Goal: Task Accomplishment & Management: Manage account settings

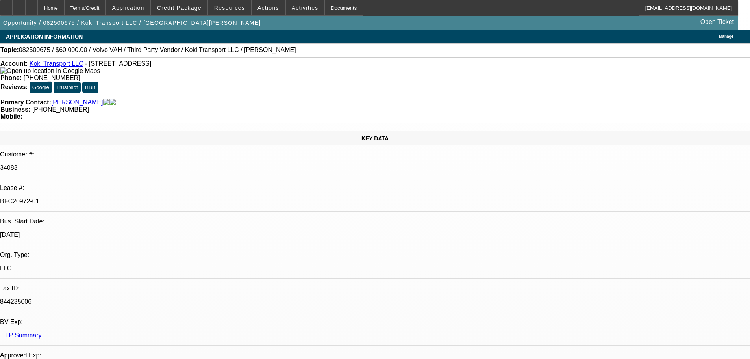
select select "0.2"
select select "2"
select select "0"
select select "6"
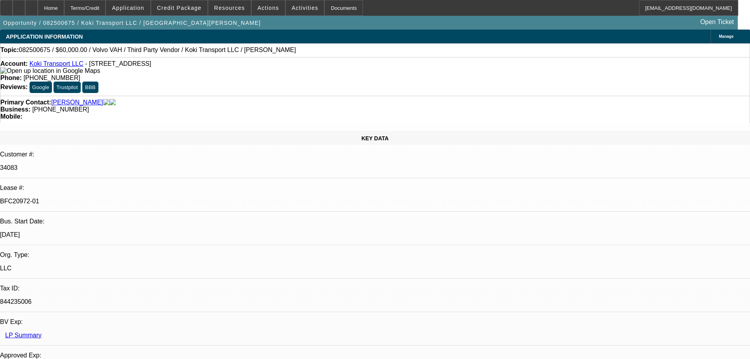
select select "0"
select select "2"
select select "0.1"
select select "4"
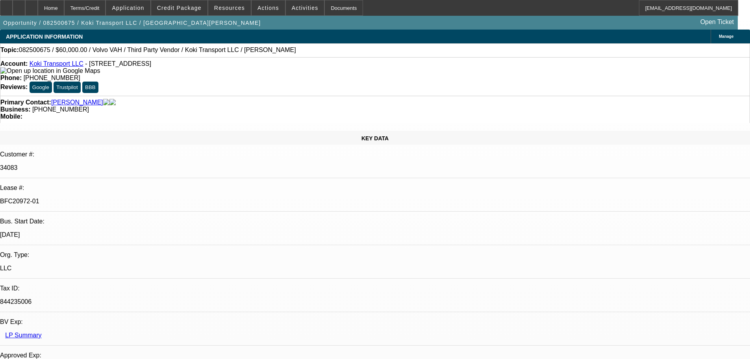
select select "0.2"
select select "2"
select select "0.1"
select select "4"
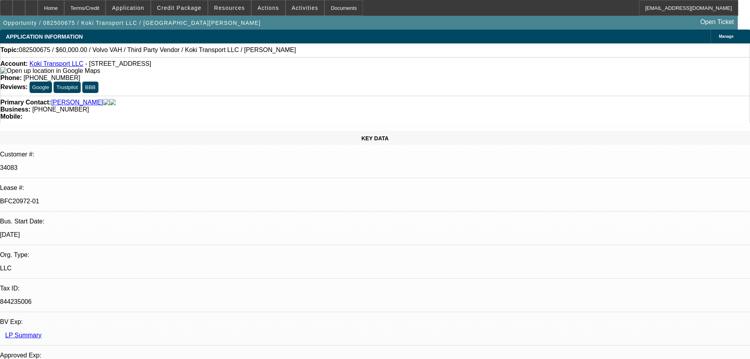
select select "0.15"
select select "2"
select select "0.1"
select select "4"
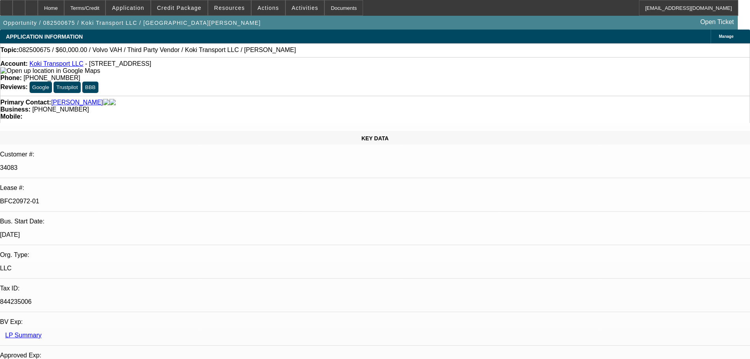
scroll to position [32, 0]
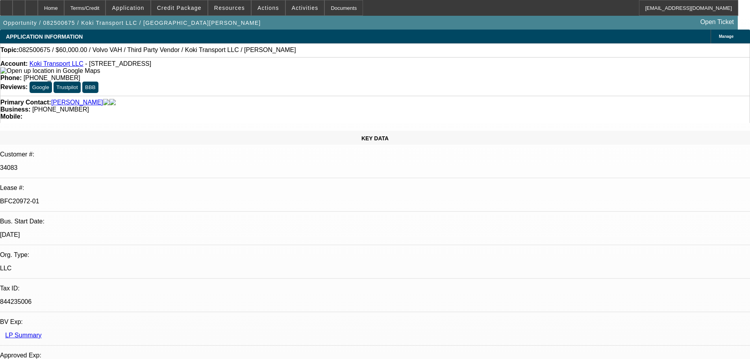
scroll to position [315, 0]
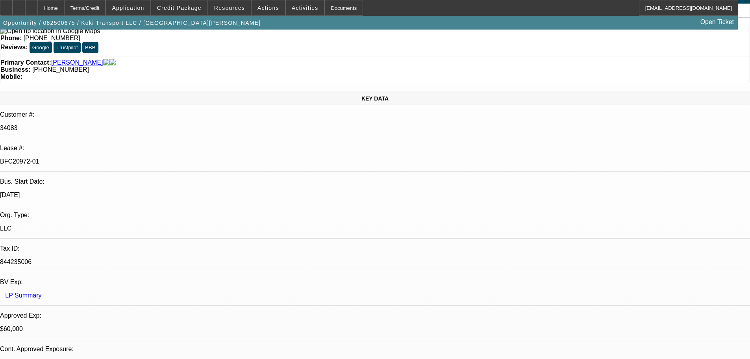
scroll to position [39, 0]
click at [13, 9] on div at bounding box center [6, 8] width 13 height 16
click at [6, 5] on icon at bounding box center [6, 5] width 0 height 0
click at [38, 4] on div at bounding box center [31, 8] width 13 height 16
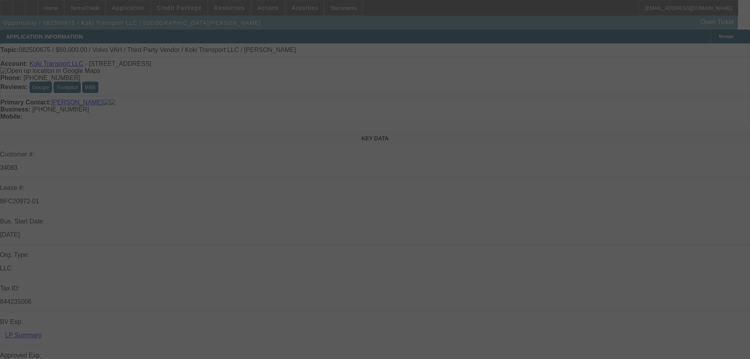
select select "0.2"
select select "2"
select select "0"
select select "6"
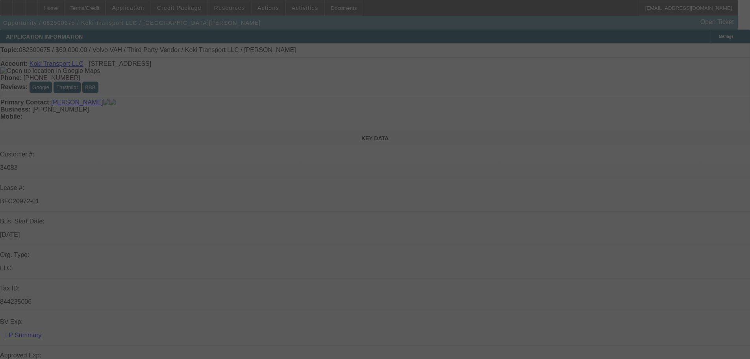
select select "0"
select select "2"
select select "0.1"
select select "4"
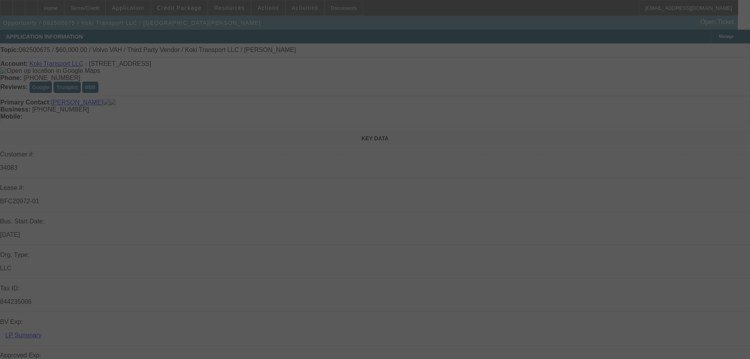
select select "0.2"
select select "2"
select select "0.1"
select select "4"
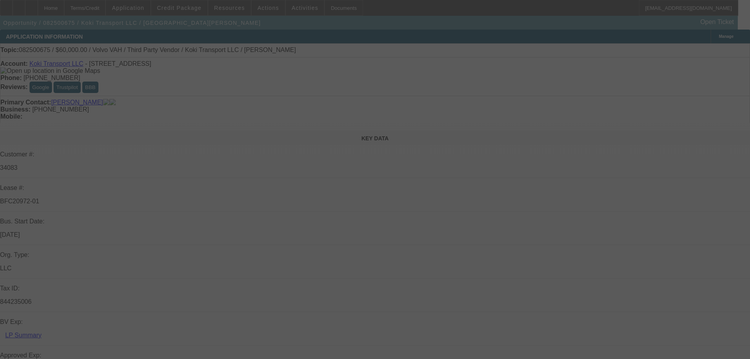
select select "0.15"
select select "2"
select select "0.1"
select select "4"
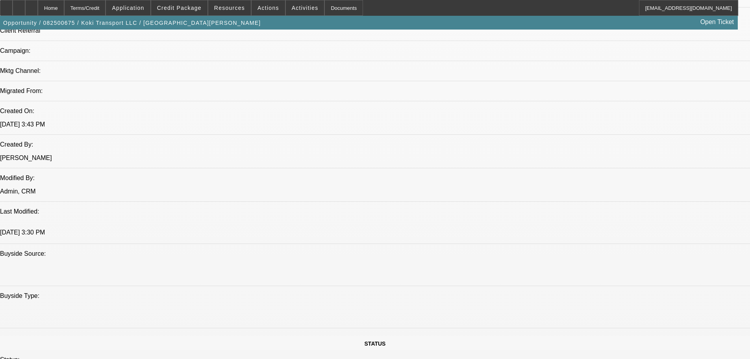
scroll to position [630, 0]
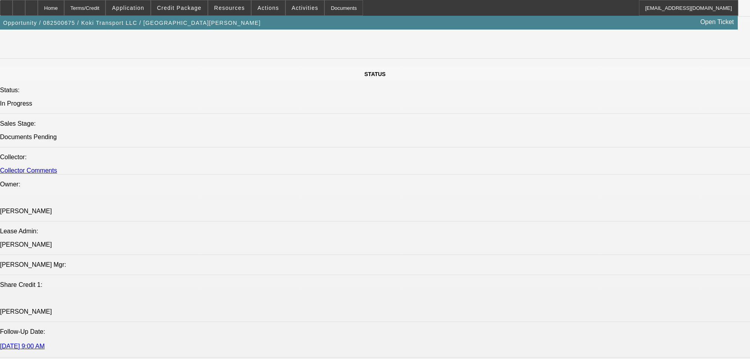
scroll to position [32, 0]
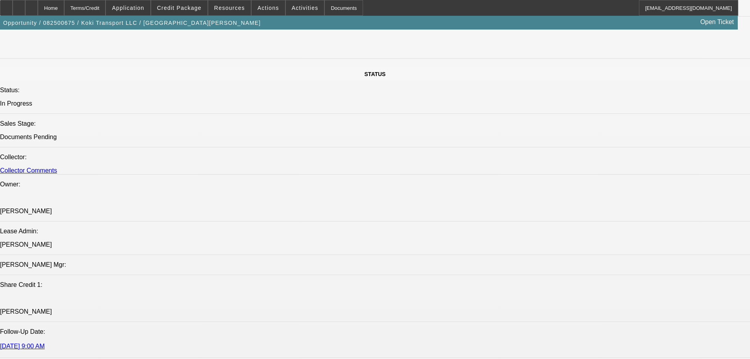
drag, startPoint x: 547, startPoint y: 92, endPoint x: 540, endPoint y: 75, distance: 18.4
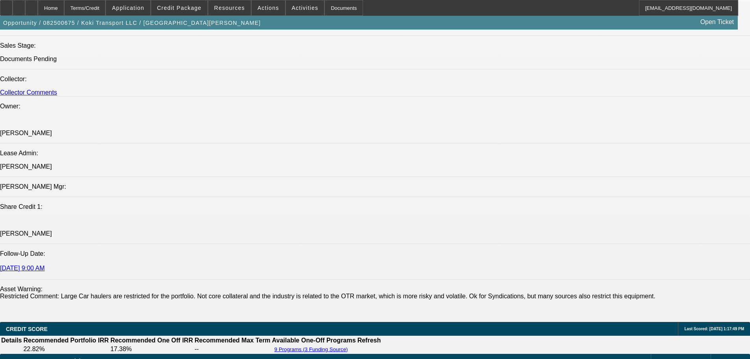
scroll to position [905, 0]
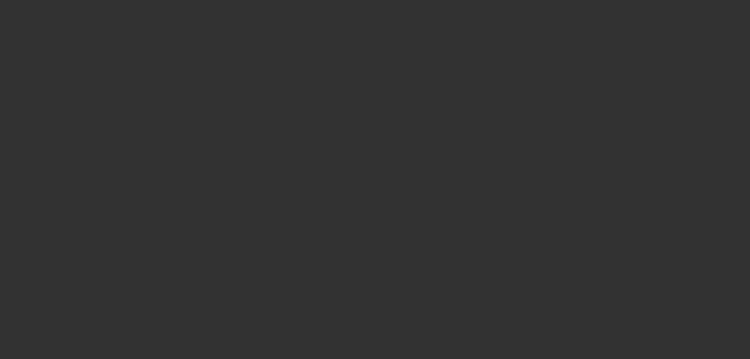
scroll to position [40, 0]
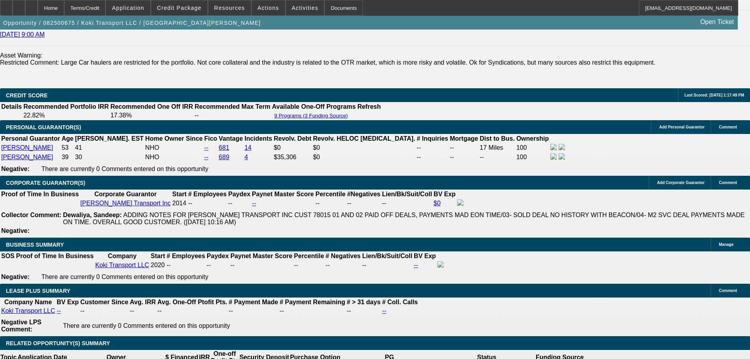
scroll to position [1220, 0]
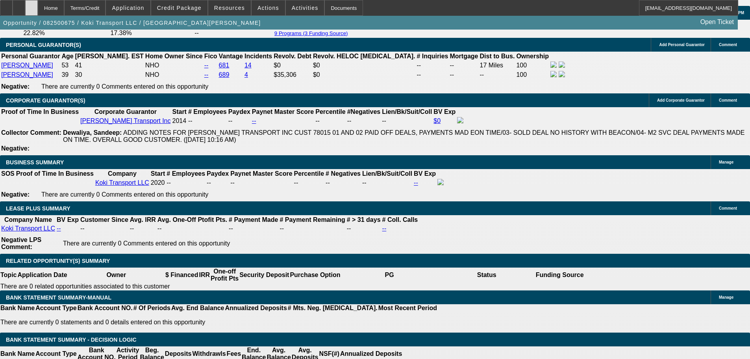
click at [38, 12] on div at bounding box center [31, 8] width 13 height 16
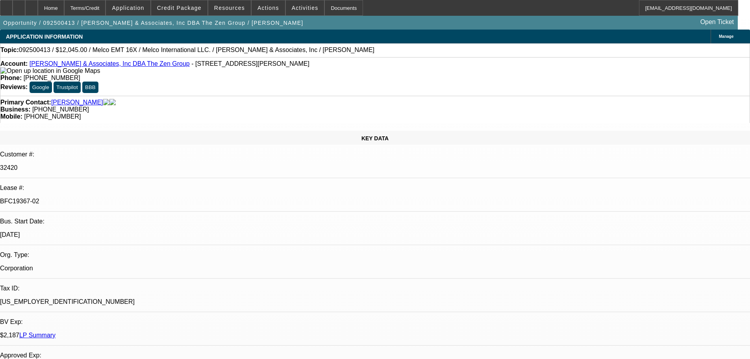
select select "0"
select select "2"
select select "0.1"
select select "4"
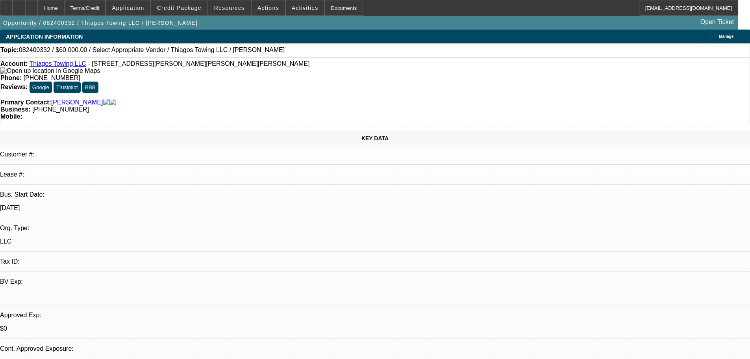
select select "0"
select select "2"
select select "0.1"
select select "1"
select select "2"
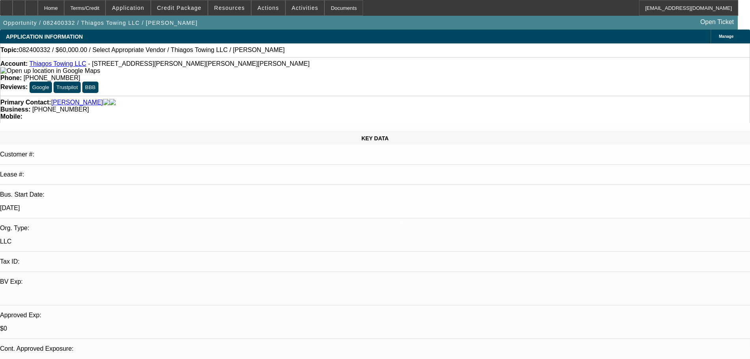
select select "4"
drag, startPoint x: 357, startPoint y: 200, endPoint x: 359, endPoint y: 104, distance: 95.3
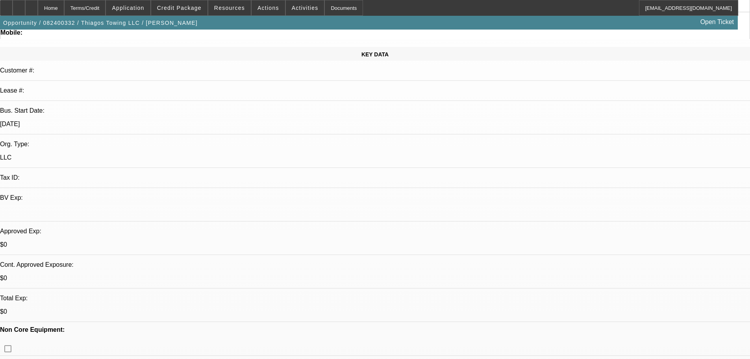
scroll to position [157, 0]
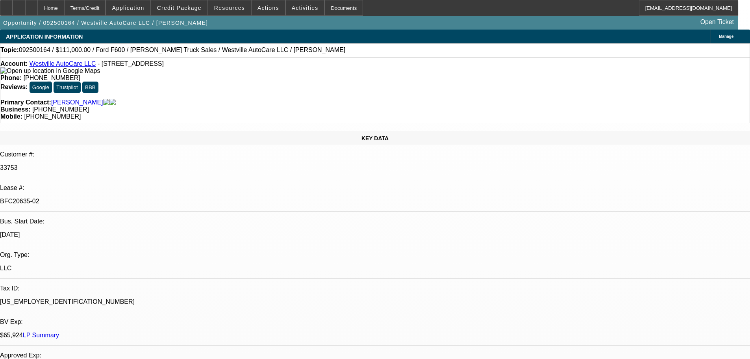
select select "0"
select select "2"
select select "0"
select select "6"
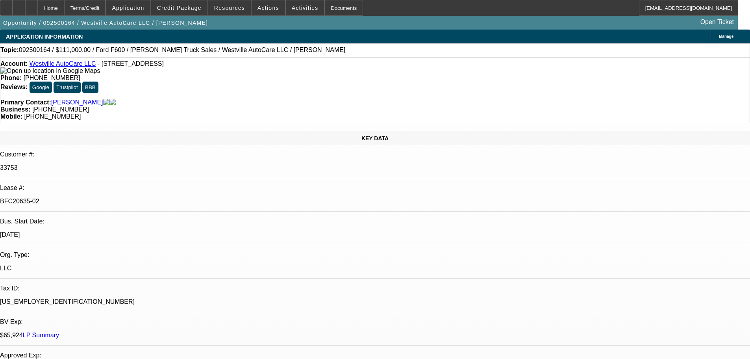
select select "0"
select select "2"
select select "0"
select select "6"
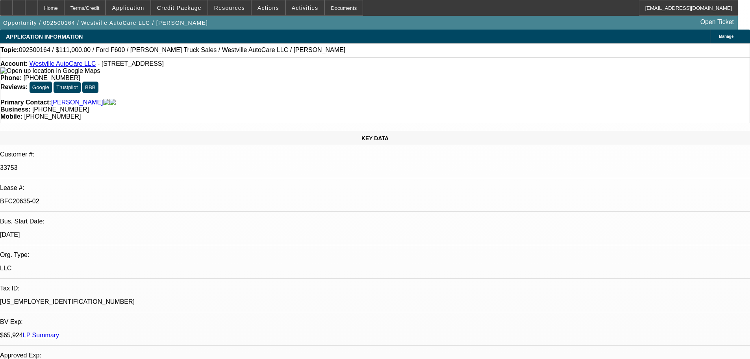
select select "0"
select select "2"
select select "0"
select select "6"
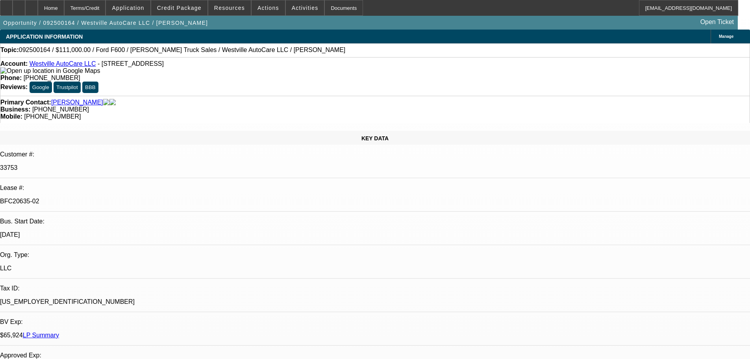
select select "0"
select select "2"
select select "0"
select select "6"
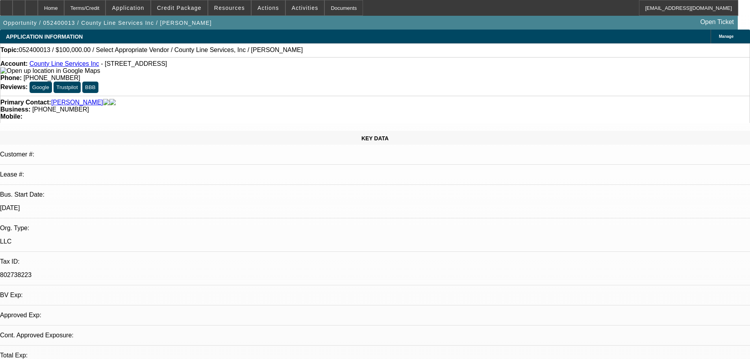
select select "0"
select select "2"
select select "0.1"
select select "4"
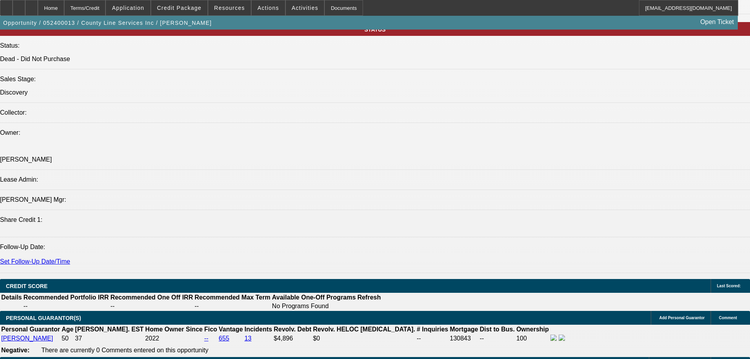
scroll to position [905, 0]
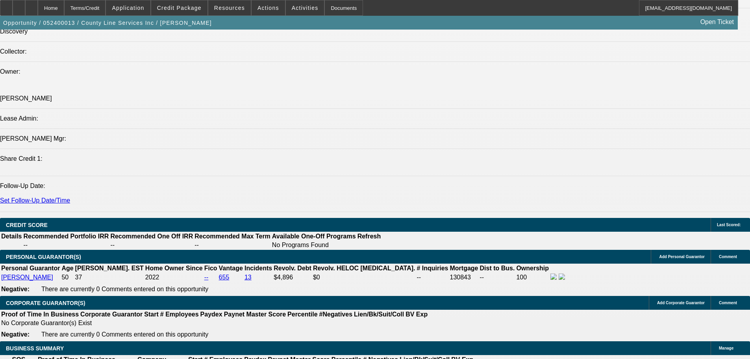
drag, startPoint x: 605, startPoint y: 203, endPoint x: 606, endPoint y: 198, distance: 5.2
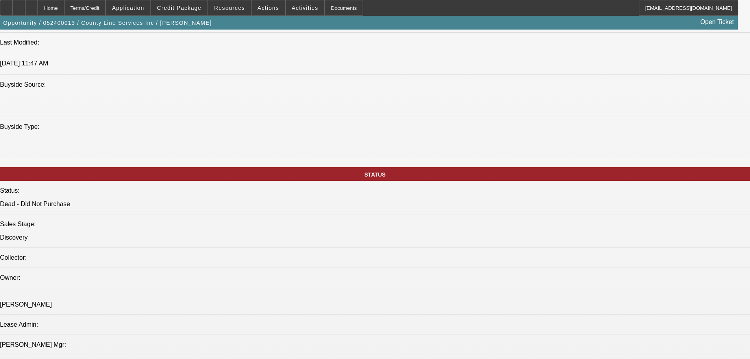
scroll to position [0, 0]
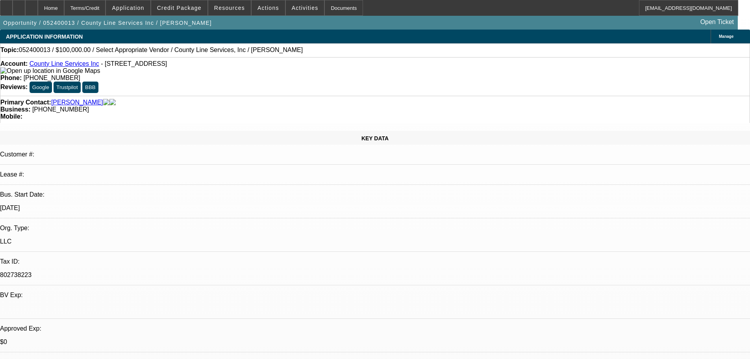
drag, startPoint x: 345, startPoint y: 249, endPoint x: 333, endPoint y: 106, distance: 143.8
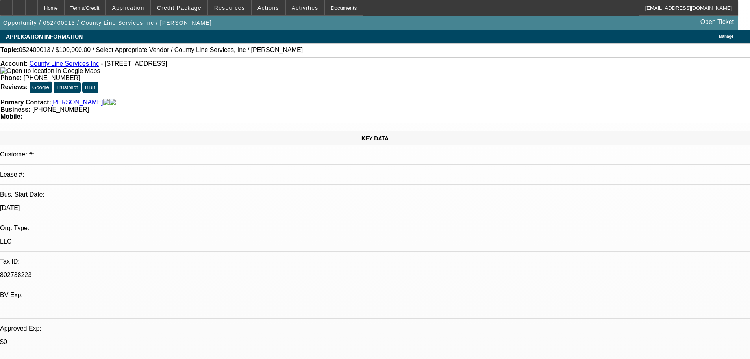
drag, startPoint x: 610, startPoint y: 161, endPoint x: 627, endPoint y: 197, distance: 40.0
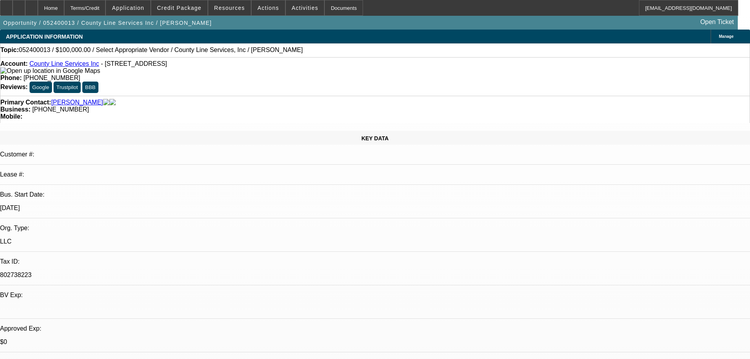
drag, startPoint x: 607, startPoint y: 159, endPoint x: 605, endPoint y: 122, distance: 37.8
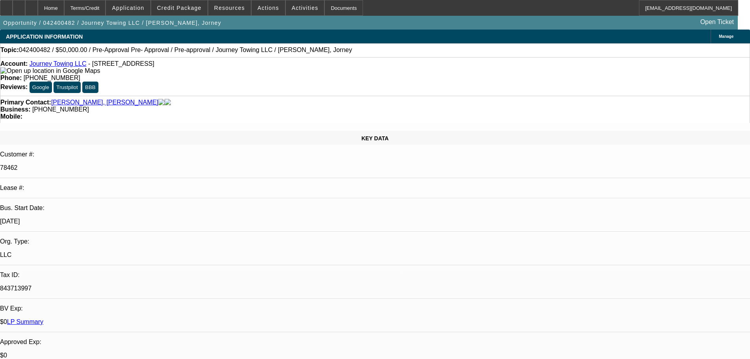
select select "0.1"
select select "2"
select select "0"
select select "6"
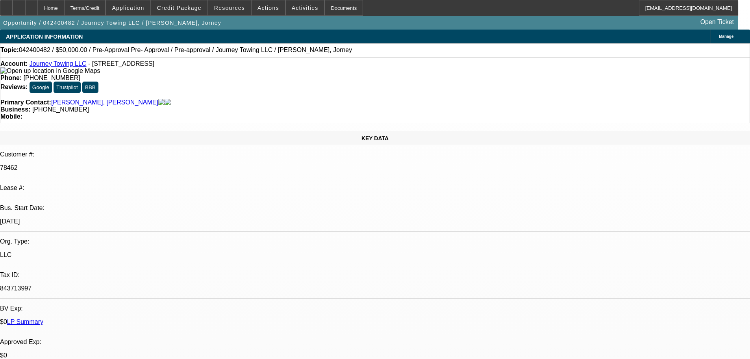
select select "0"
select select "2"
select select "0"
select select "6"
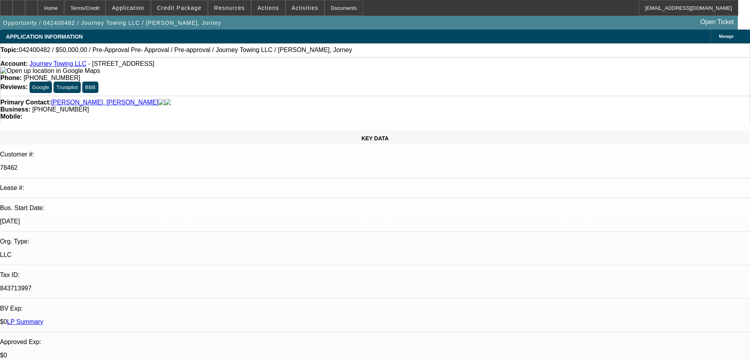
drag, startPoint x: 450, startPoint y: 147, endPoint x: 445, endPoint y: 117, distance: 30.0
drag, startPoint x: 269, startPoint y: 219, endPoint x: 232, endPoint y: 44, distance: 178.4
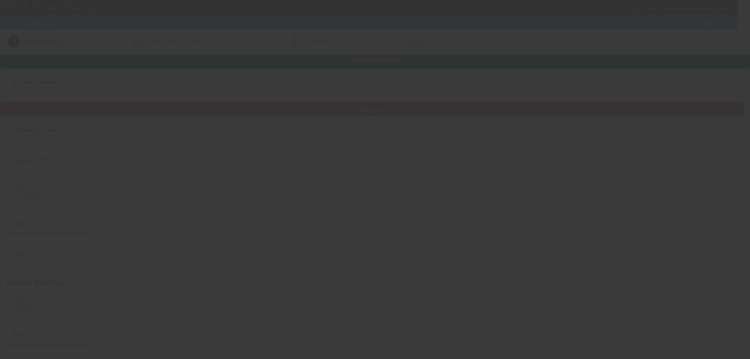
type input "County Line Services Inc"
type input "[STREET_ADDRESS]"
type input "48420"
type input "Clio"
type input "[PHONE_NUMBER]"
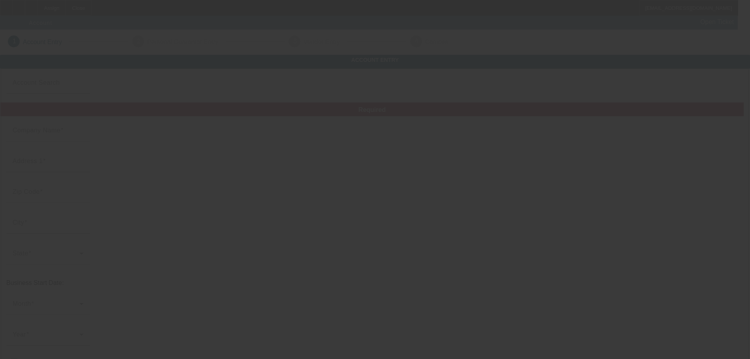
type input "802738223"
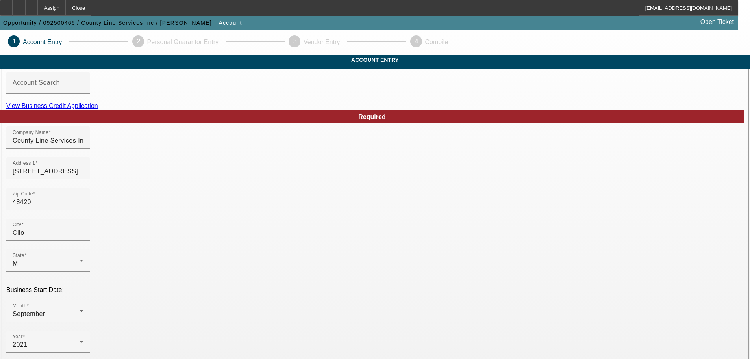
click at [98, 109] on link "View Business Credit Application" at bounding box center [52, 105] width 92 height 7
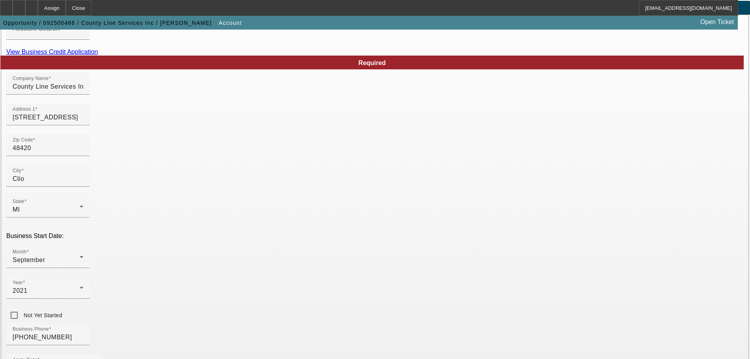
scroll to position [145, 0]
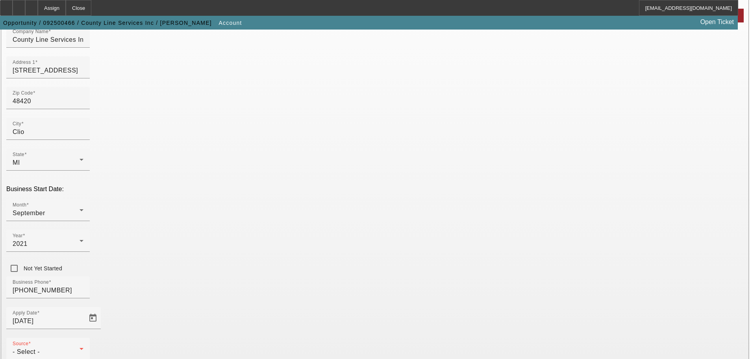
scroll to position [67, 0]
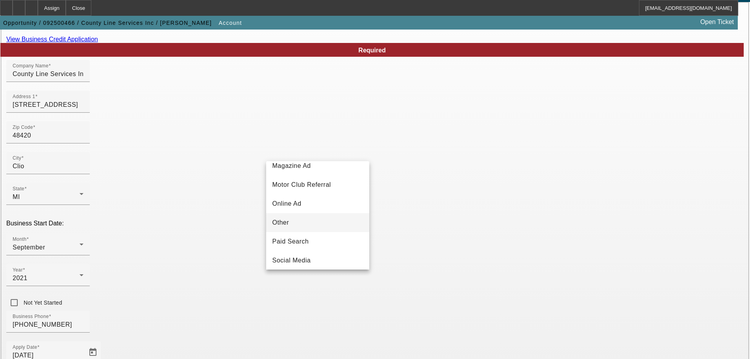
scroll to position [280, 0]
click at [327, 203] on mat-option "Telemarketing" at bounding box center [317, 200] width 103 height 19
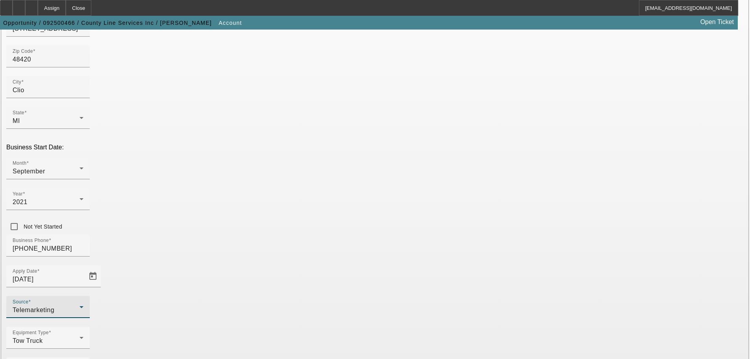
scroll to position [145, 0]
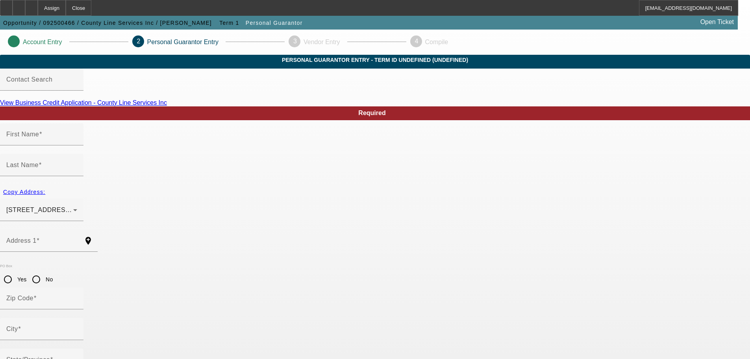
type input "Anthony"
type input "Wright"
type input "5043 West Frances Road"
radio input "true"
type input "48420"
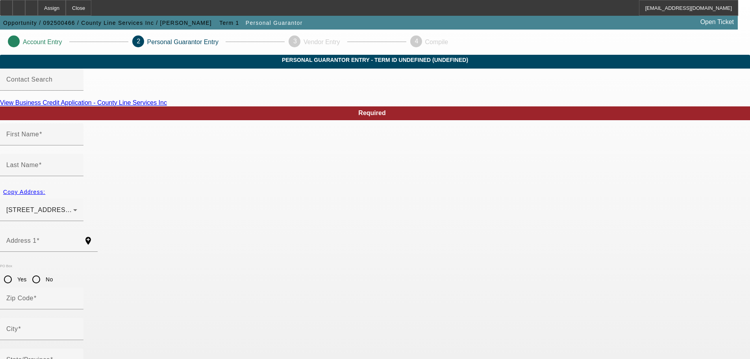
type input "Clio"
type input "[PHONE_NUMBER]"
type input "100"
type input "367-92-9483"
type input "tdubya0711@gmail.com"
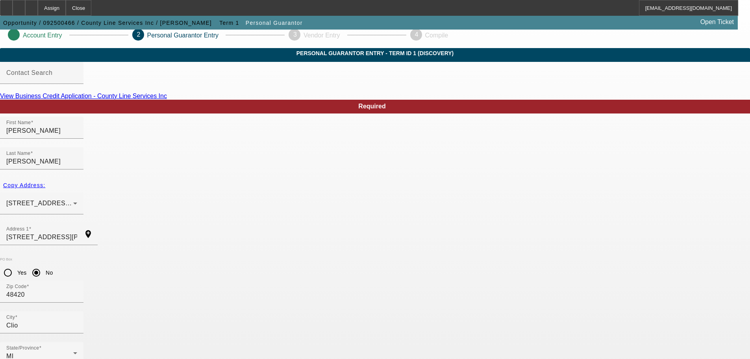
scroll to position [26, 0]
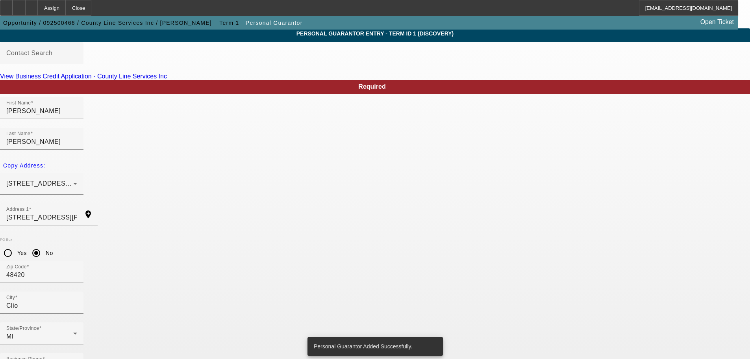
scroll to position [0, 0]
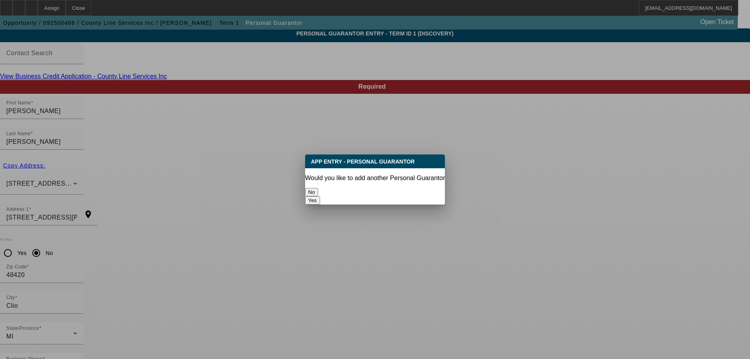
click at [318, 188] on button "No" at bounding box center [311, 192] width 13 height 8
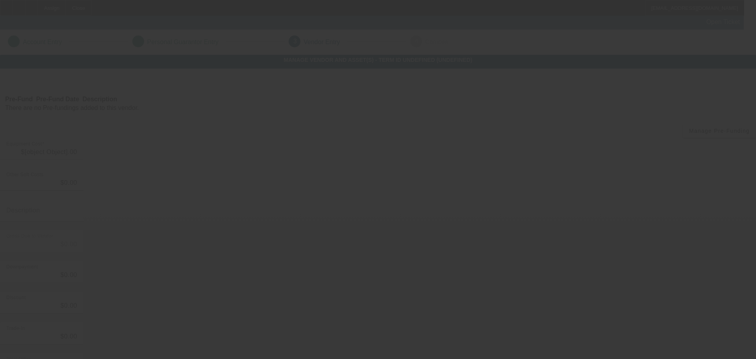
type input "$112,500.00"
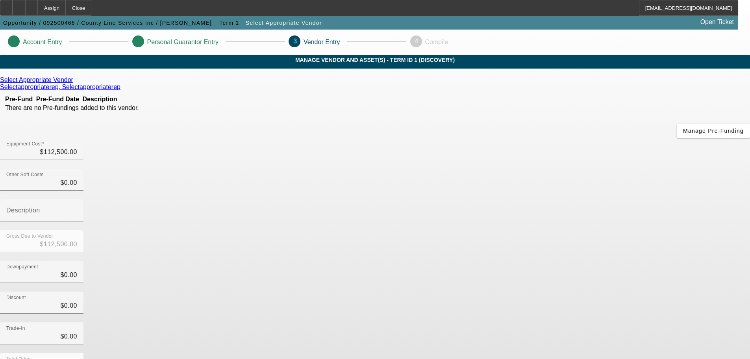
click at [218, 83] on div "Select Appropriate Vendor" at bounding box center [375, 79] width 750 height 7
click at [75, 83] on icon at bounding box center [75, 79] width 0 height 7
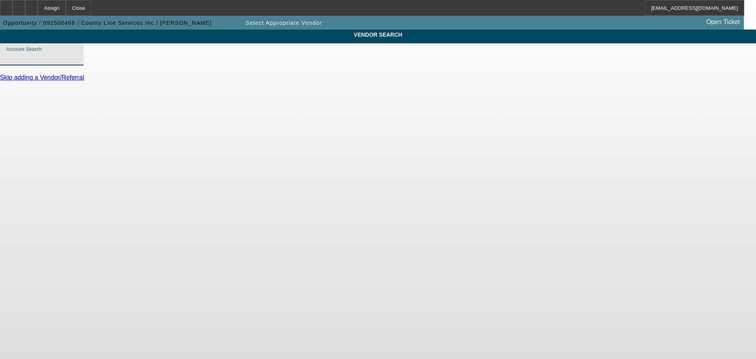
click at [77, 62] on input "Account Search" at bounding box center [41, 57] width 71 height 9
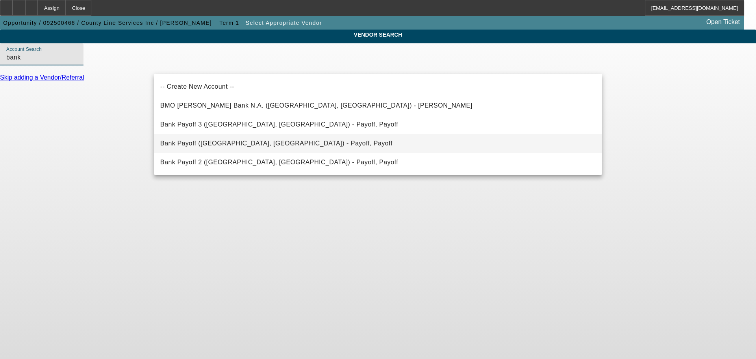
click at [293, 141] on mat-option "Bank Payoff (Northbrook, IL) - Payoff, Payoff" at bounding box center [378, 143] width 448 height 19
type input "Bank Payoff (Northbrook, IL) - Payoff, Payoff"
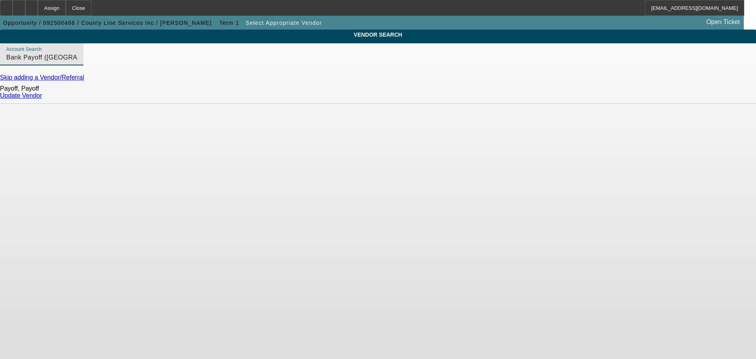
click at [42, 99] on link "Update Vendor" at bounding box center [21, 95] width 42 height 7
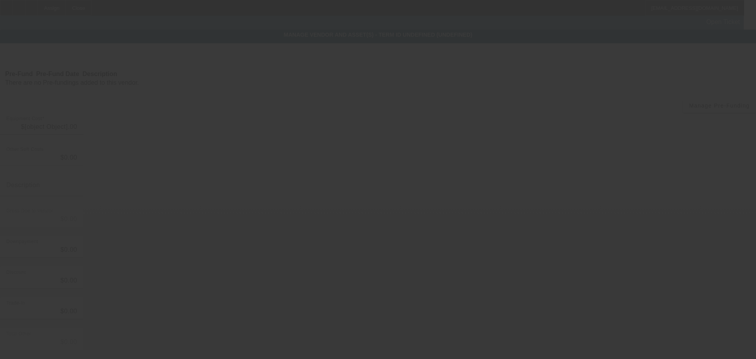
type input "$112,500.00"
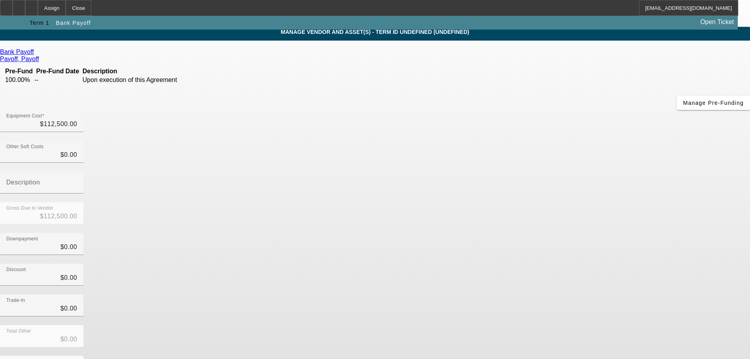
scroll to position [43, 0]
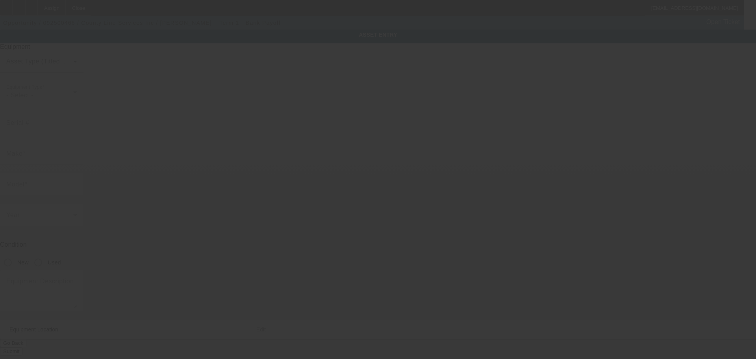
type textarea "2024 International Rollback with Auto Grip Wheel Lift; Make: International MV; …"
type input "13034 N Saginaw Rd"
type input "Clio"
type input "48420"
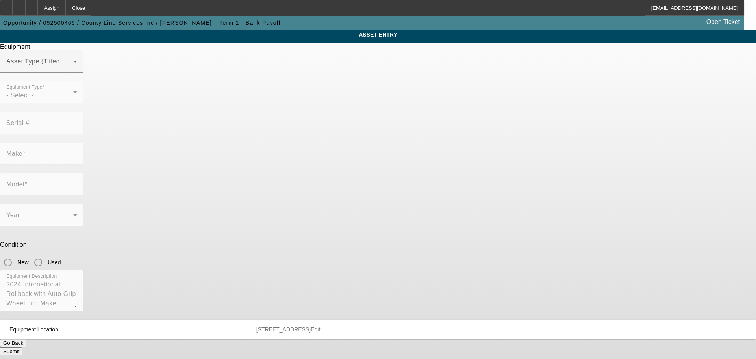
click at [326, 61] on div "Equipment Asset Type (Titled or Non-Titled) Equipment Type - Select - Serial # …" at bounding box center [378, 199] width 768 height 312
click at [73, 69] on span at bounding box center [39, 64] width 67 height 9
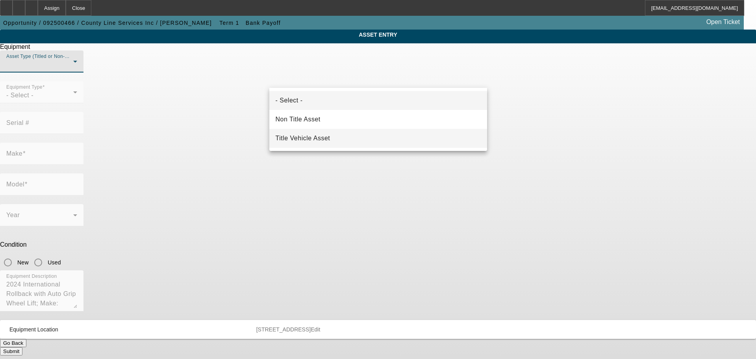
click at [323, 130] on mat-option "Title Vehicle Asset" at bounding box center [378, 138] width 218 height 19
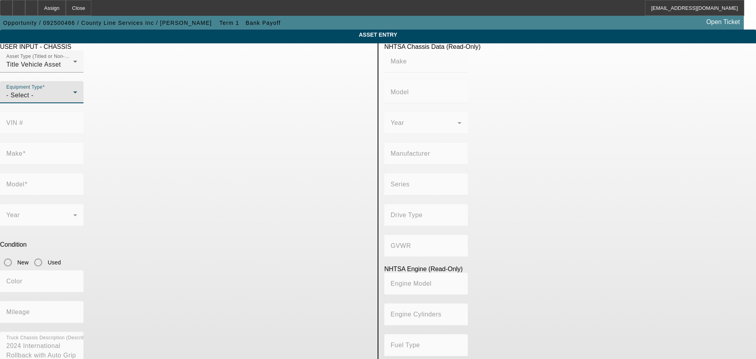
click at [73, 100] on div "- Select -" at bounding box center [39, 95] width 67 height 9
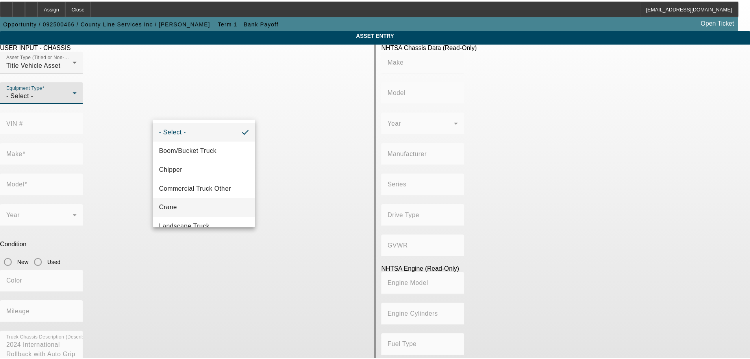
scroll to position [87, 0]
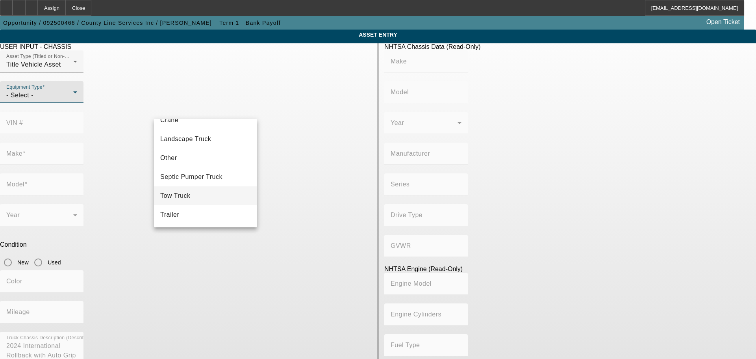
click at [222, 193] on mat-option "Tow Truck" at bounding box center [205, 195] width 103 height 19
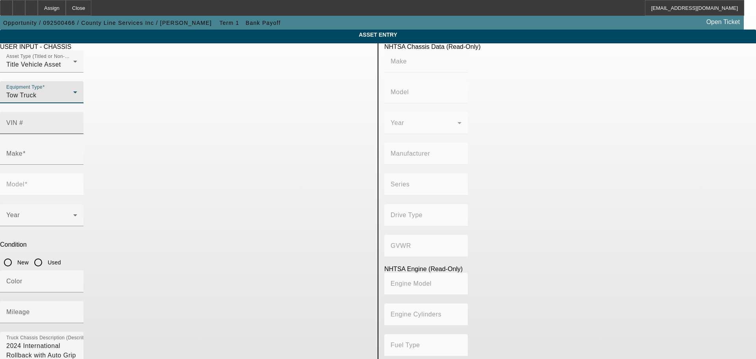
click at [77, 121] on input "VIN #" at bounding box center [41, 125] width 71 height 9
click at [44, 166] on app-asset-collateral-manage "ASSET ENTRY Delete asset USER INPUT - CHASSIS Asset Type (Titled or Non-Titled)…" at bounding box center [378, 248] width 756 height 437
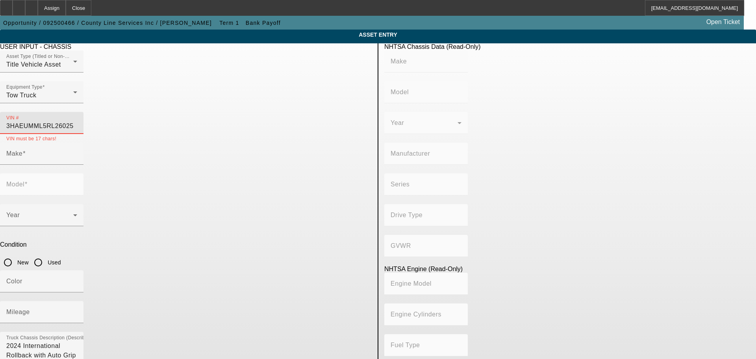
click at [77, 121] on input "3HAEUMML5RL26025" at bounding box center [41, 125] width 71 height 9
type input "3HAEUMML5RL286025"
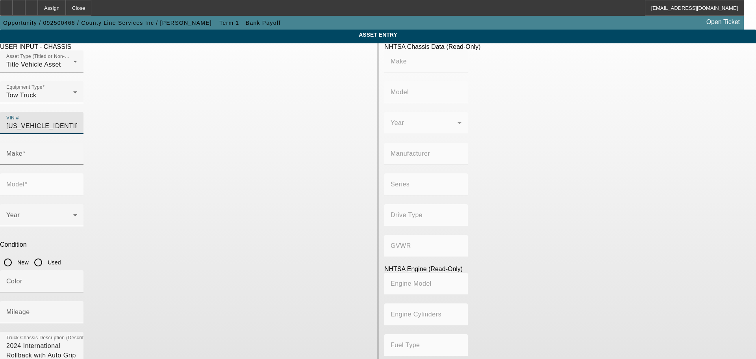
type input "INTERNATIONAL"
type input "MV607"
type input "BLUE DIAMOND TRUCK, S. DE R. L. DE C. V."
type input "MV"
type input "4x2"
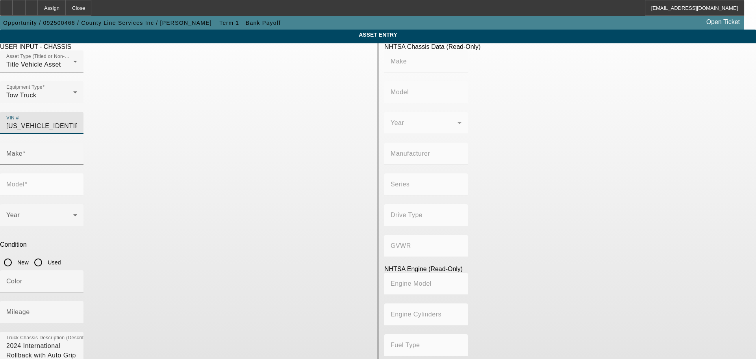
type input "Class 6: 19,501 - 26,000 lb (8,845 - 11,794 kg)"
type input "B 6.7"
type input "Diesel"
type input "408.85908543470"
type input "6.7"
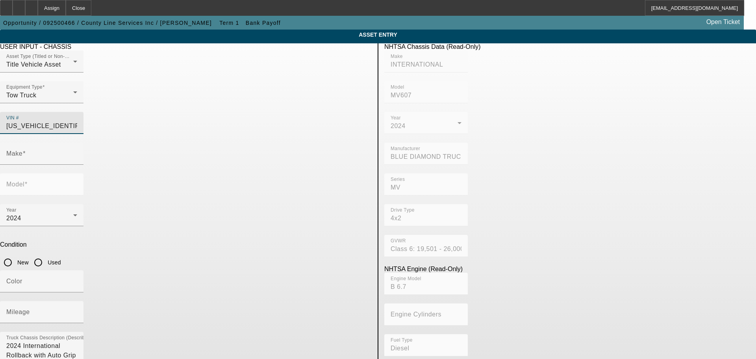
type input "3HAEUMML5RL286025"
type input "INTERNATIONAL"
type input "MV607"
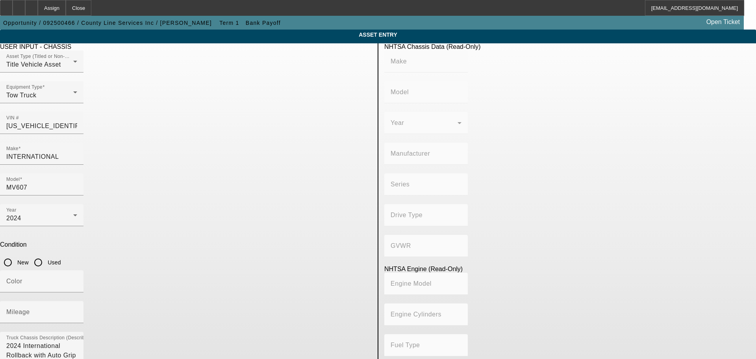
type input "INTERNATIONAL"
type input "MV607"
type input "BLUE DIAMOND TRUCK, S. DE R. L. DE C. V."
type input "MV"
type input "4x2"
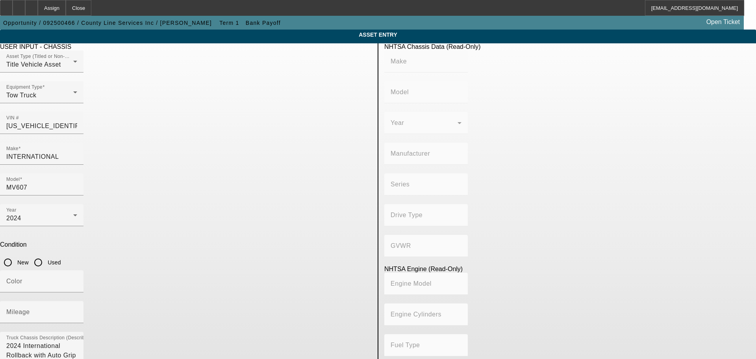
type input "Class 6: 19,501 - 26,000 lb (8,845 - 11,794 kg)"
type input "B 6.7"
type input "Diesel"
type input "408.85908543470"
type input "6.7"
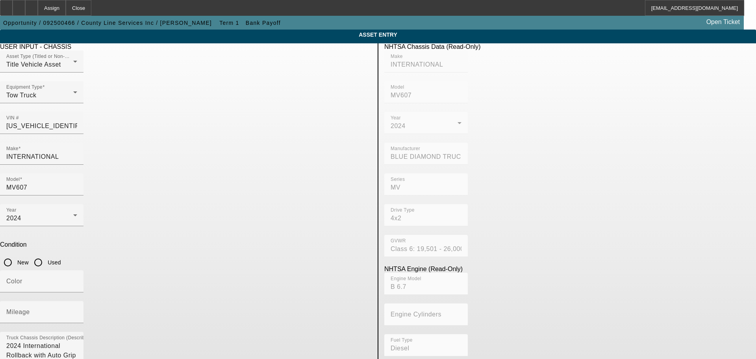
click at [29, 206] on app-asset-collateral-manage "ASSET ENTRY Delete asset USER INPUT - CHASSIS Asset Type (Titled or Non-Titled)…" at bounding box center [378, 248] width 756 height 437
click at [46, 254] on input "Used" at bounding box center [38, 262] width 16 height 16
radio input "true"
click at [77, 310] on input "Mileage" at bounding box center [41, 314] width 71 height 9
type input "37000"
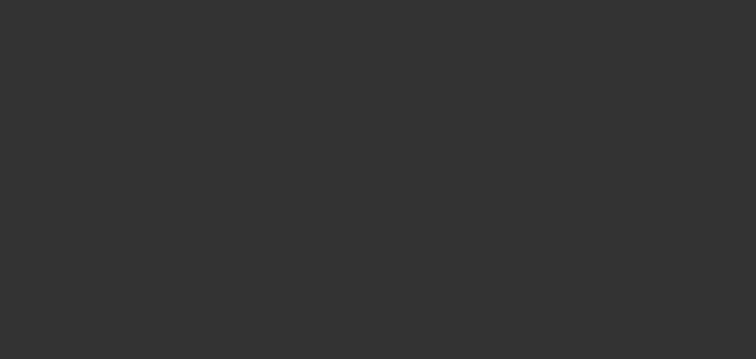
type input "$112,500.00"
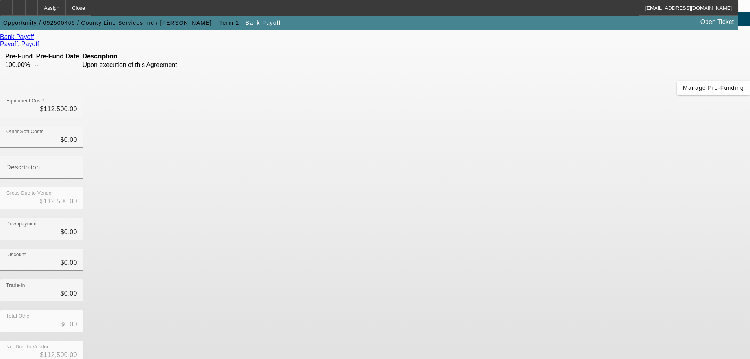
scroll to position [43, 0]
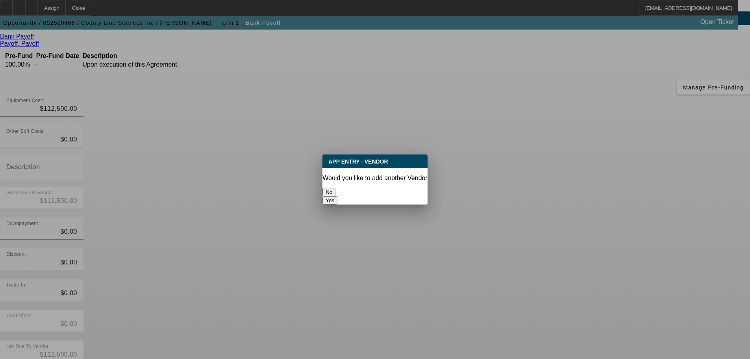
click at [335, 192] on button "No" at bounding box center [328, 192] width 13 height 8
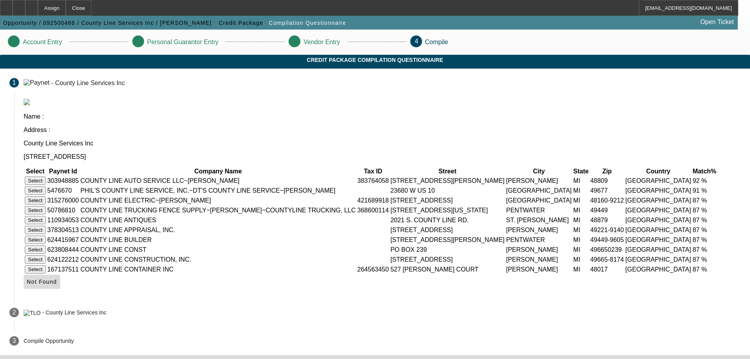
click at [57, 285] on span "Not Found" at bounding box center [42, 281] width 30 height 6
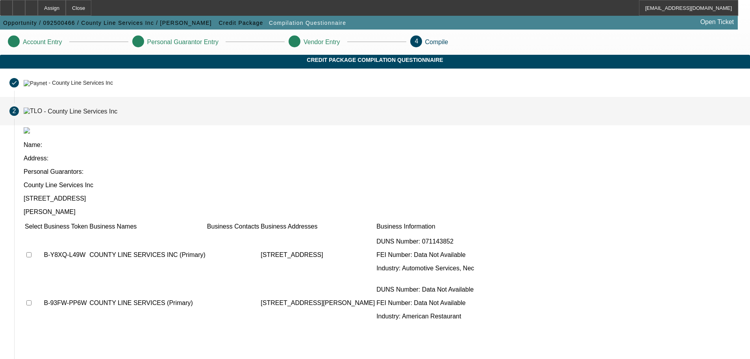
click at [43, 231] on td at bounding box center [33, 254] width 18 height 47
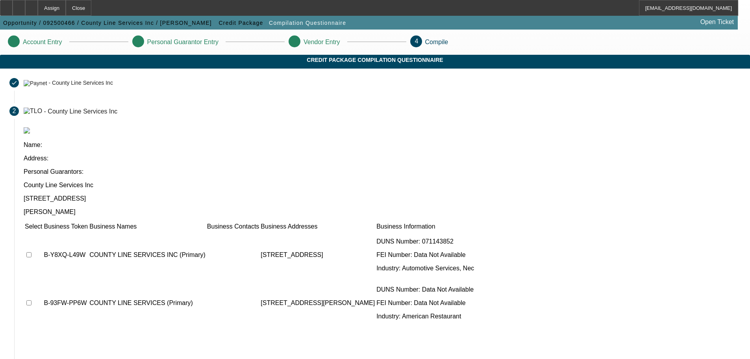
click at [31, 252] on input "checkbox" at bounding box center [28, 254] width 5 height 5
checkbox input "true"
click at [43, 279] on td at bounding box center [33, 302] width 18 height 47
click at [31, 300] on input "checkbox" at bounding box center [28, 302] width 5 height 5
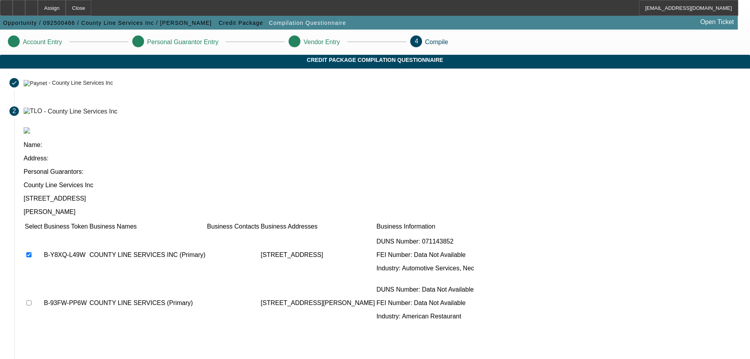
checkbox input "true"
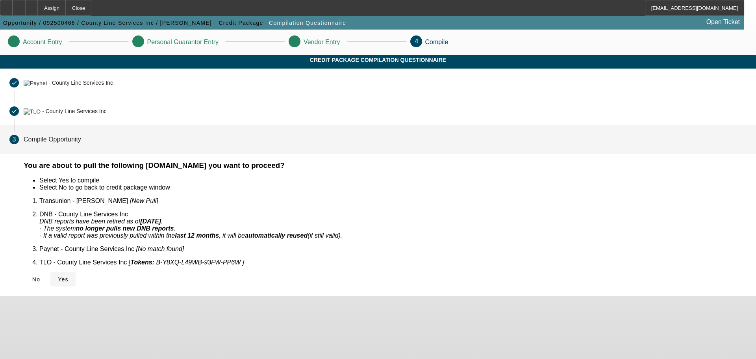
click at [58, 276] on icon at bounding box center [58, 279] width 0 height 6
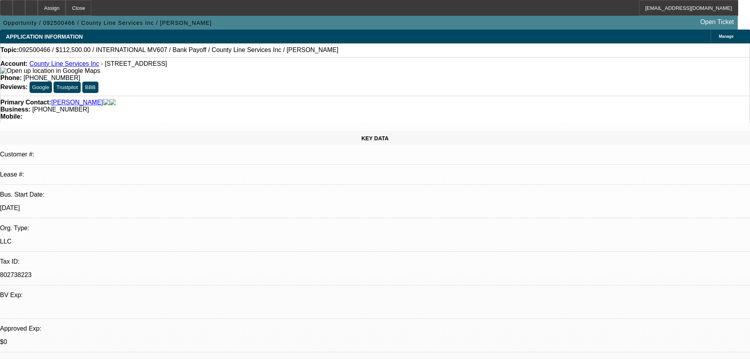
select select "0"
select select "2"
select select "0.1"
select select "4"
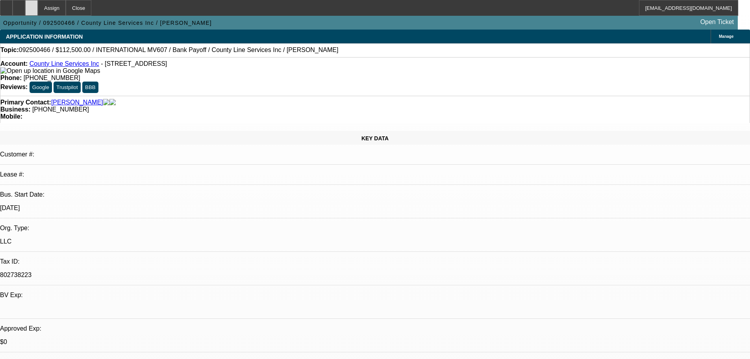
click at [31, 5] on icon at bounding box center [31, 5] width 0 height 0
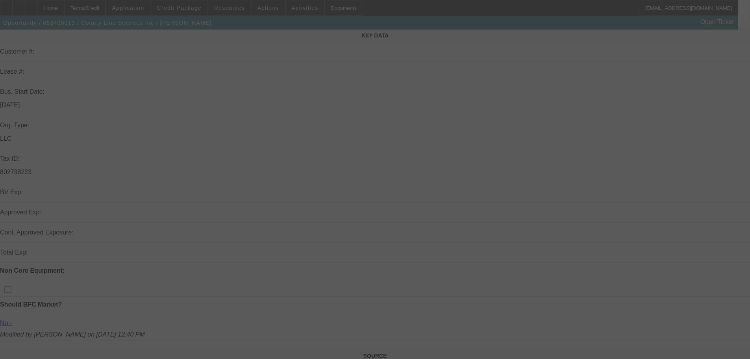
scroll to position [157, 0]
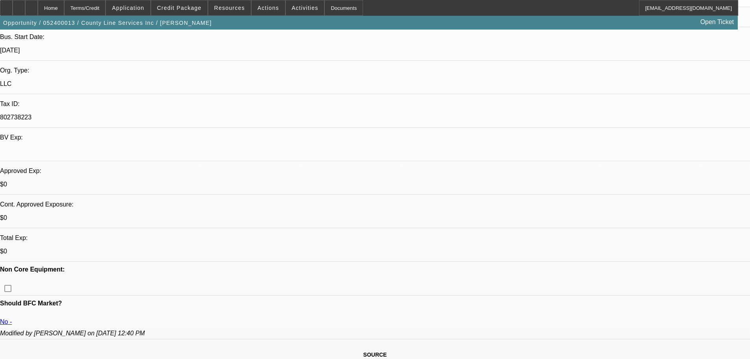
select select "0"
select select "2"
select select "0.1"
select select "4"
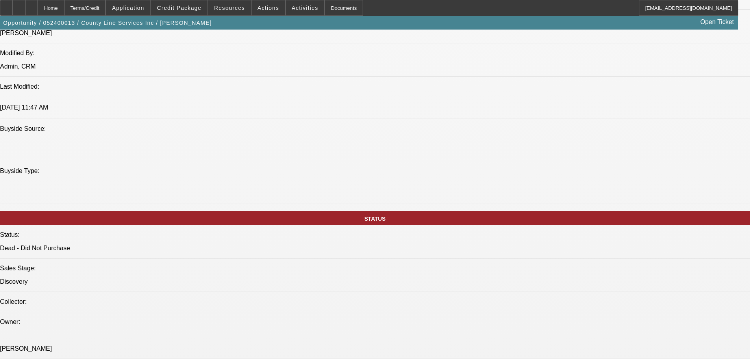
scroll to position [0, 0]
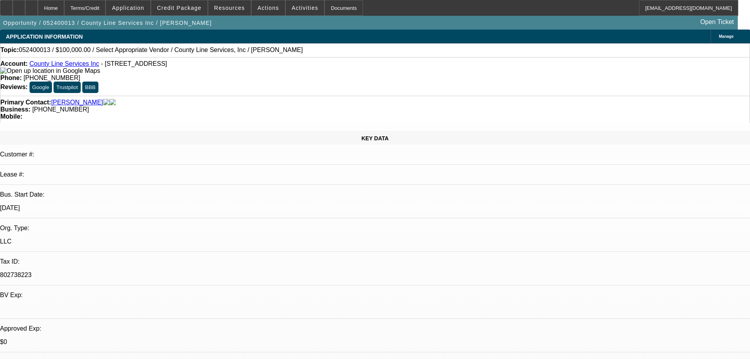
drag, startPoint x: 342, startPoint y: 186, endPoint x: 344, endPoint y: 67, distance: 118.5
click at [193, 9] on span "Credit Package" at bounding box center [179, 8] width 44 height 6
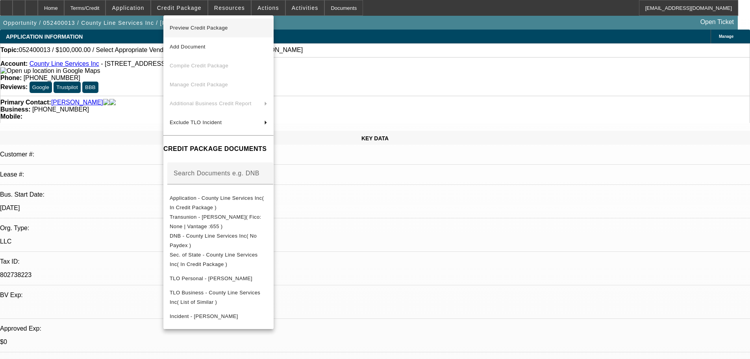
click at [267, 31] on span "Preview Credit Package" at bounding box center [219, 27] width 98 height 9
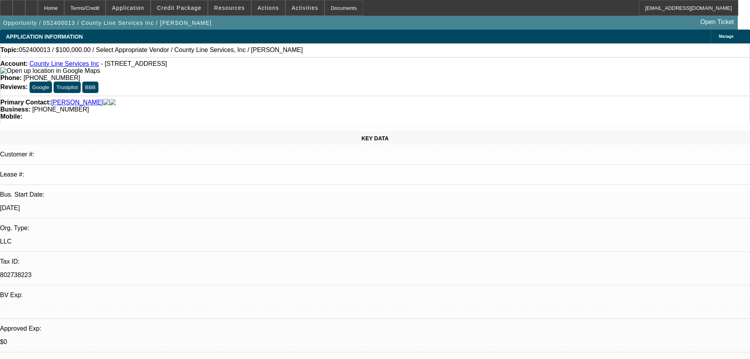
scroll to position [0, 0]
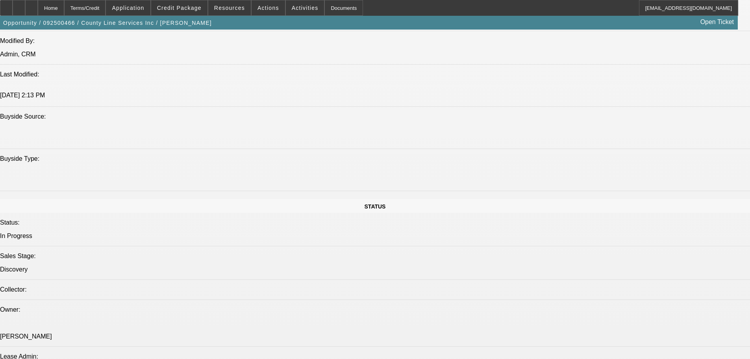
select select "0"
select select "2"
select select "0.1"
select select "4"
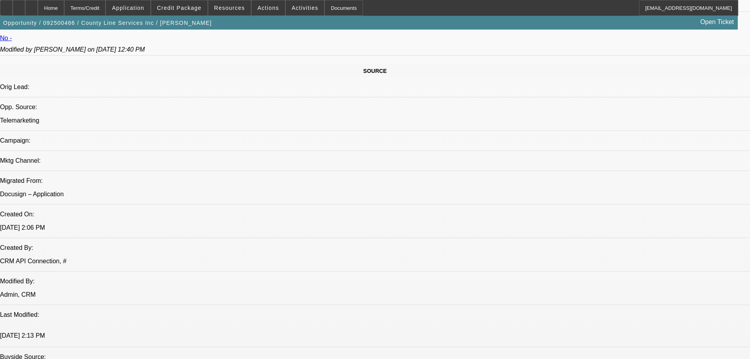
scroll to position [205, 0]
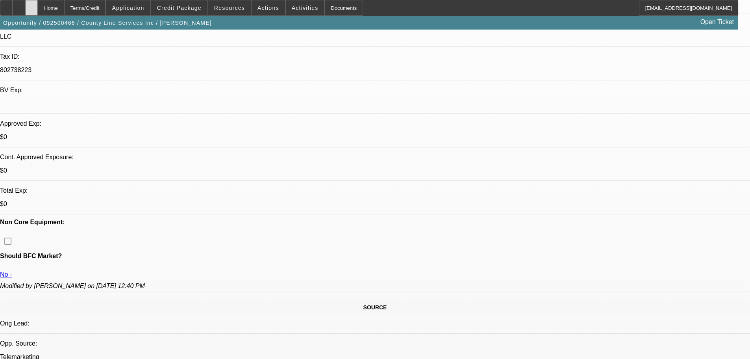
click at [38, 5] on div at bounding box center [31, 8] width 13 height 16
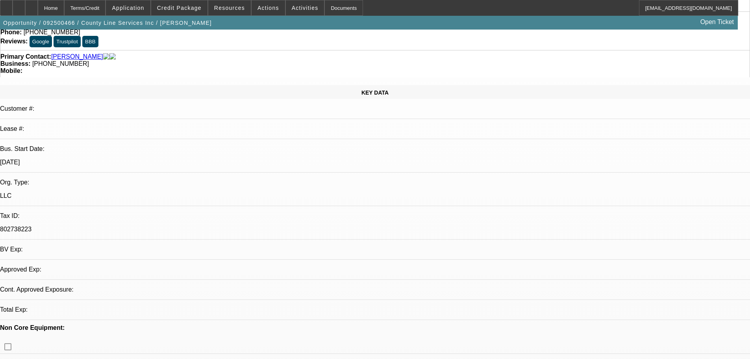
scroll to position [118, 0]
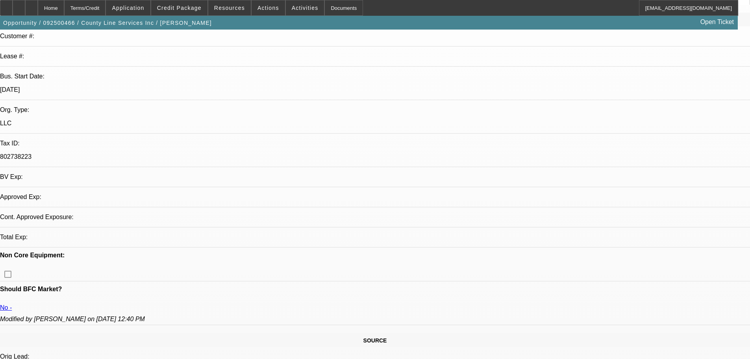
select select "0"
select select "2"
select select "0.1"
select select "4"
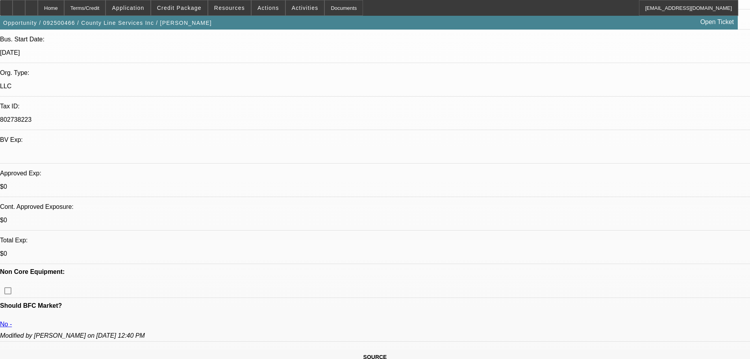
scroll to position [197, 0]
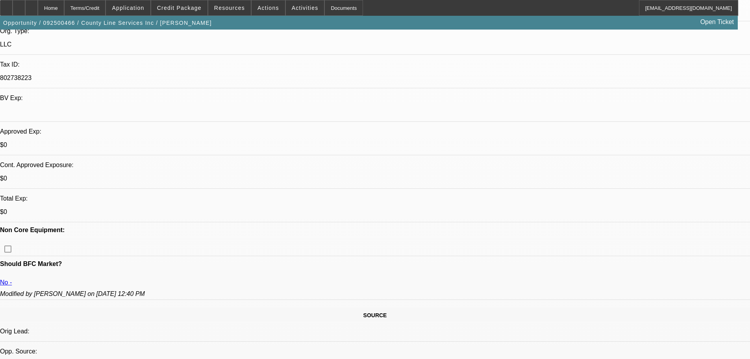
radio input "true"
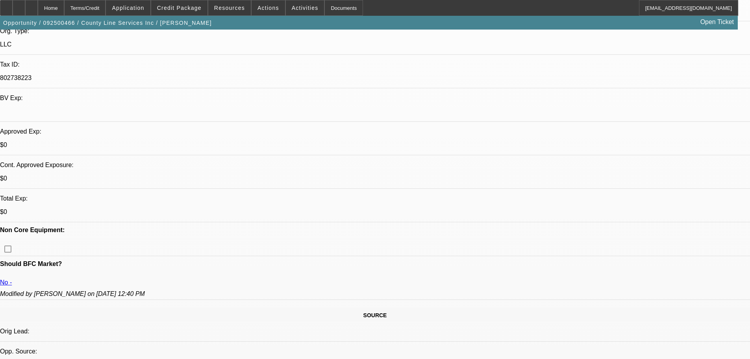
type textarea "9/22 bank payoff for lease w/ zips, owes about 112k, needs 100%"
radio input "true"
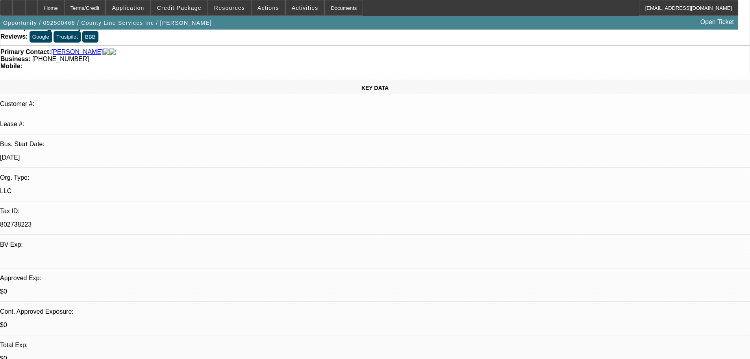
scroll to position [0, 0]
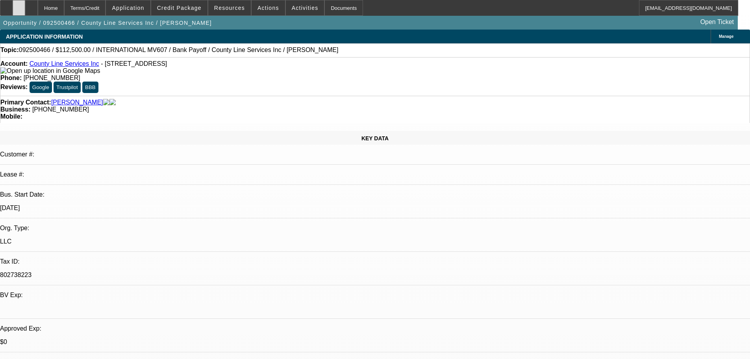
click at [25, 4] on div at bounding box center [19, 8] width 13 height 16
drag, startPoint x: 322, startPoint y: 231, endPoint x: 318, endPoint y: 85, distance: 146.9
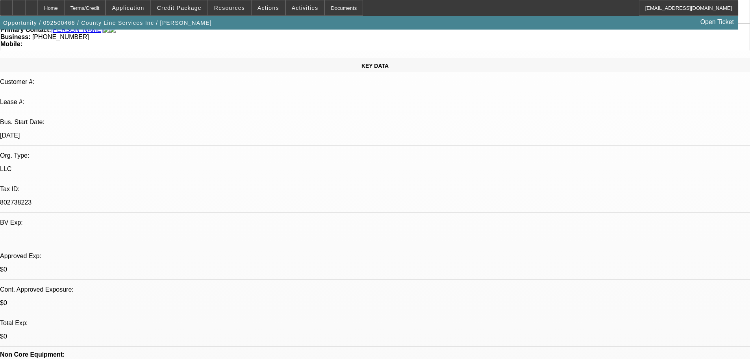
scroll to position [118, 0]
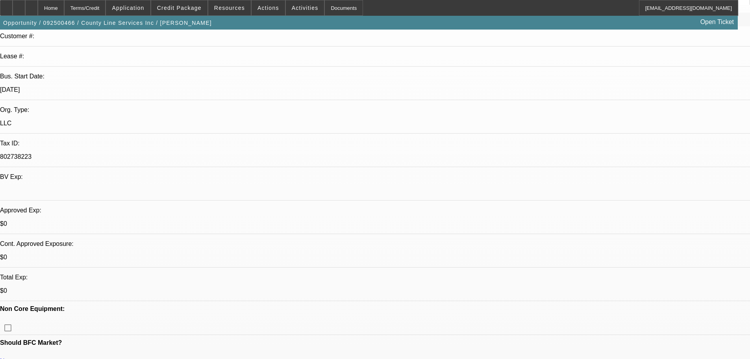
click at [31, 5] on icon at bounding box center [31, 5] width 0 height 0
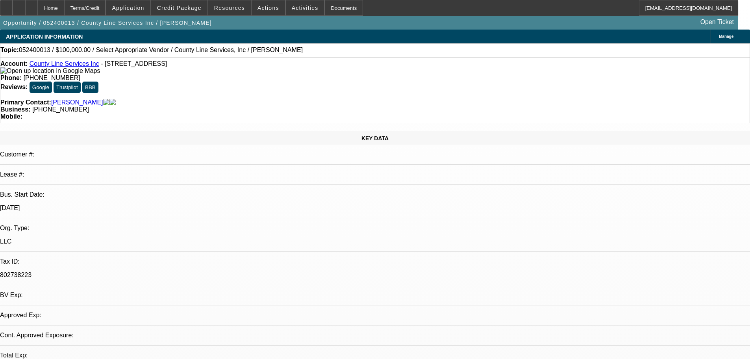
select select "0"
select select "2"
select select "0.1"
select select "4"
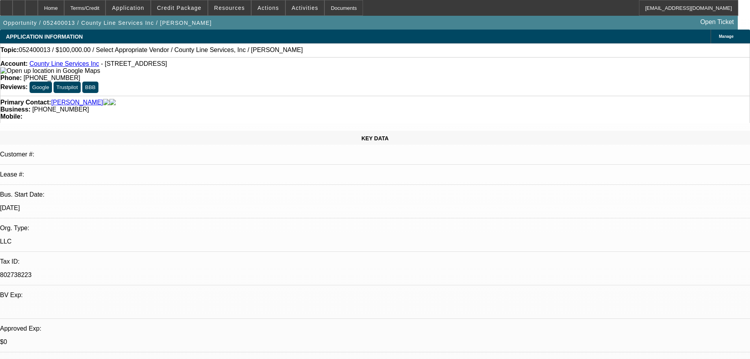
scroll to position [197, 0]
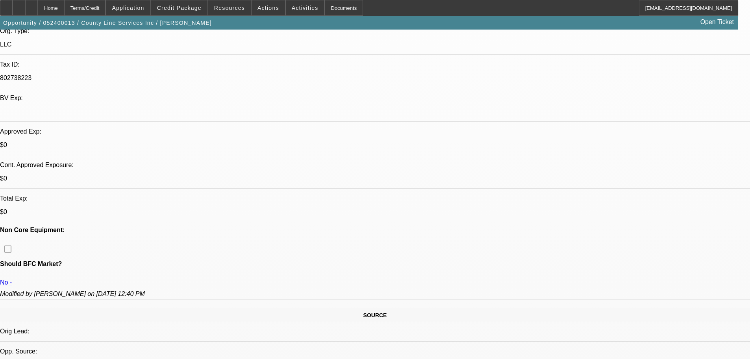
click at [168, 5] on span at bounding box center [179, 7] width 56 height 19
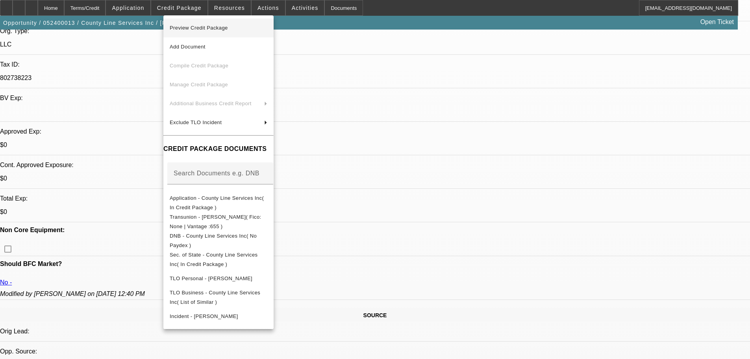
click at [223, 30] on span "Preview Credit Package" at bounding box center [199, 28] width 58 height 6
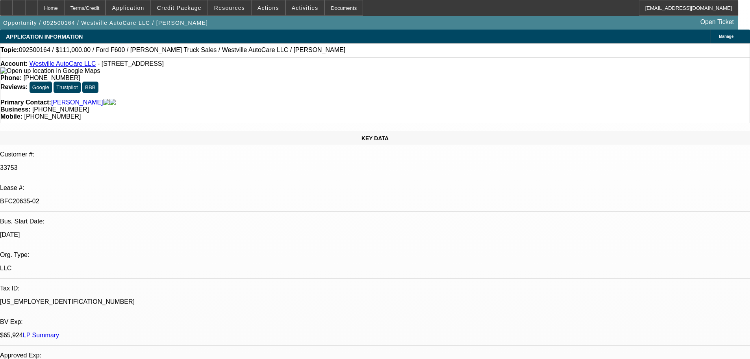
select select "0"
select select "2"
select select "0"
select select "6"
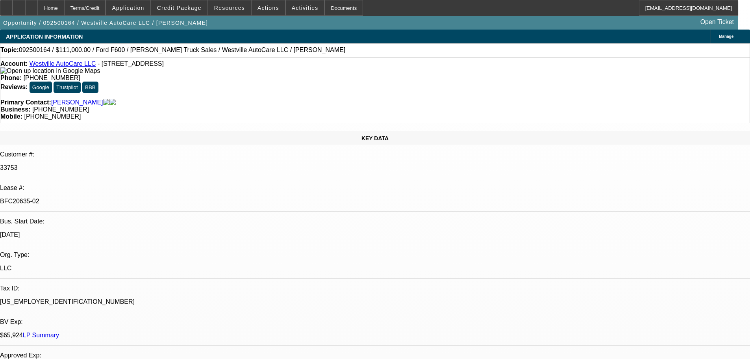
select select "0"
select select "2"
select select "0"
select select "6"
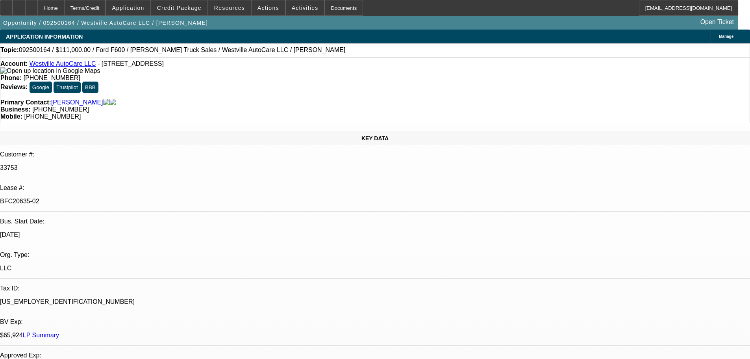
select select "0"
select select "2"
select select "0"
select select "6"
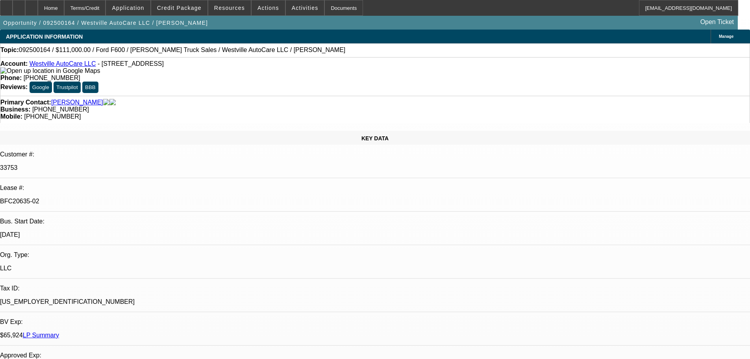
select select "0"
select select "2"
select select "0"
select select "6"
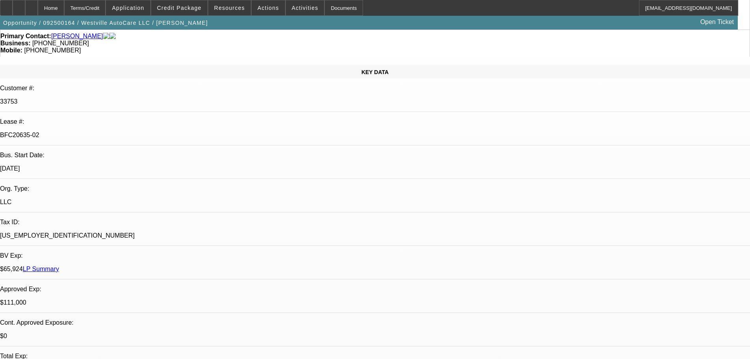
scroll to position [157, 0]
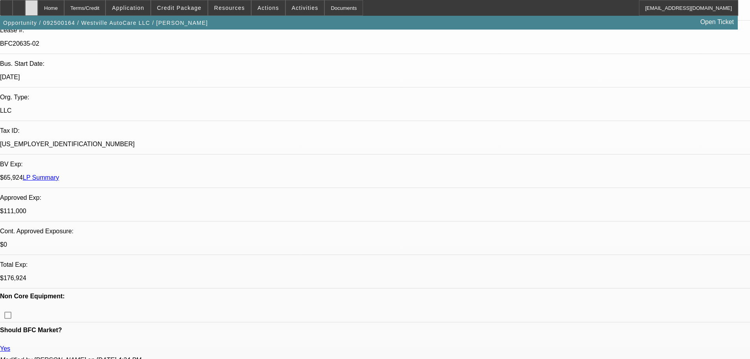
click at [38, 13] on div at bounding box center [31, 8] width 13 height 16
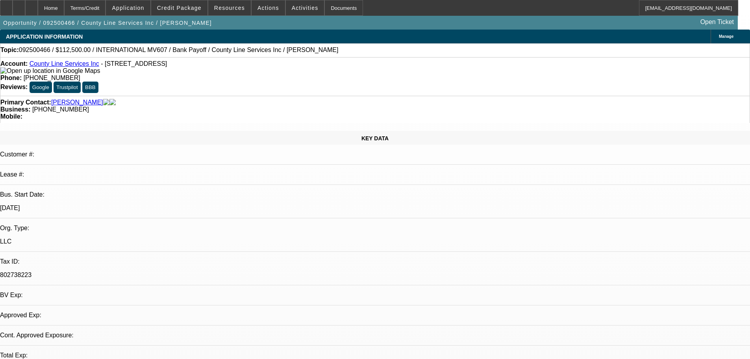
select select "0"
select select "2"
select select "0.1"
select select "4"
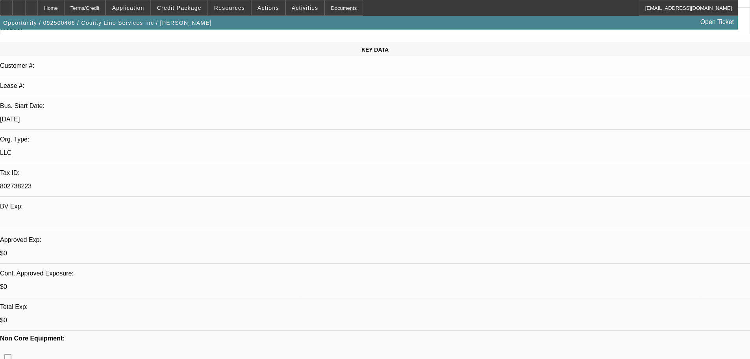
scroll to position [197, 0]
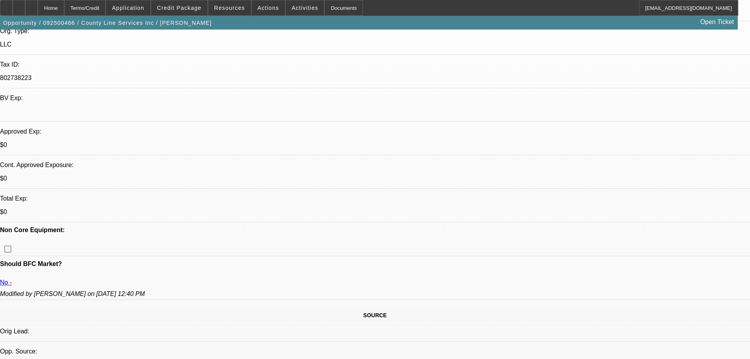
click at [189, 7] on span "Credit Package" at bounding box center [179, 8] width 44 height 6
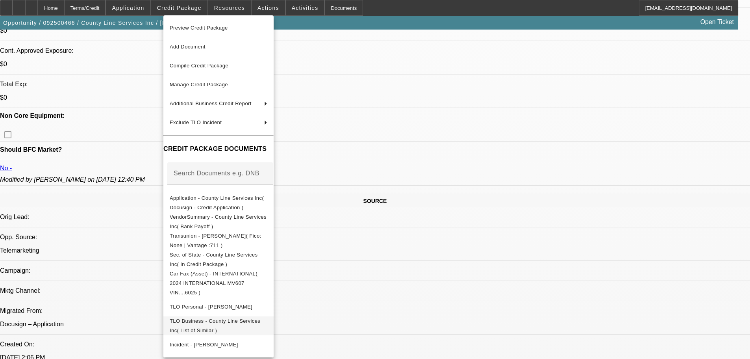
scroll to position [315, 0]
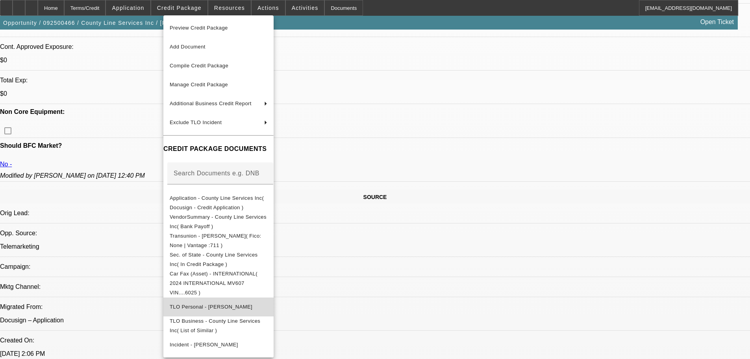
click at [267, 302] on span "TLO Personal - [PERSON_NAME]" at bounding box center [219, 306] width 98 height 9
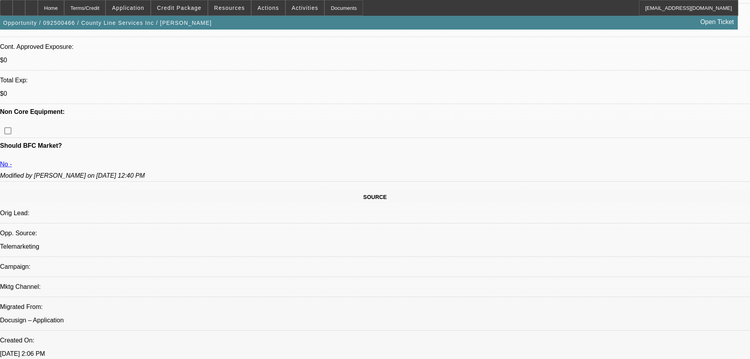
scroll to position [0, 0]
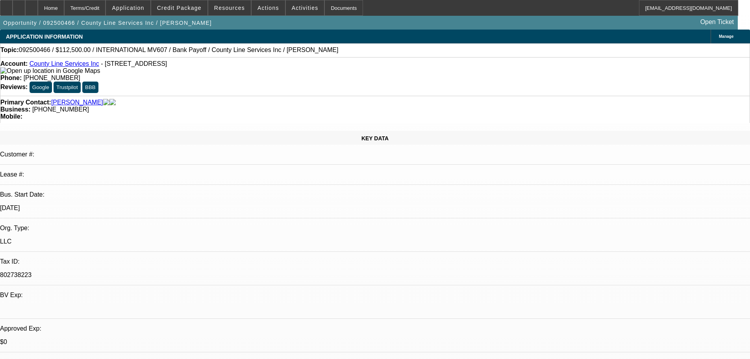
drag, startPoint x: 18, startPoint y: -16, endPoint x: 24, endPoint y: -25, distance: 10.6
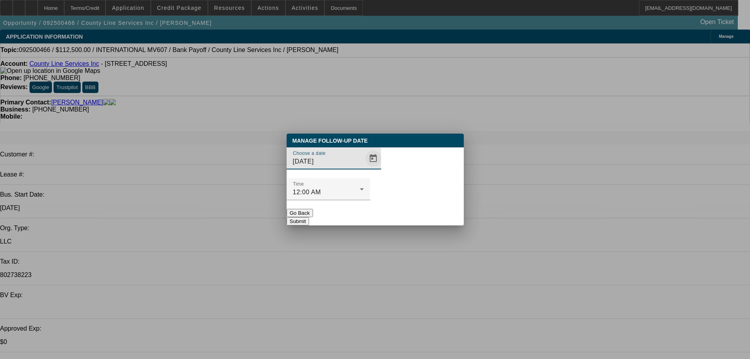
click at [364, 168] on span "Open calendar" at bounding box center [373, 158] width 19 height 19
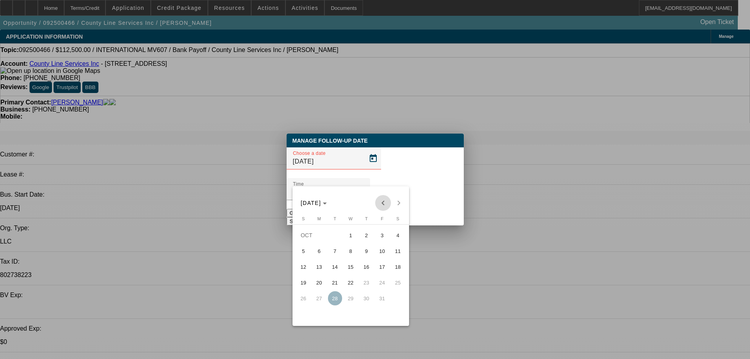
click at [383, 203] on span "Previous month" at bounding box center [383, 203] width 16 height 16
click at [398, 198] on span "Next month" at bounding box center [399, 203] width 16 height 16
click at [385, 201] on span "Previous month" at bounding box center [383, 203] width 16 height 16
click at [356, 300] on span "24" at bounding box center [351, 298] width 14 height 14
type input "9/24/2025"
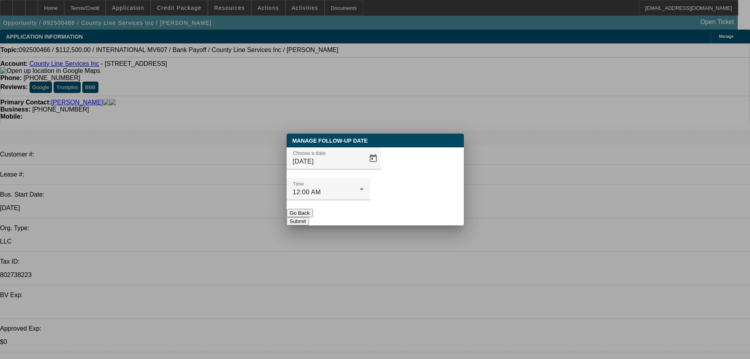
click at [309, 217] on button "Submit" at bounding box center [298, 221] width 22 height 8
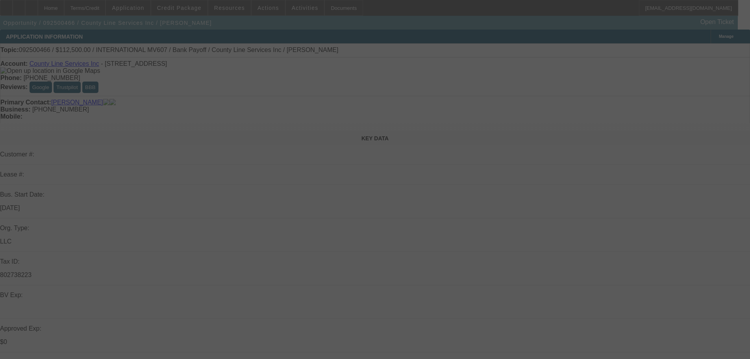
select select "0"
select select "2"
select select "0.1"
select select "4"
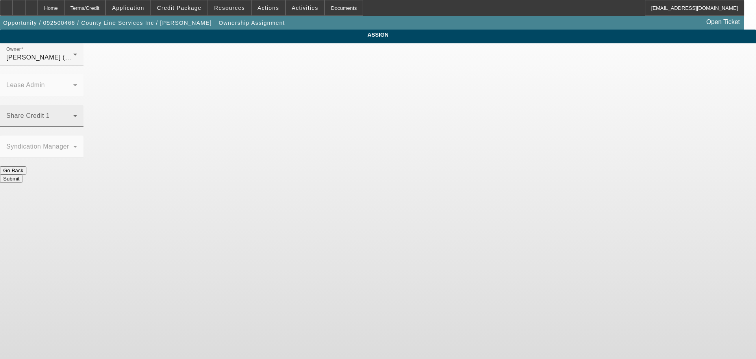
click at [50, 112] on mat-label "Share Credit 1" at bounding box center [27, 115] width 43 height 7
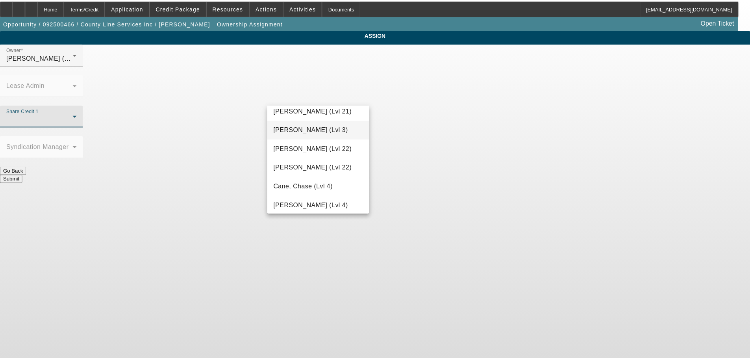
scroll to position [197, 0]
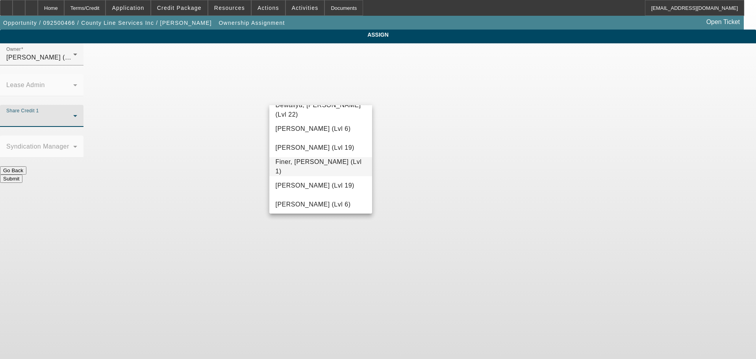
click at [329, 167] on span "Finer, Yinnon (Lvl 1)" at bounding box center [321, 166] width 91 height 19
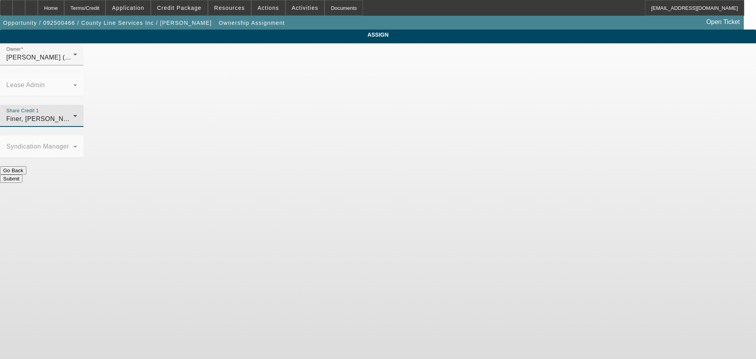
click at [22, 174] on button "Submit" at bounding box center [11, 178] width 22 height 8
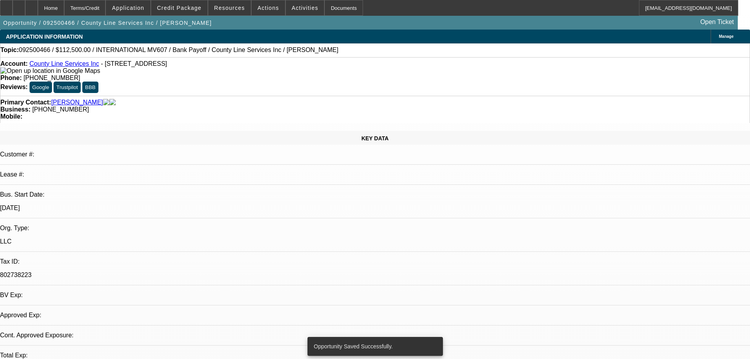
select select "0"
select select "2"
select select "0.1"
select select "4"
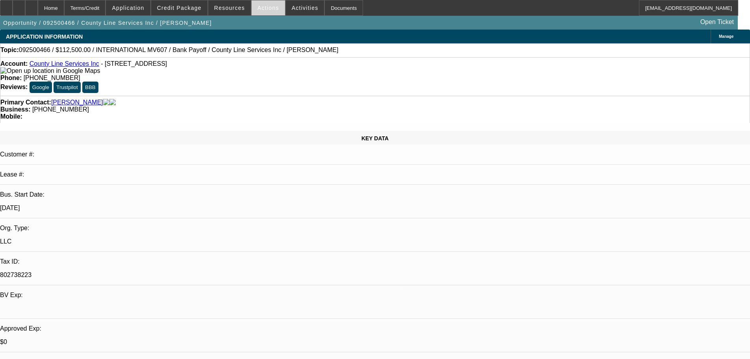
drag, startPoint x: 256, startPoint y: 167, endPoint x: 274, endPoint y: 2, distance: 165.9
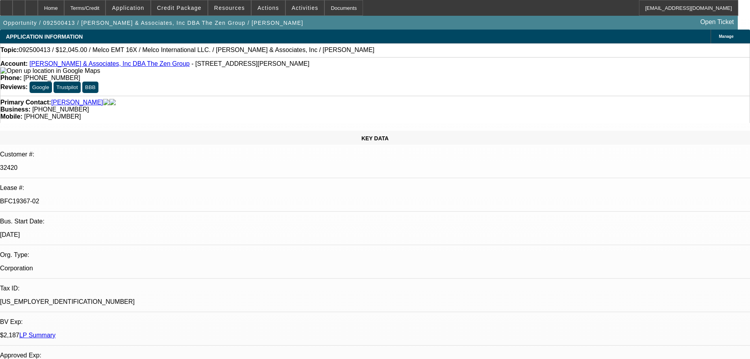
select select "0"
select select "2"
select select "0.1"
select select "4"
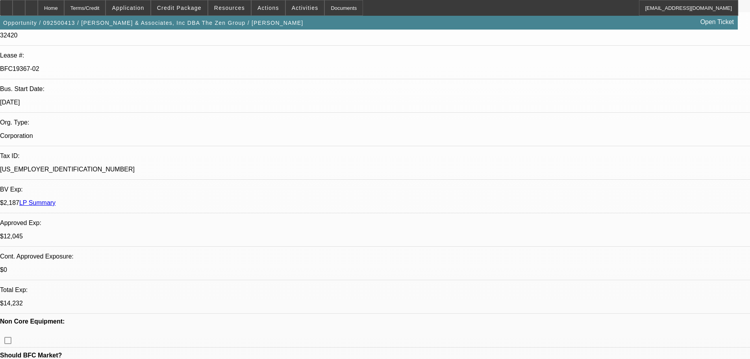
drag, startPoint x: 261, startPoint y: 183, endPoint x: 272, endPoint y: 85, distance: 98.2
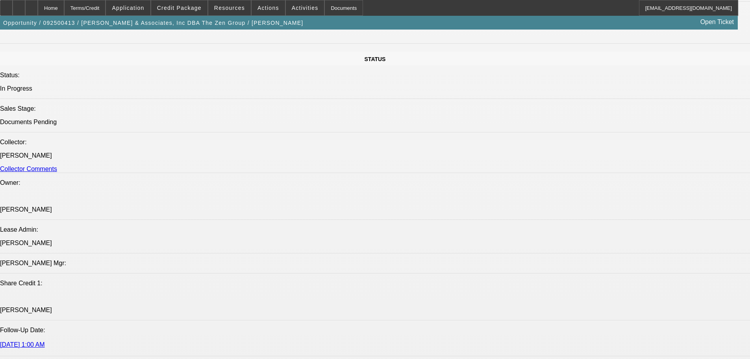
drag, startPoint x: 288, startPoint y: 144, endPoint x: 284, endPoint y: 238, distance: 94.2
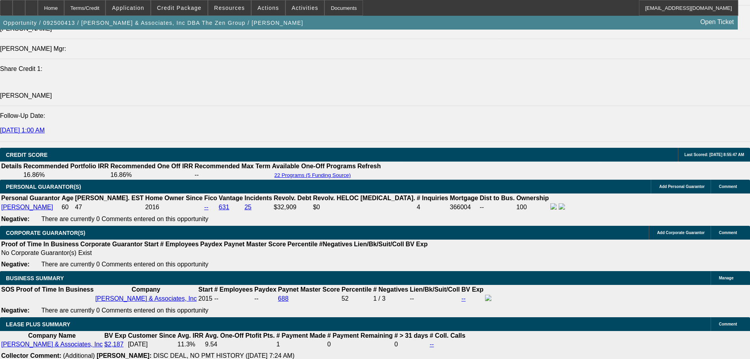
scroll to position [1203, 0]
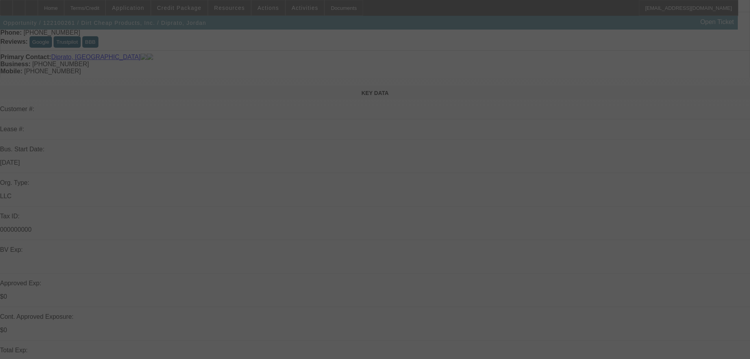
scroll to position [157, 0]
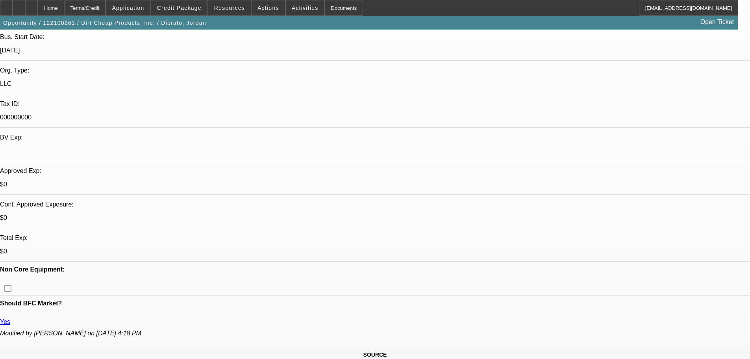
select select "0"
select select "2"
select select "0"
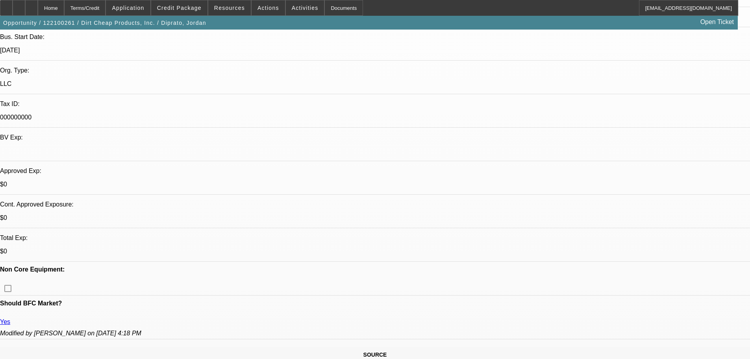
select select "0"
select select "2"
select select "0"
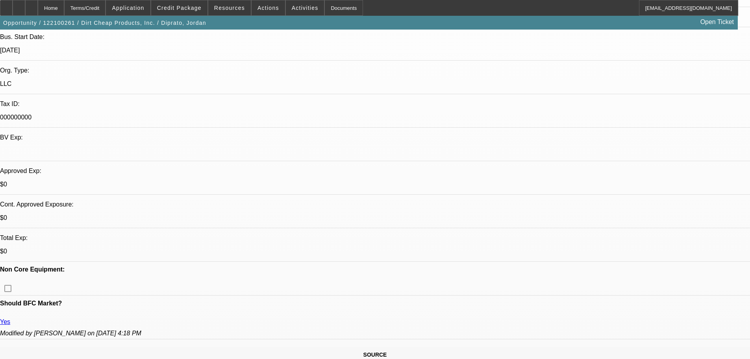
select select "0"
select select "2"
select select "0"
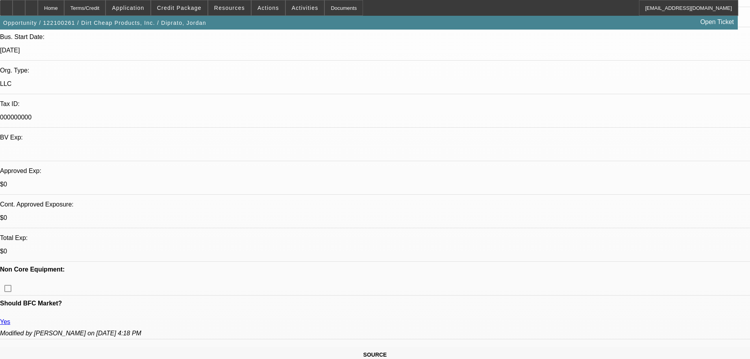
select select "2"
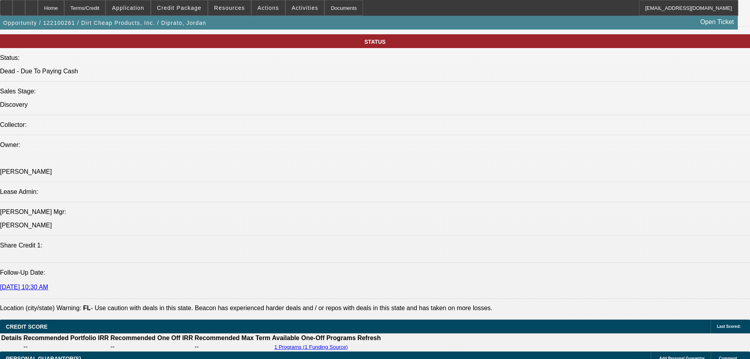
drag, startPoint x: 334, startPoint y: 300, endPoint x: 334, endPoint y: 263, distance: 37.4
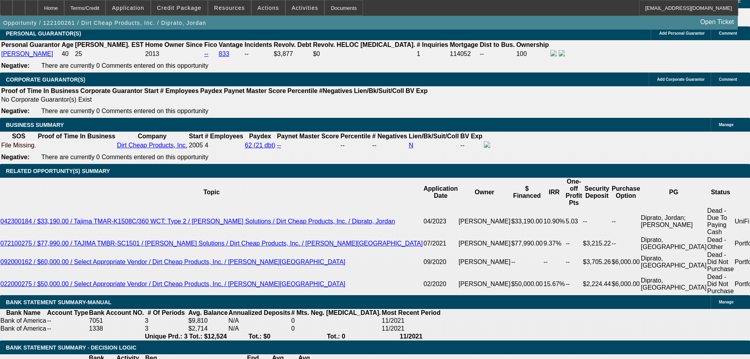
drag, startPoint x: 359, startPoint y: 267, endPoint x: 358, endPoint y: 210, distance: 57.1
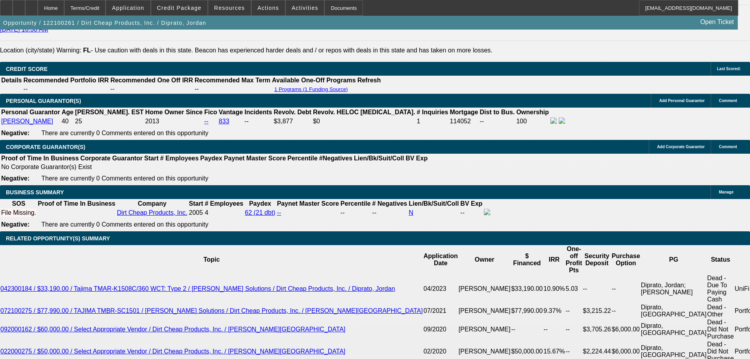
drag, startPoint x: 358, startPoint y: 210, endPoint x: 348, endPoint y: 154, distance: 56.8
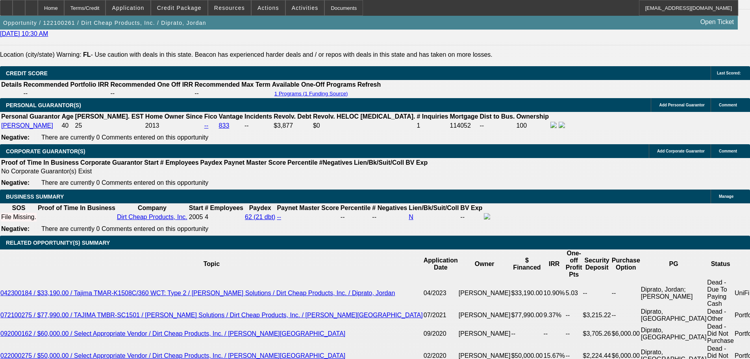
scroll to position [1137, 0]
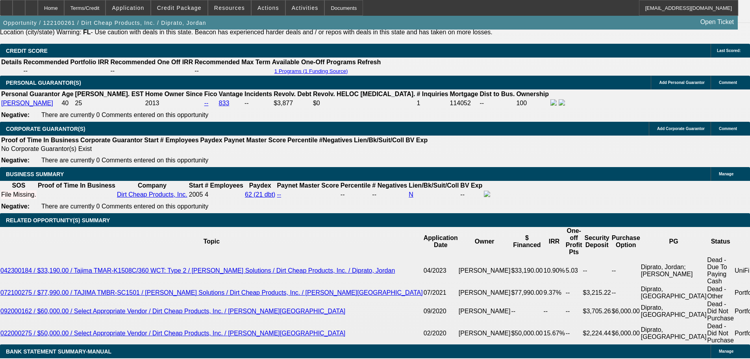
drag, startPoint x: 353, startPoint y: 154, endPoint x: 356, endPoint y: 182, distance: 28.1
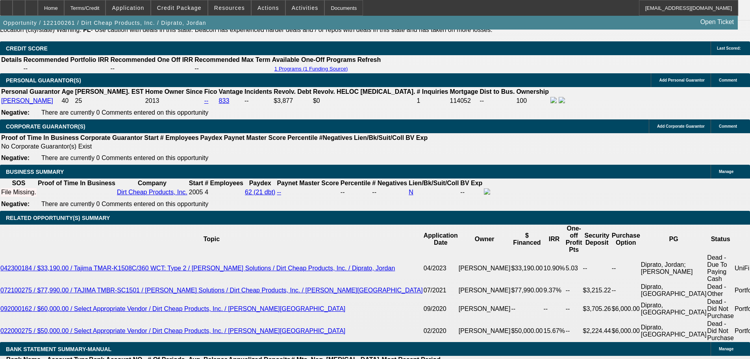
scroll to position [628, 0]
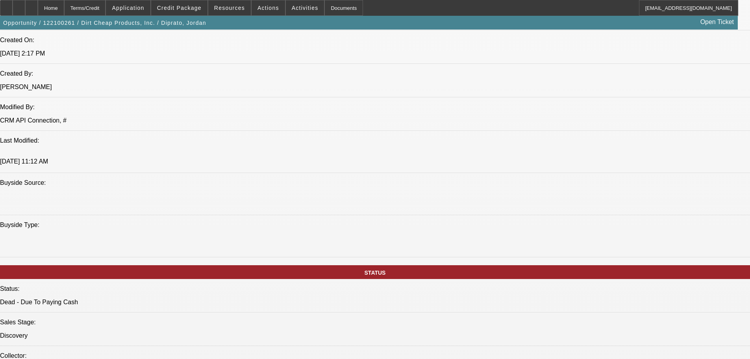
drag, startPoint x: 345, startPoint y: 236, endPoint x: 360, endPoint y: 88, distance: 148.8
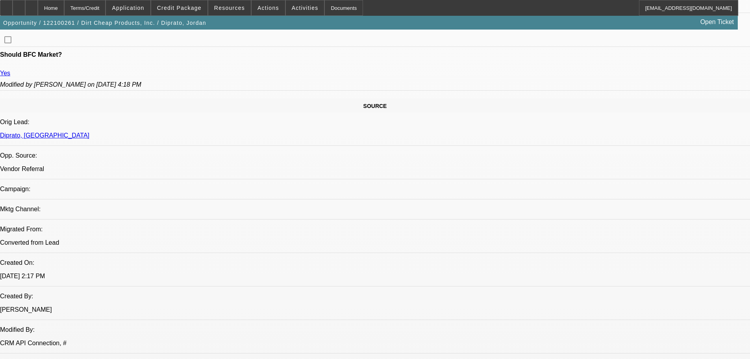
scroll to position [472, 0]
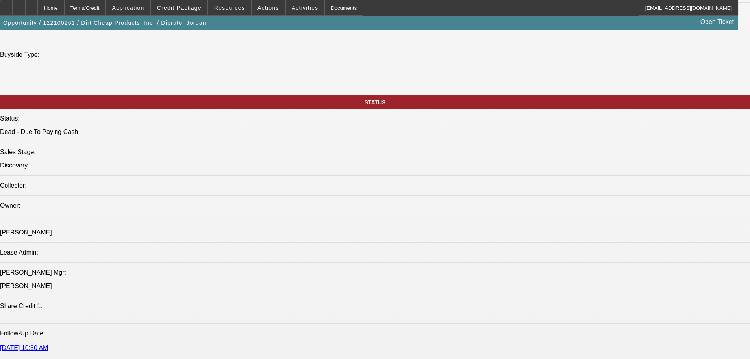
drag, startPoint x: 267, startPoint y: 137, endPoint x: 269, endPoint y: 234, distance: 96.9
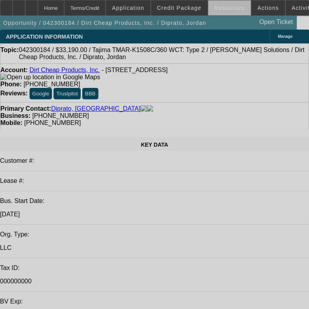
select select "0"
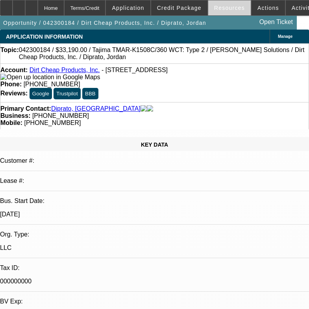
select select "0"
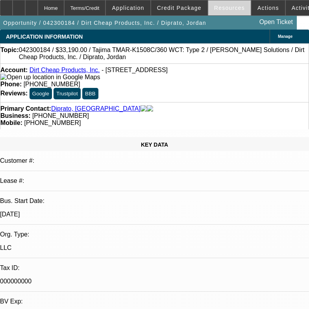
select select "0"
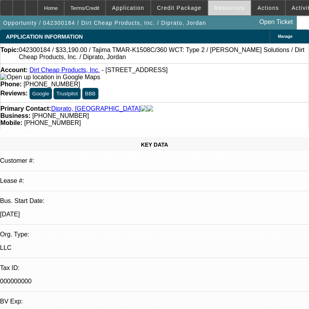
select select "0"
select select "1"
select select "3"
select select "6"
select select "1"
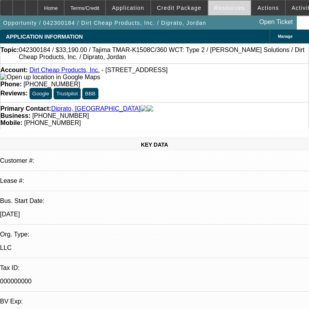
select select "3"
select select "6"
select select "1"
select select "3"
select select "6"
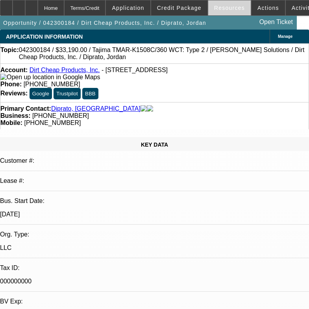
select select "1"
select select "3"
select select "6"
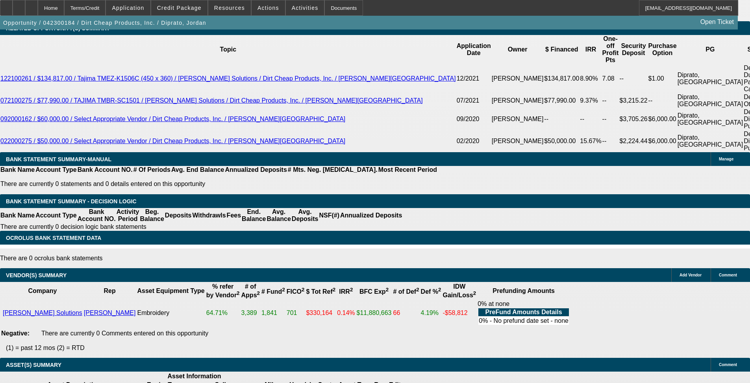
drag, startPoint x: 331, startPoint y: 189, endPoint x: 344, endPoint y: 297, distance: 108.7
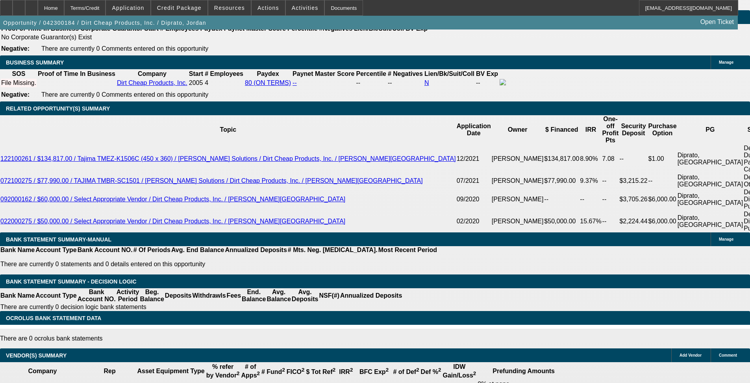
scroll to position [685, 0]
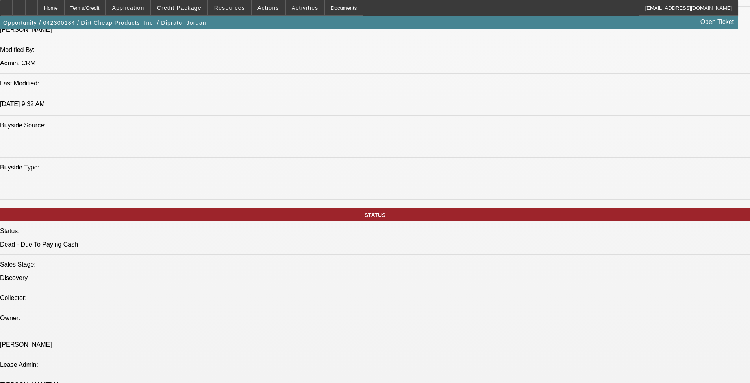
drag, startPoint x: 429, startPoint y: 314, endPoint x: 532, endPoint y: 5, distance: 325.4
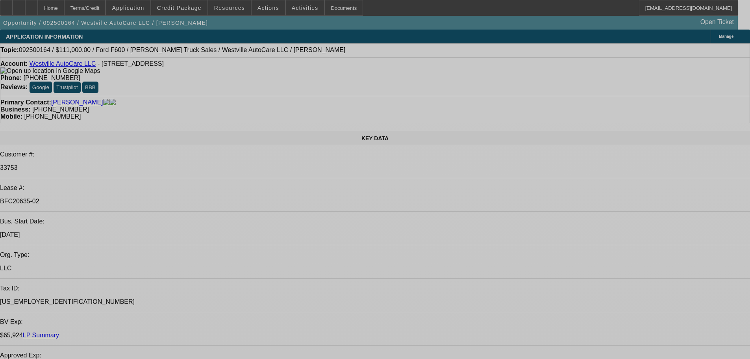
select select "0"
select select "2"
select select "0"
select select "6"
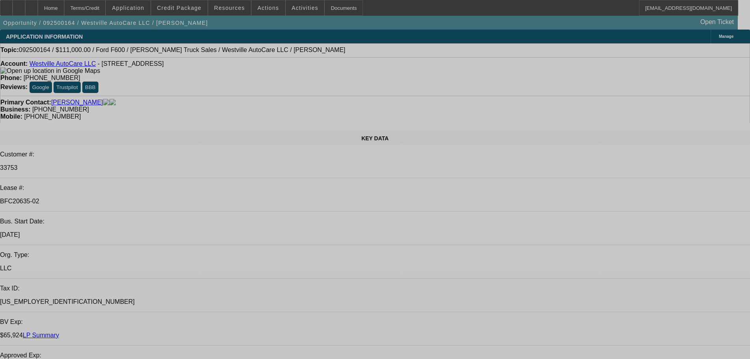
select select "0"
select select "2"
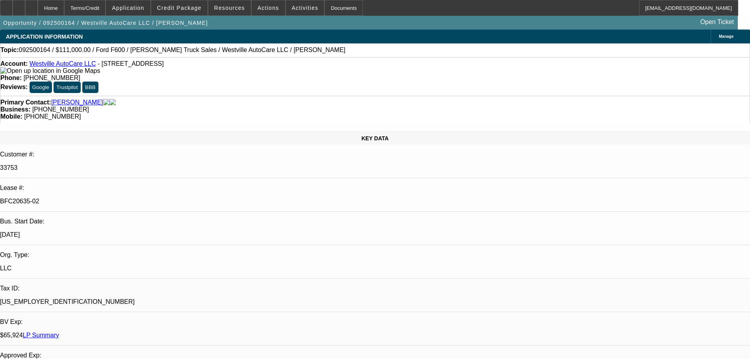
select select "2"
select select "0"
select select "6"
select select "0"
select select "2"
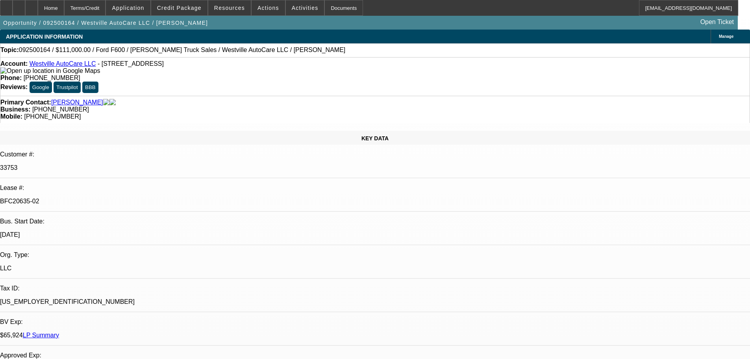
select select "2"
select select "0"
select select "6"
select select "0"
select select "2"
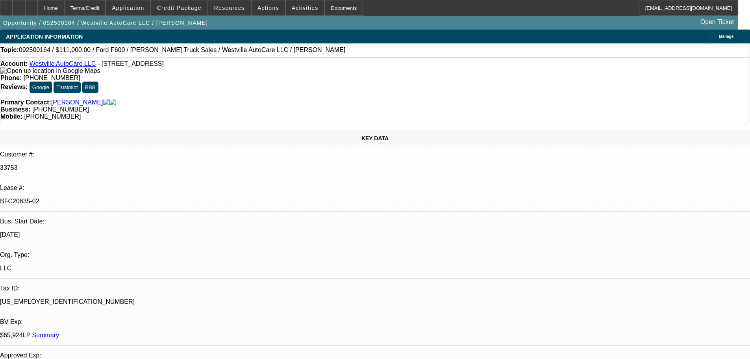
select select "2"
select select "0"
select select "6"
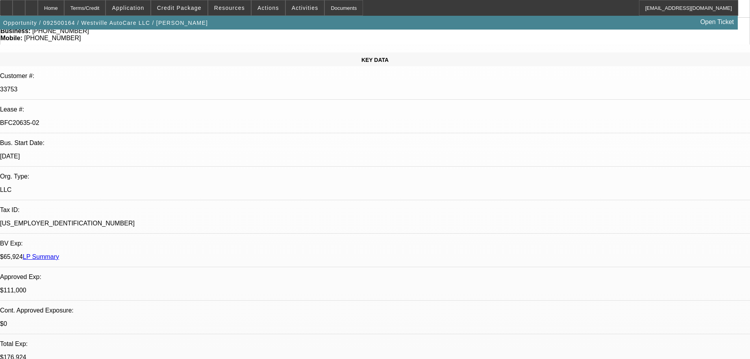
scroll to position [79, 0]
drag, startPoint x: 589, startPoint y: 69, endPoint x: 529, endPoint y: 49, distance: 63.2
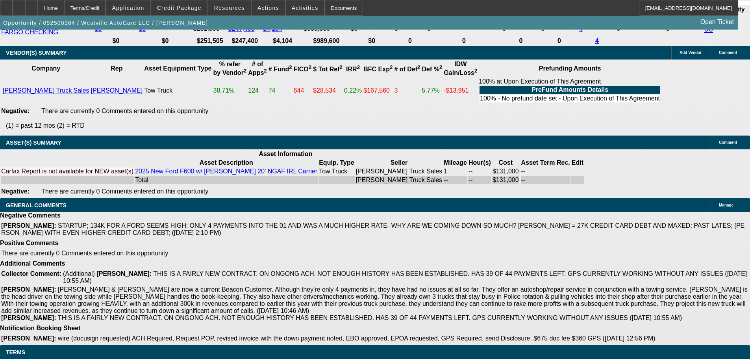
drag, startPoint x: 237, startPoint y: 322, endPoint x: 236, endPoint y: 329, distance: 7.3
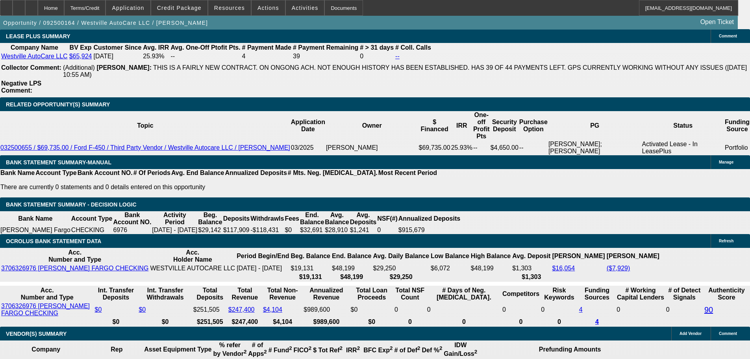
scroll to position [1432, 0]
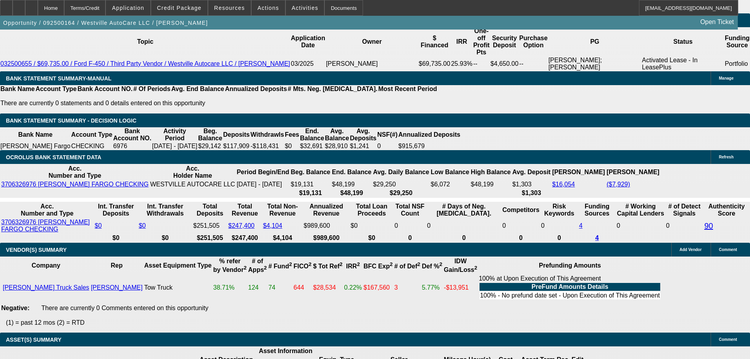
drag, startPoint x: 653, startPoint y: 78, endPoint x: 539, endPoint y: 66, distance: 114.5
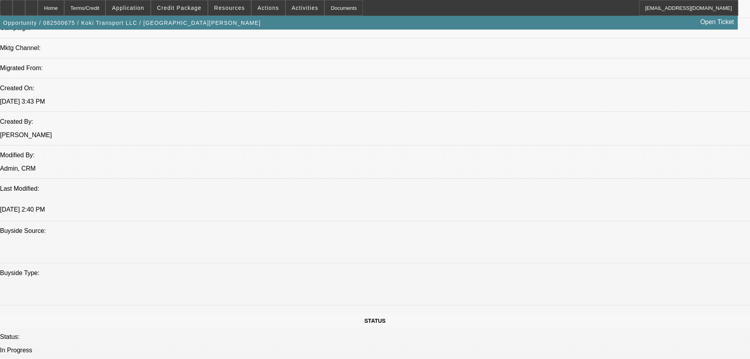
select select "0.2"
select select "2"
select select "0"
select select "6"
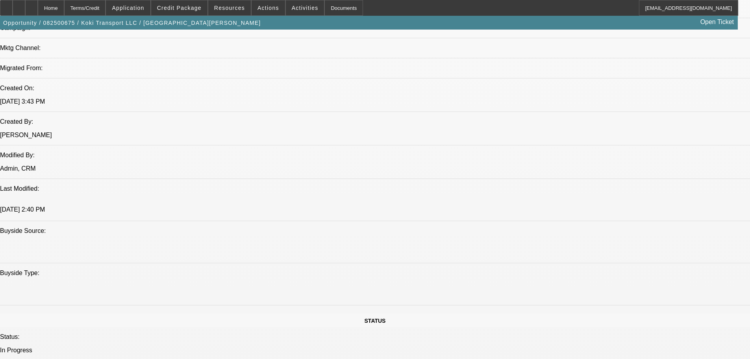
select select "0"
select select "2"
select select "0.1"
select select "4"
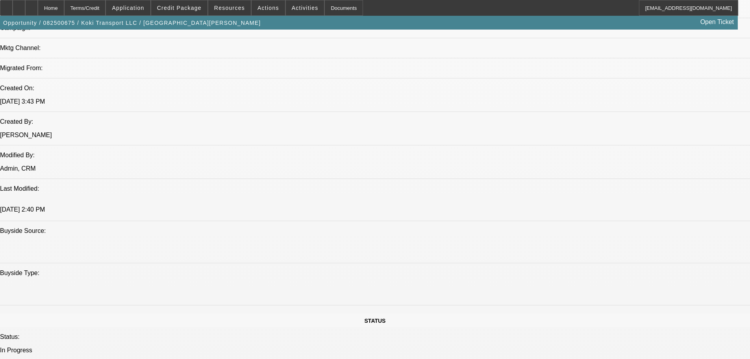
select select "0.2"
select select "2"
select select "0.1"
select select "4"
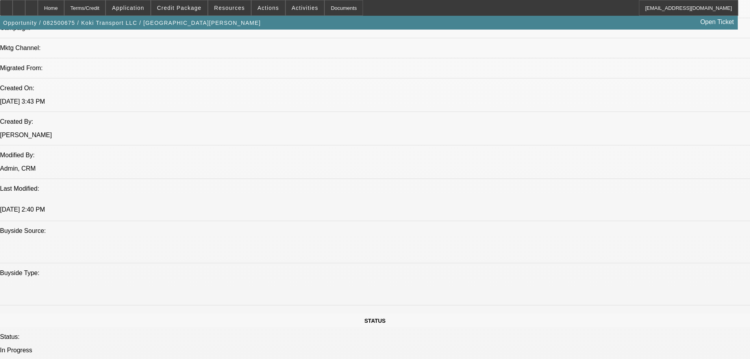
select select "0.15"
select select "2"
select select "0.1"
select select "4"
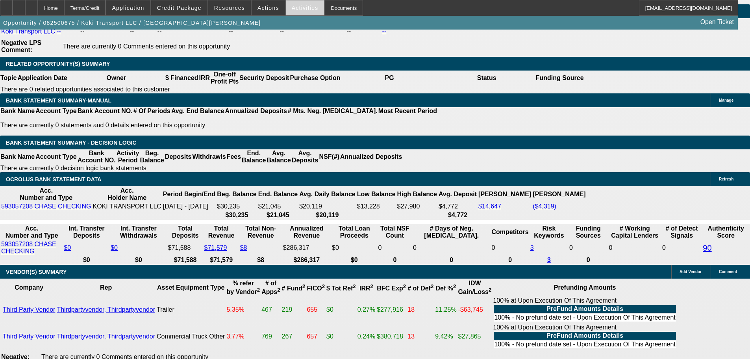
scroll to position [1462, 0]
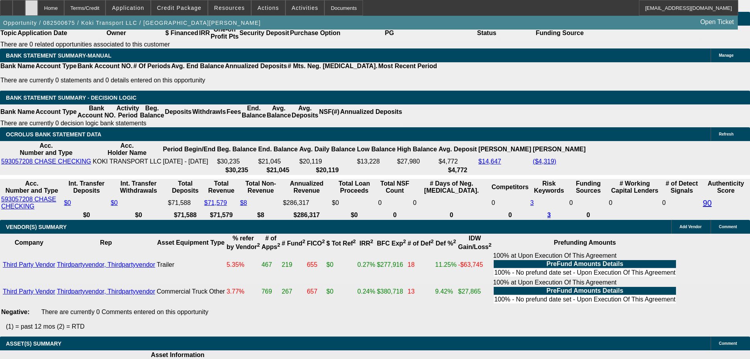
click at [38, 4] on div at bounding box center [31, 8] width 13 height 16
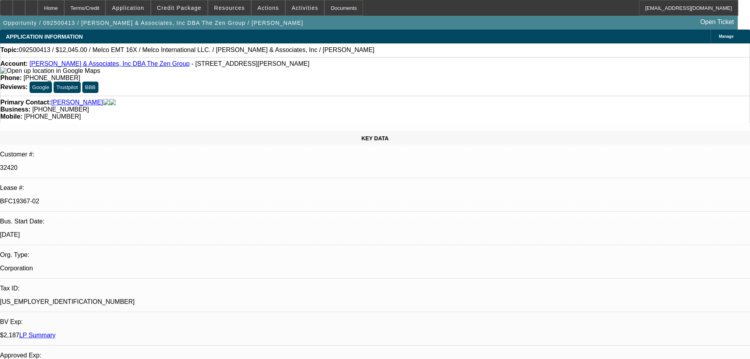
select select "0"
select select "2"
select select "0.1"
select select "4"
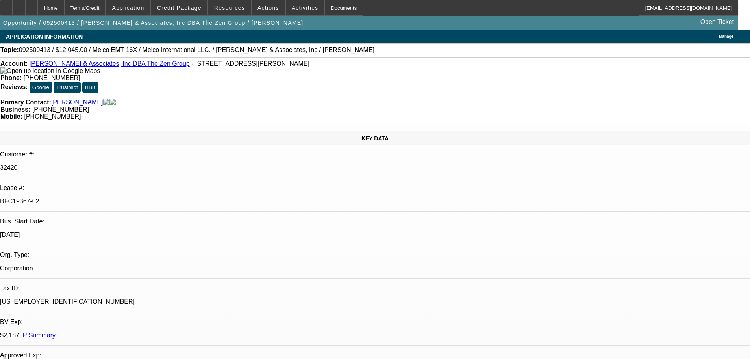
scroll to position [1203, 0]
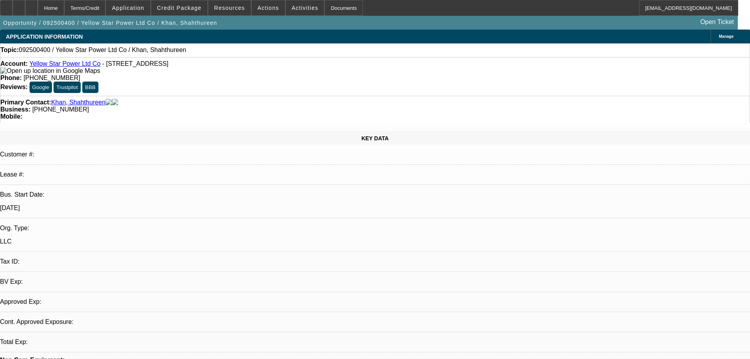
select select "0"
select select "2"
select select "0.1"
select select "4"
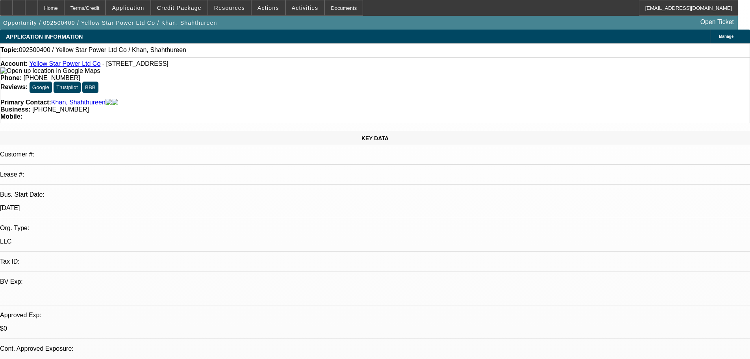
drag, startPoint x: 582, startPoint y: 227, endPoint x: 510, endPoint y: 223, distance: 72.2
drag, startPoint x: 506, startPoint y: 228, endPoint x: 722, endPoint y: 227, distance: 215.7
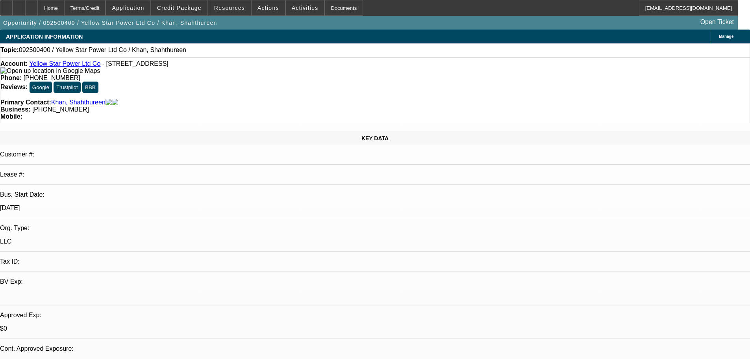
copy div "9/18 vm, se looking to connect------9/19 vm-----9/22 vm se again, 1 n done"
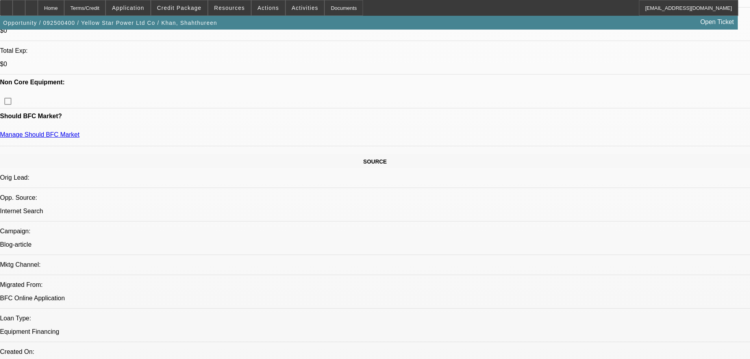
drag, startPoint x: 432, startPoint y: 377, endPoint x: 441, endPoint y: 329, distance: 48.8
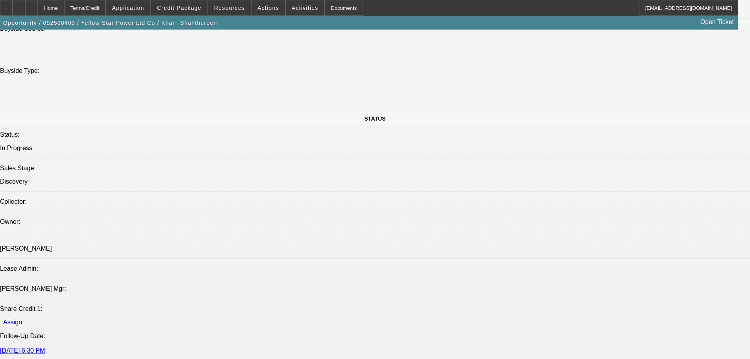
scroll to position [683, 0]
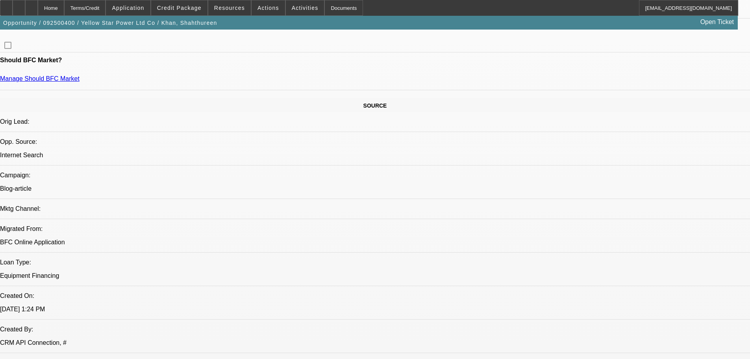
scroll to position [0, 0]
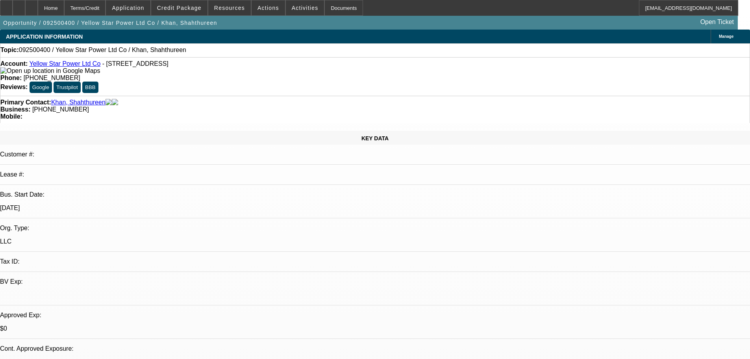
drag, startPoint x: 462, startPoint y: 117, endPoint x: 458, endPoint y: 121, distance: 5.3
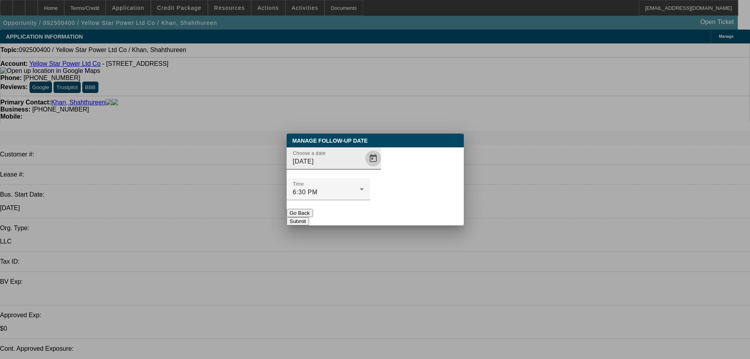
click at [364, 168] on span "Open calendar" at bounding box center [373, 158] width 19 height 19
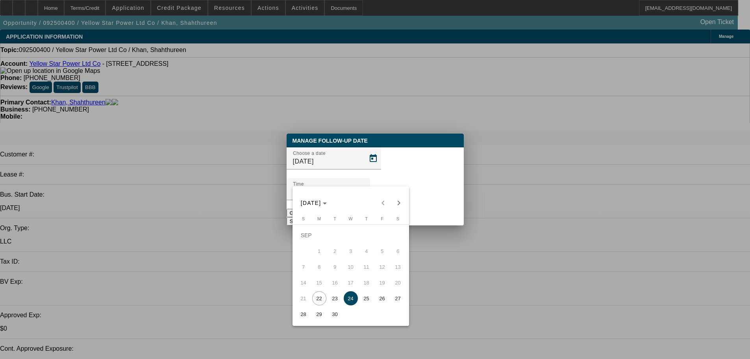
click at [330, 302] on span "23" at bounding box center [335, 298] width 14 height 14
type input "9/23/2025"
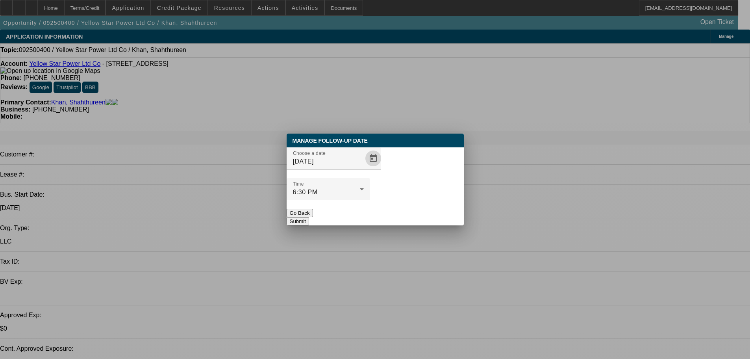
click at [309, 217] on button "Submit" at bounding box center [298, 221] width 22 height 8
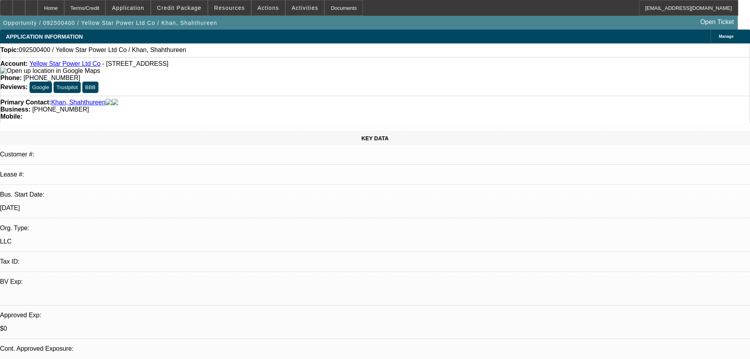
drag, startPoint x: 394, startPoint y: 250, endPoint x: 228, endPoint y: 51, distance: 259.2
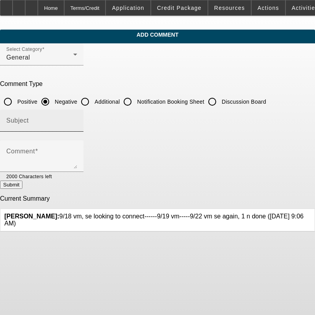
drag, startPoint x: 235, startPoint y: 102, endPoint x: 224, endPoint y: 124, distance: 24.5
click at [220, 102] on input "Discussion Board" at bounding box center [212, 102] width 16 height 16
radio input "true"
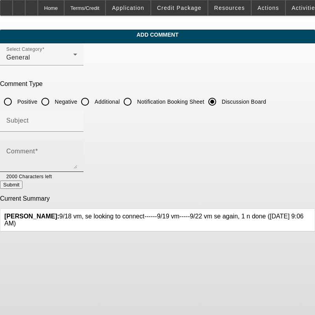
click at [77, 153] on textarea "Comment" at bounding box center [41, 159] width 71 height 19
paste textarea "9/18 vm, se looking to connect------9/19 vm-----9/22 vm se again, 1 n done"
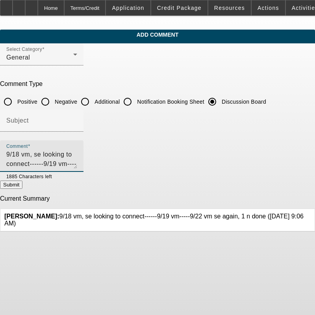
type textarea "9/18 vm, se looking to connect------9/19 vm-----9/22 vm se again, 1 n done---se…"
click at [22, 188] on button "Submit" at bounding box center [11, 184] width 22 height 8
radio input "true"
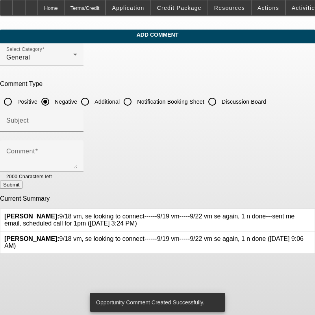
click at [311, 235] on div at bounding box center [311, 242] width 0 height 14
click at [311, 235] on icon at bounding box center [311, 235] width 0 height 0
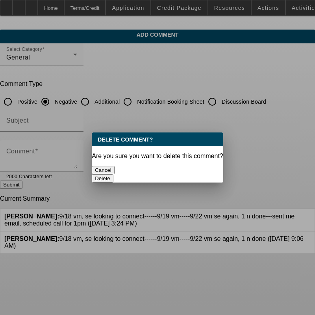
click at [113, 174] on button "Delete" at bounding box center [103, 178] width 22 height 8
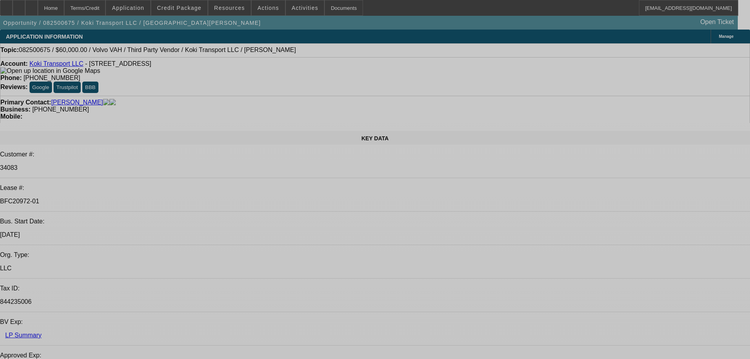
select select "0.2"
select select "2"
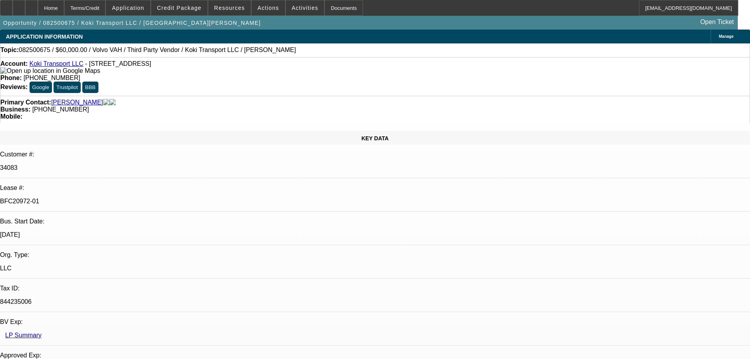
select select "2"
select select "0"
select select "6"
select select "0"
select select "2"
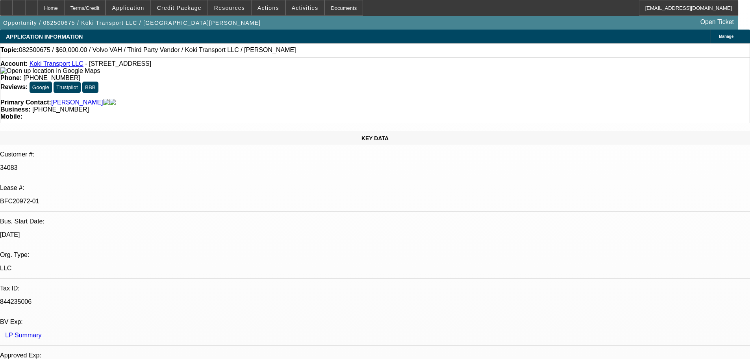
select select "2"
select select "0.1"
select select "4"
select select "0.2"
select select "2"
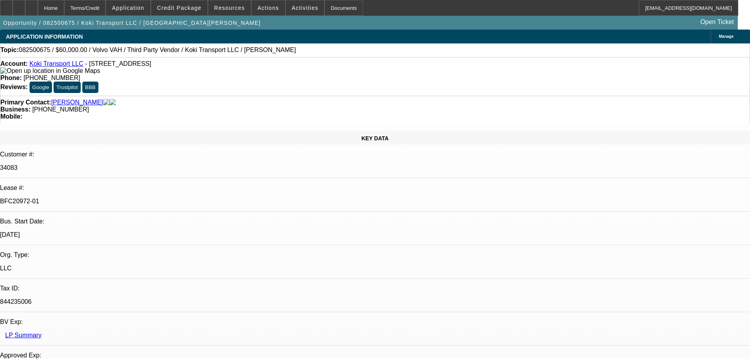
select select "2"
select select "0.1"
select select "4"
select select "0.15"
select select "2"
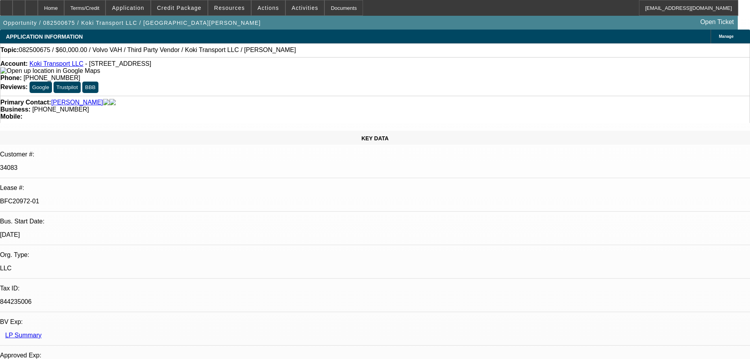
select select "2"
select select "0.1"
select select "4"
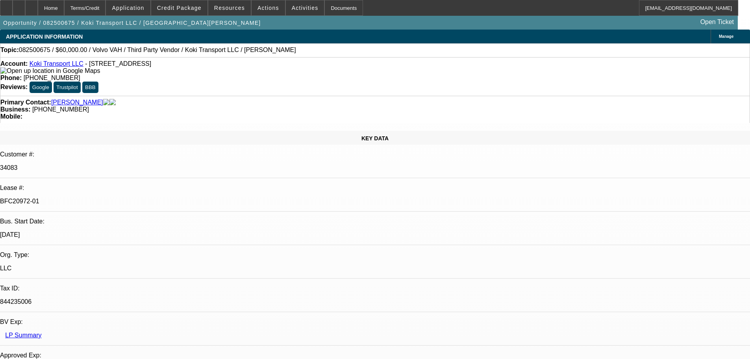
scroll to position [236, 0]
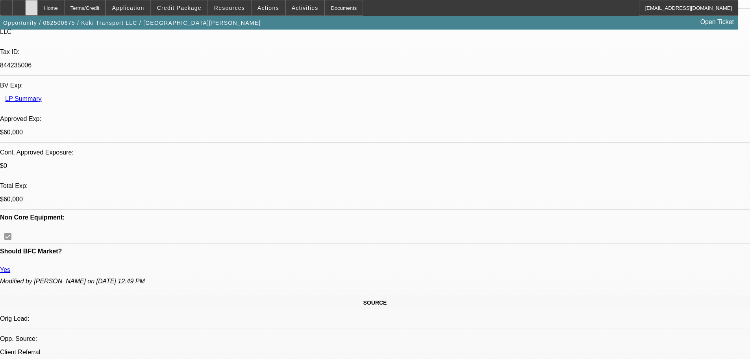
click at [38, 8] on div at bounding box center [31, 8] width 13 height 16
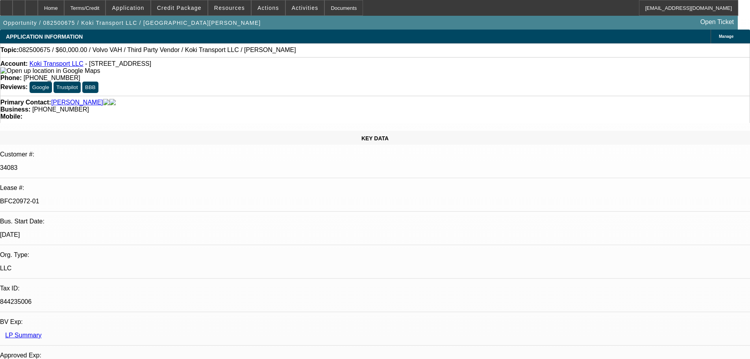
select select "0.2"
select select "2"
select select "0"
select select "6"
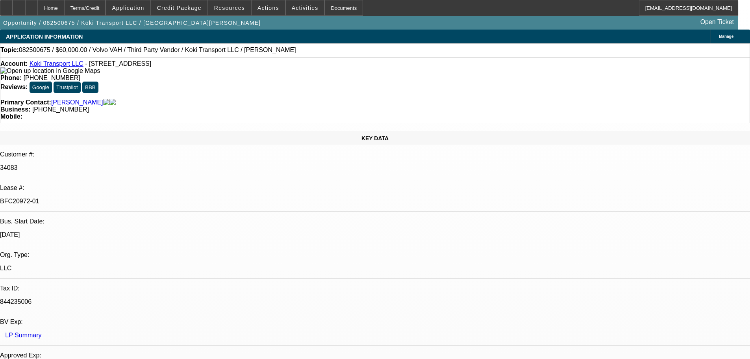
select select "0"
select select "2"
select select "0.1"
select select "4"
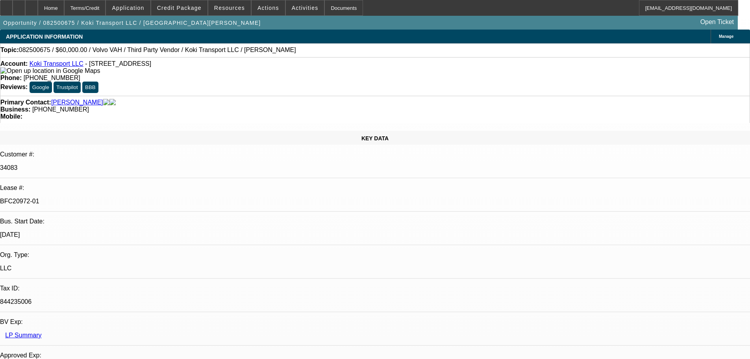
select select "0.2"
select select "2"
select select "0.1"
select select "4"
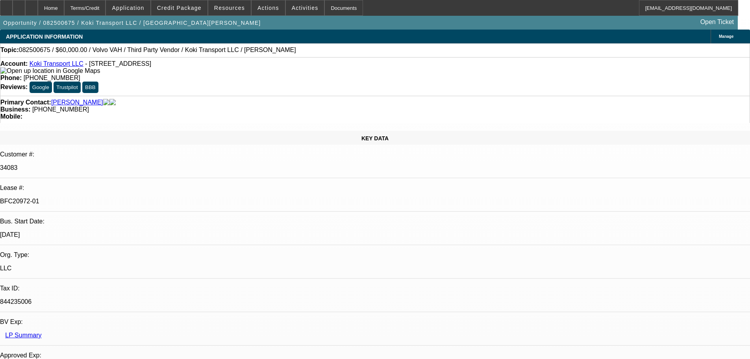
select select "0.15"
select select "2"
select select "0.1"
select select "4"
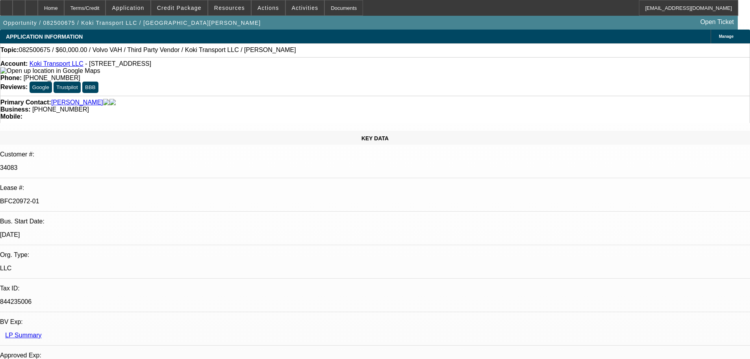
click at [38, 5] on div at bounding box center [31, 8] width 13 height 16
select select "0.2"
select select "2"
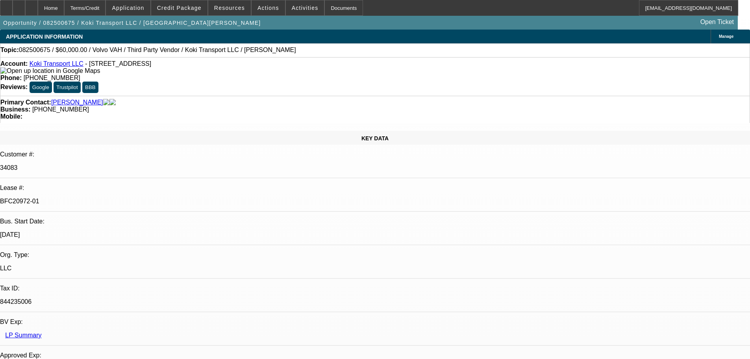
select select "2"
select select "0"
select select "6"
select select "0"
select select "2"
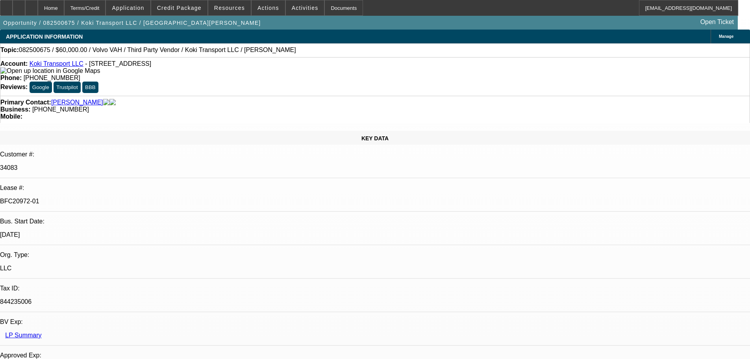
select select "2"
select select "0.1"
select select "4"
select select "0.2"
select select "2"
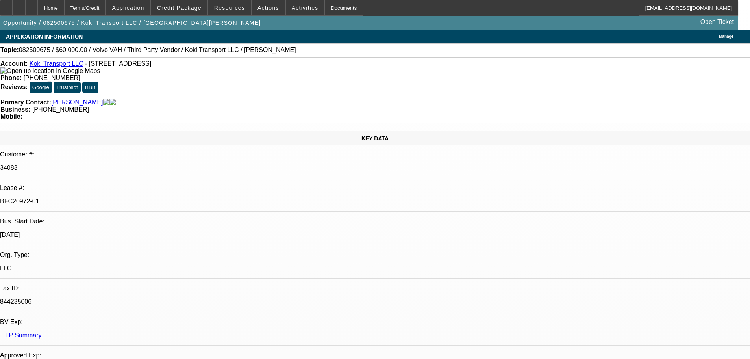
select select "2"
select select "0.1"
select select "4"
select select "0.15"
select select "2"
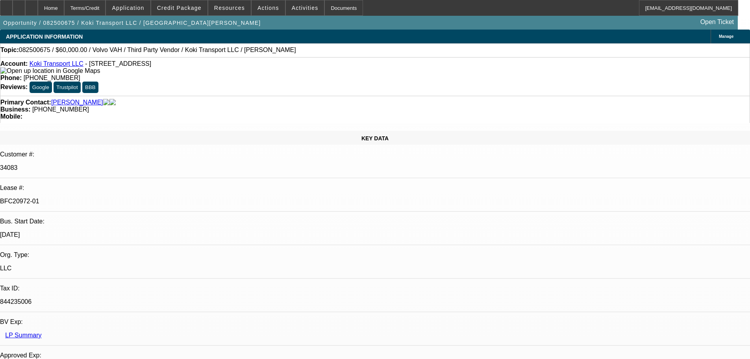
select select "2"
select select "0.1"
select select "4"
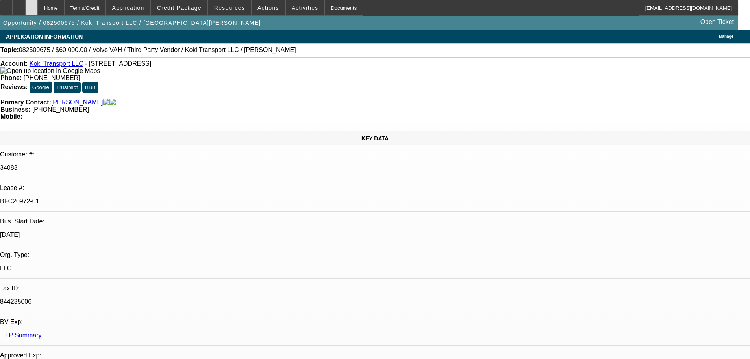
click at [31, 5] on icon at bounding box center [31, 5] width 0 height 0
select select "0.2"
select select "2"
select select "0"
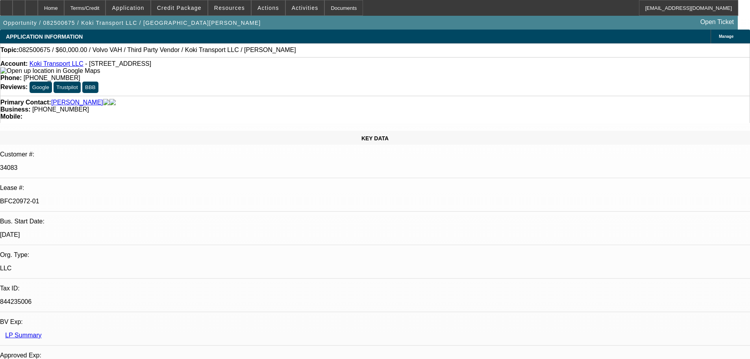
select select "6"
select select "0"
select select "2"
select select "0.1"
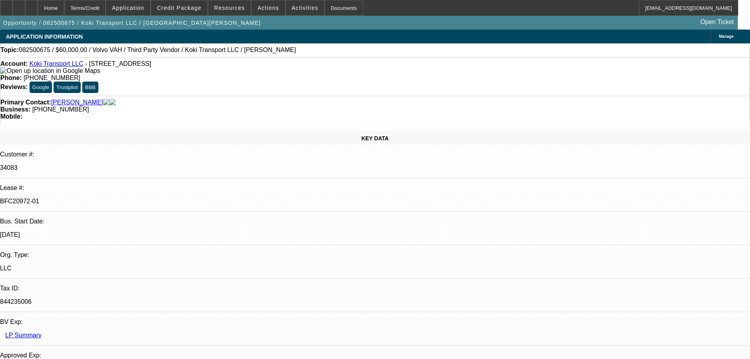
select select "4"
select select "0.2"
select select "2"
select select "0.1"
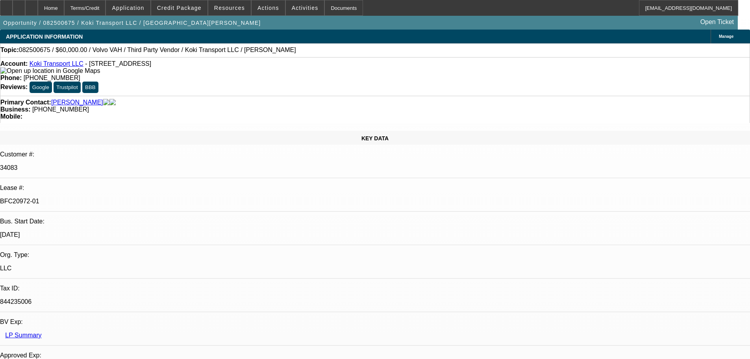
select select "4"
select select "0.15"
select select "2"
select select "0.1"
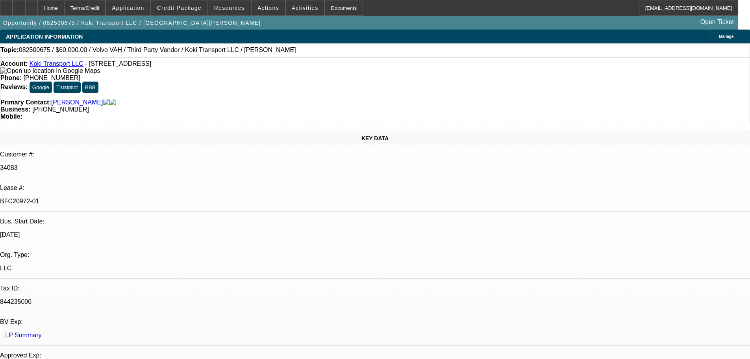
select select "4"
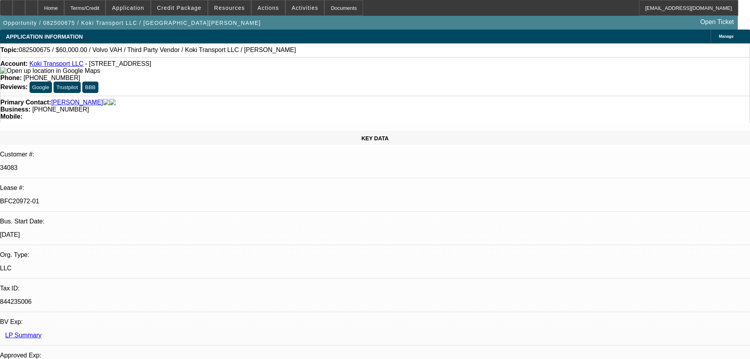
drag, startPoint x: 553, startPoint y: 91, endPoint x: 557, endPoint y: 70, distance: 21.4
click at [38, 6] on div at bounding box center [31, 8] width 13 height 16
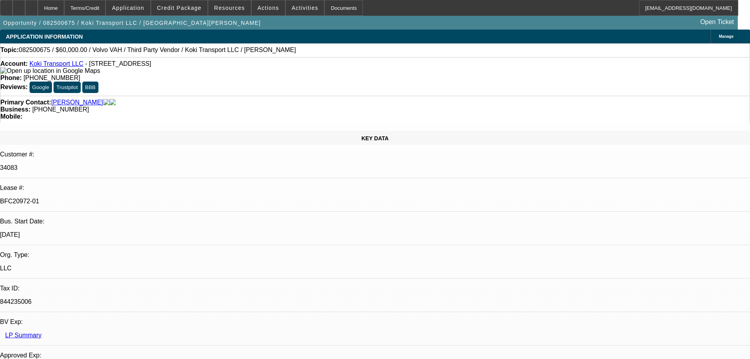
select select "0.2"
select select "2"
select select "0"
select select "6"
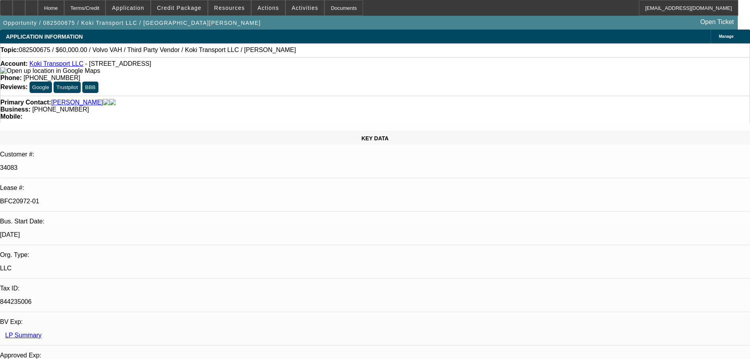
select select "0"
select select "2"
select select "0.1"
select select "4"
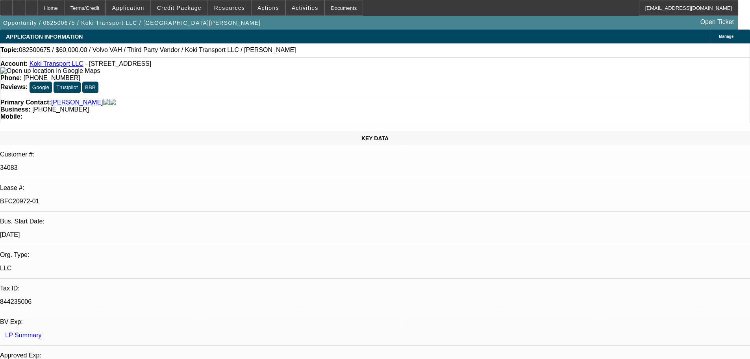
select select "0.2"
select select "2"
select select "0.1"
select select "4"
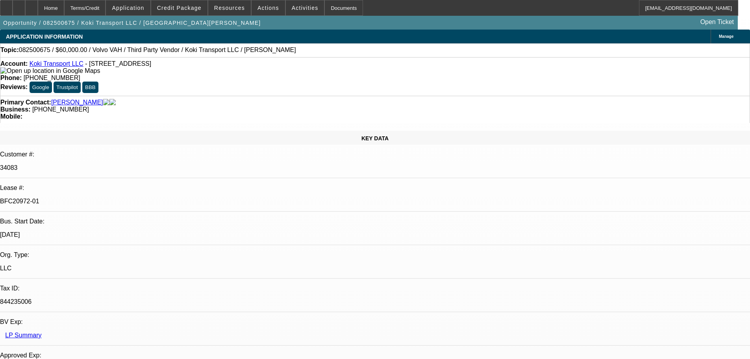
select select "0.15"
select select "2"
select select "0.1"
select select "4"
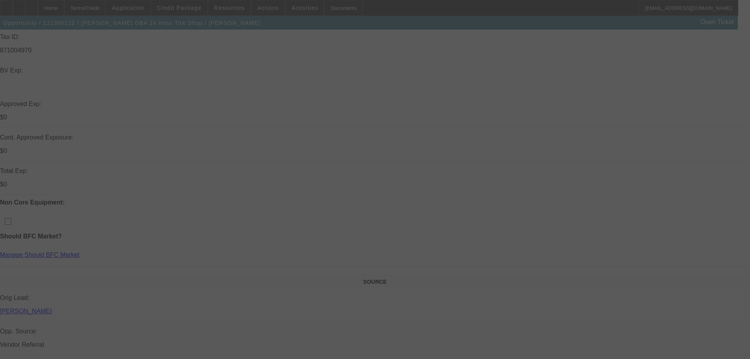
scroll to position [236, 0]
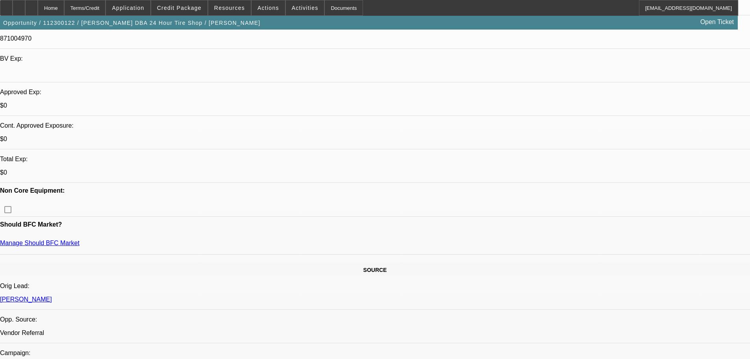
select select "0"
select select "0.1"
select select "4"
select select "0"
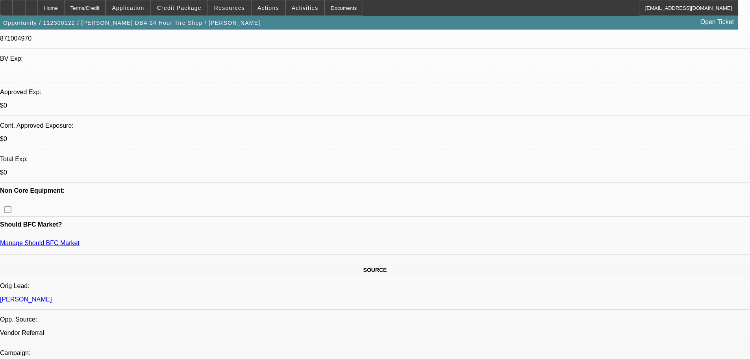
select select "0"
select select "0.1"
select select "4"
select select "0.15"
select select "2"
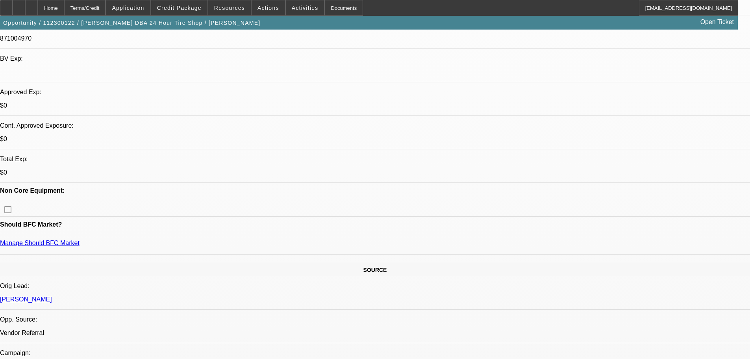
select select "2"
select select "0.1"
select select "4"
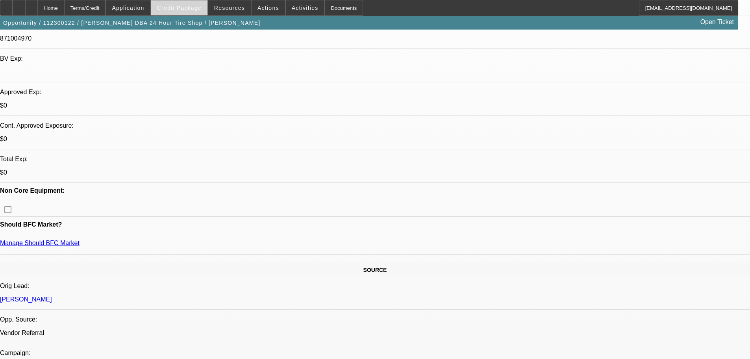
click at [182, 7] on span "Credit Package" at bounding box center [179, 8] width 44 height 6
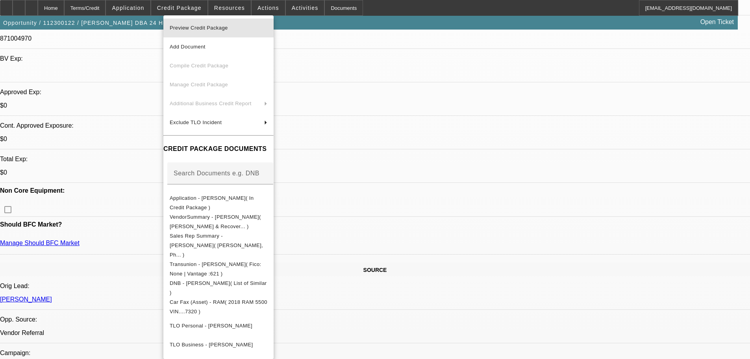
click at [242, 29] on span "Preview Credit Package" at bounding box center [219, 27] width 98 height 9
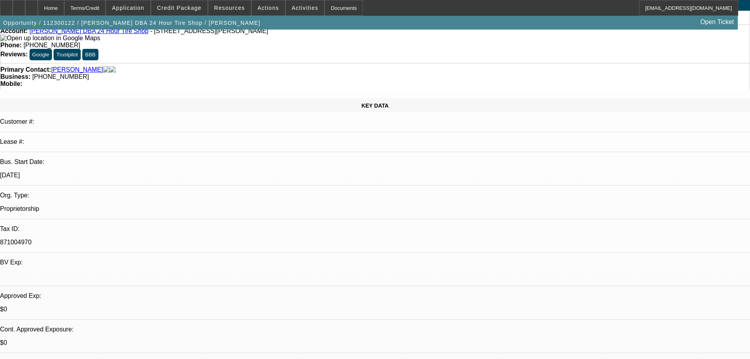
scroll to position [0, 0]
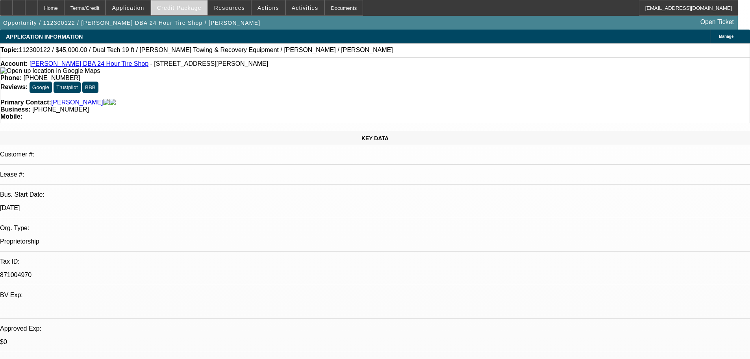
click at [185, 6] on span "Credit Package" at bounding box center [179, 8] width 44 height 6
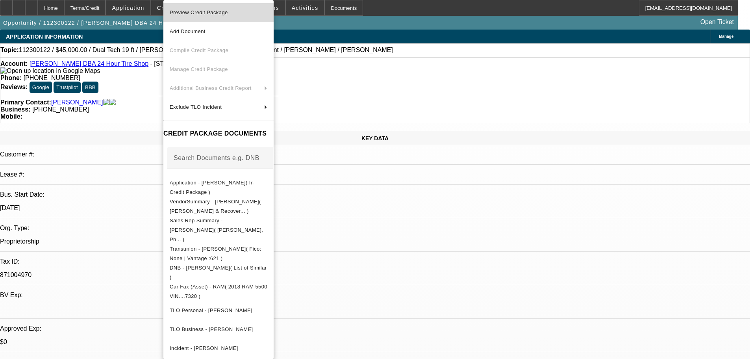
click at [267, 10] on span "Preview Credit Package" at bounding box center [219, 12] width 98 height 9
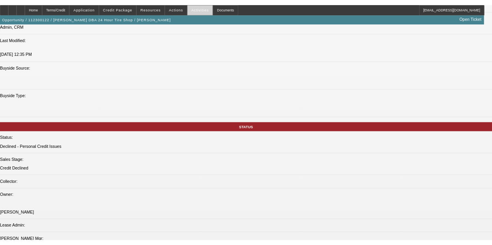
scroll to position [828, 0]
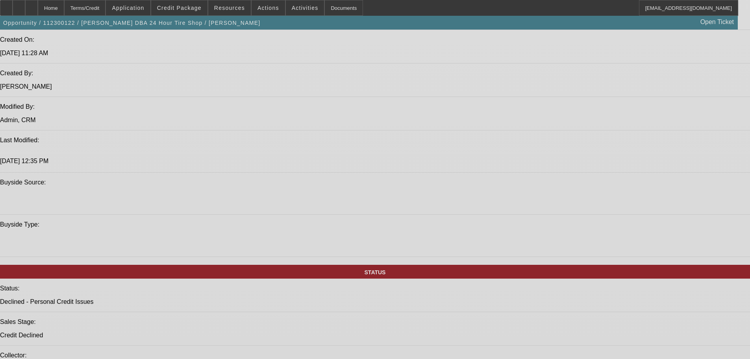
select select "0"
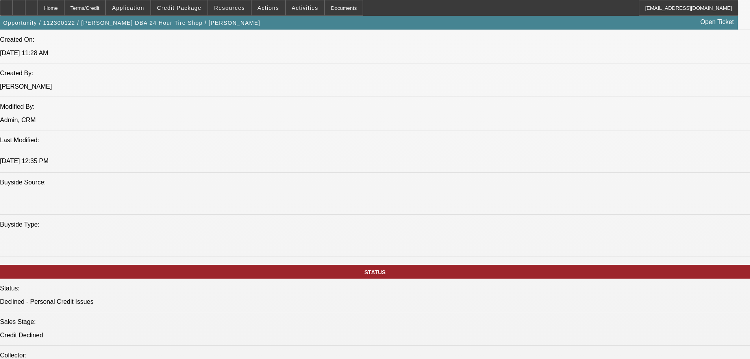
select select "0"
select select "0.1"
select select "4"
select select "0"
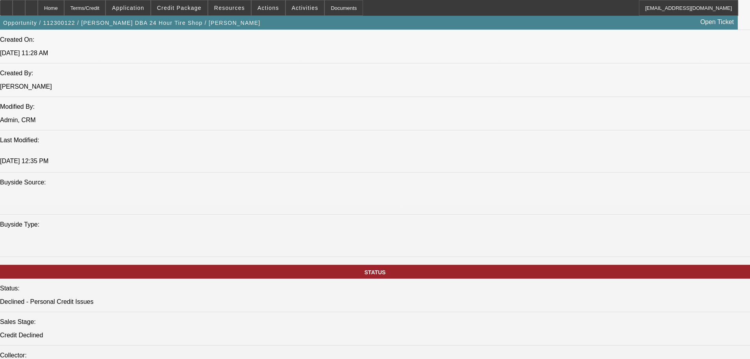
select select "0.1"
select select "4"
select select "0.15"
select select "2"
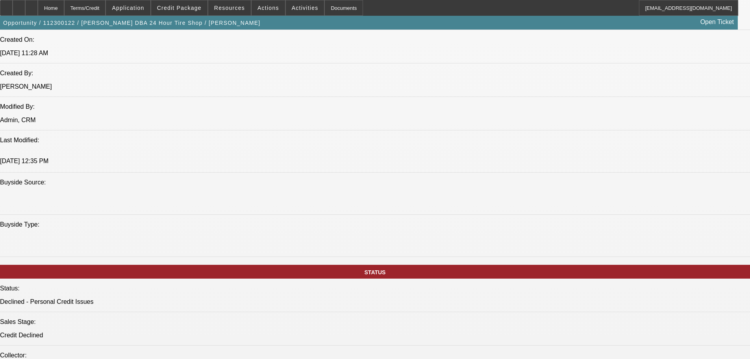
select select "0.1"
select select "4"
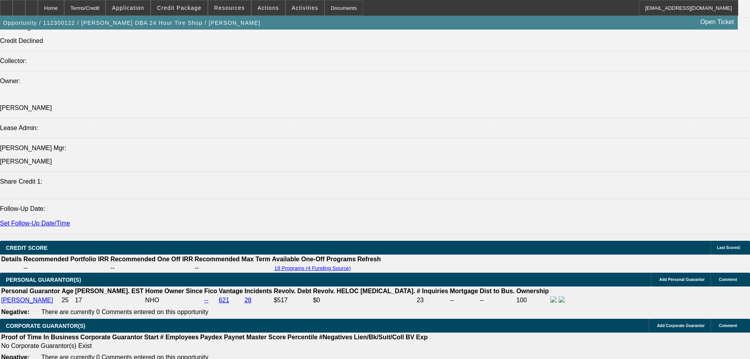
scroll to position [969, 0]
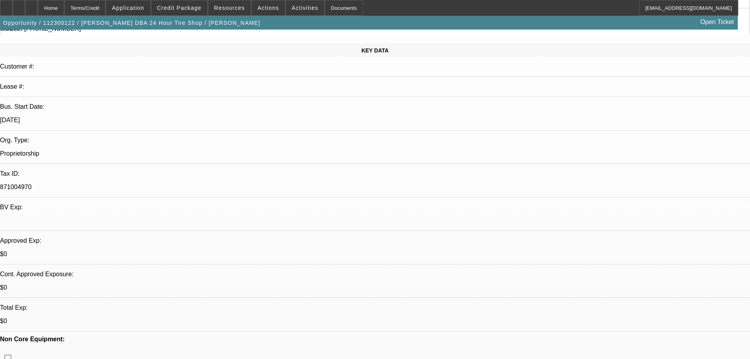
scroll to position [24, 0]
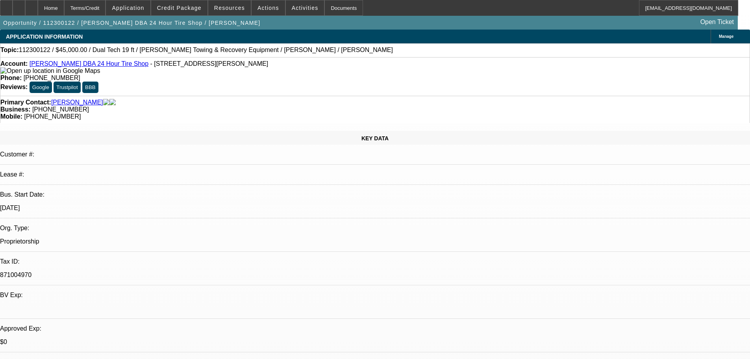
select select "0"
select select "0.1"
select select "4"
select select "0"
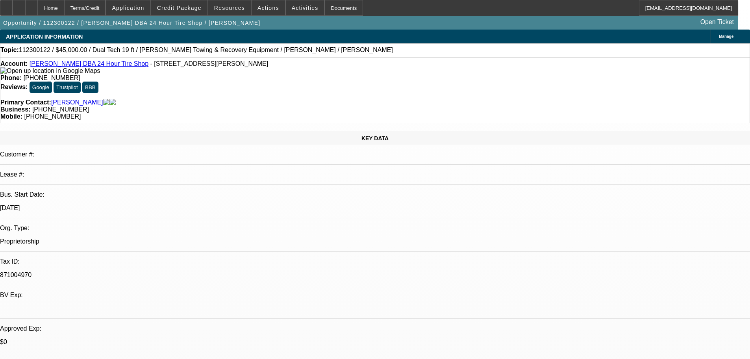
select select "0"
select select "0.1"
select select "4"
select select "0.15"
select select "2"
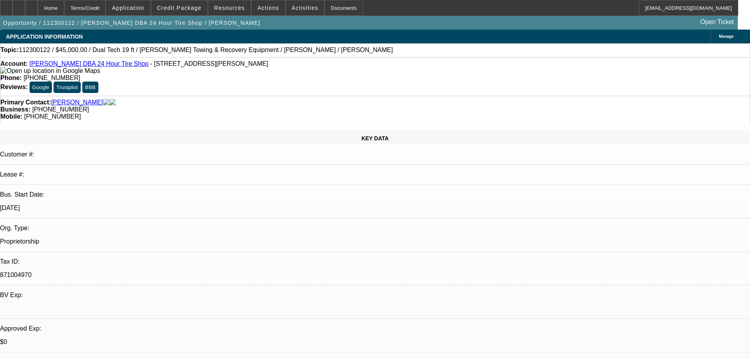
select select "2"
select select "0.1"
select select "4"
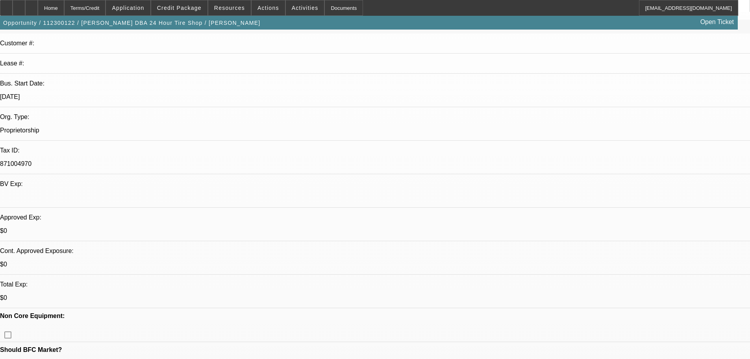
scroll to position [118, 0]
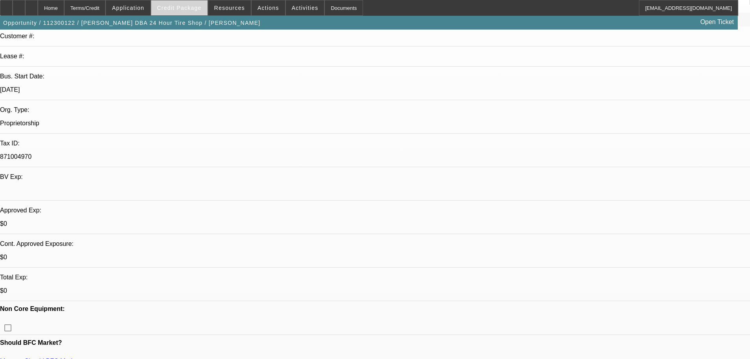
click at [205, 12] on span at bounding box center [179, 7] width 56 height 19
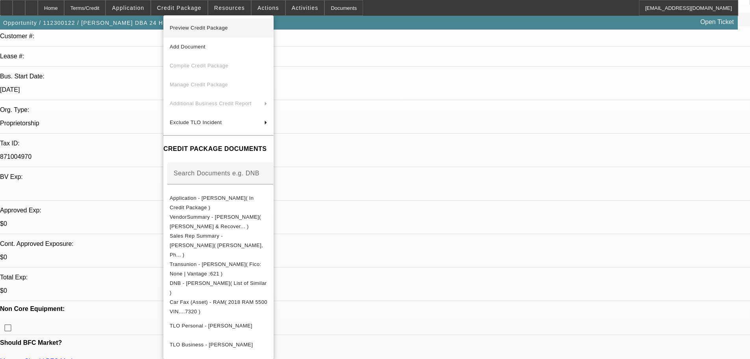
click at [252, 33] on button "Preview Credit Package" at bounding box center [218, 28] width 110 height 19
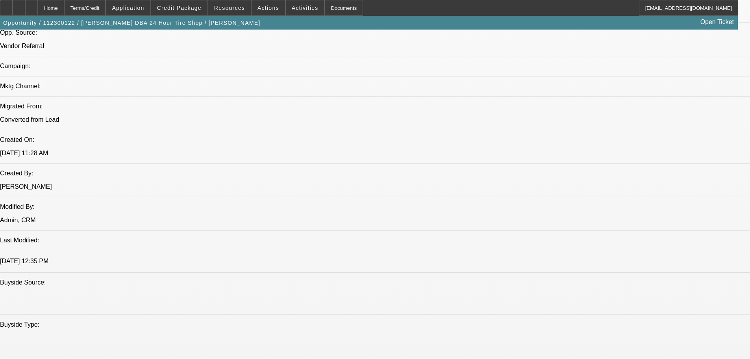
scroll to position [591, 0]
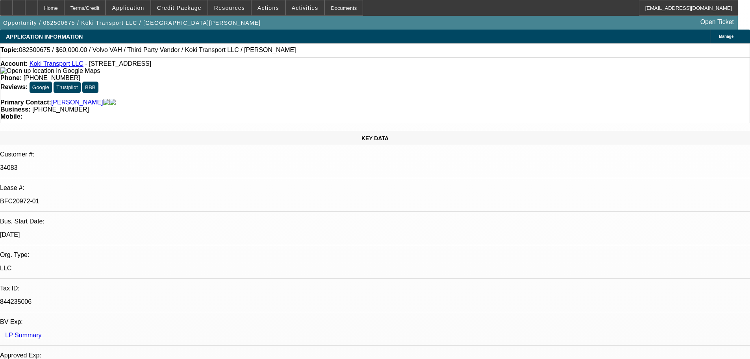
select select "0.2"
select select "2"
select select "0"
select select "6"
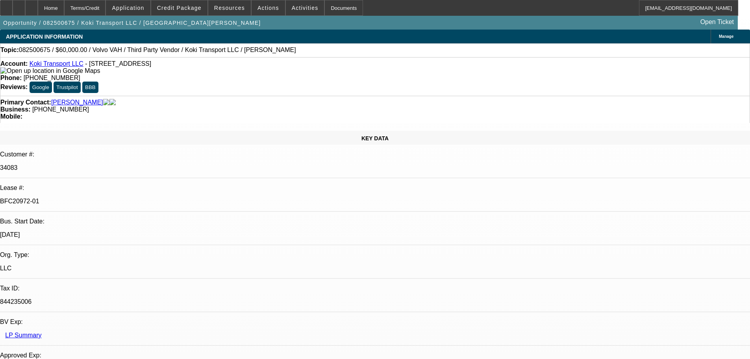
select select "0"
select select "2"
select select "0.1"
select select "4"
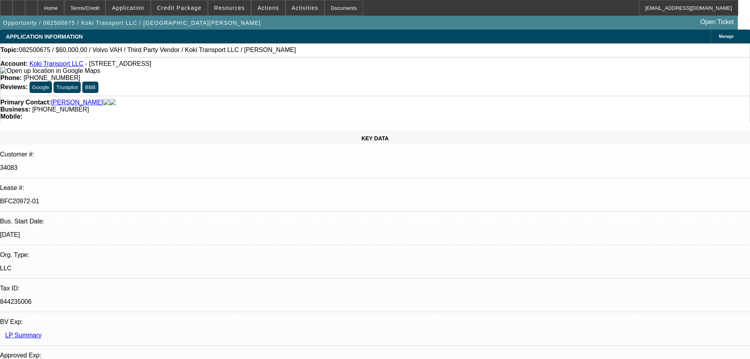
select select "0.2"
select select "2"
select select "0.1"
select select "4"
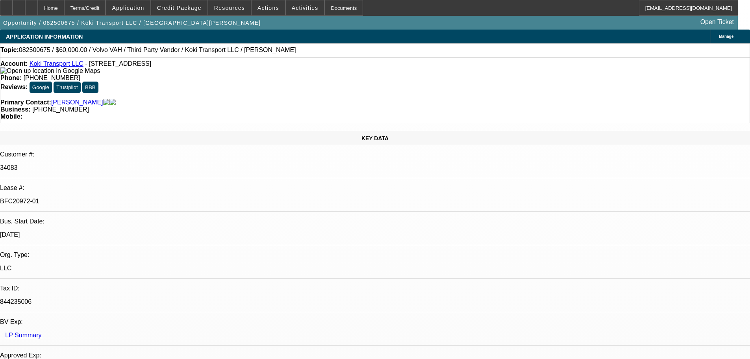
select select "0.15"
select select "2"
select select "0.1"
select select "4"
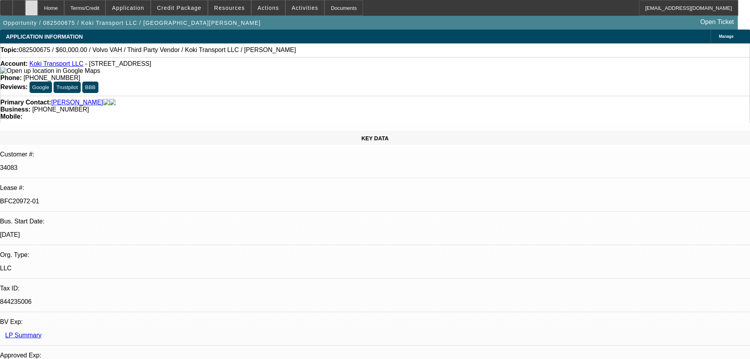
click at [38, 11] on div at bounding box center [31, 8] width 13 height 16
select select "0.2"
select select "2"
select select "0"
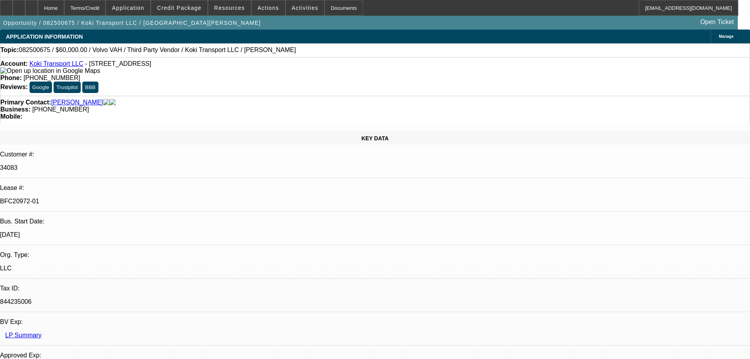
select select "6"
select select "0"
select select "2"
select select "0.1"
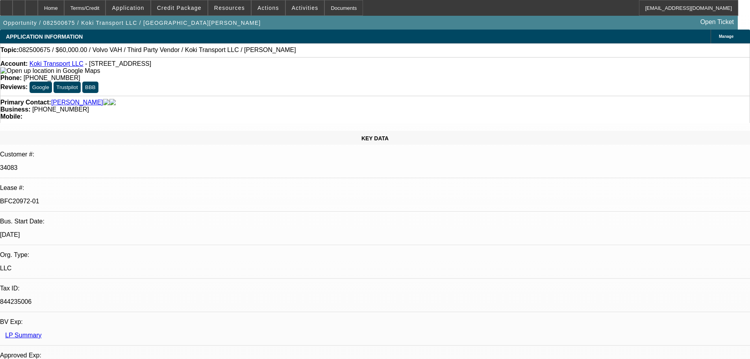
select select "4"
select select "0.2"
select select "2"
select select "0.1"
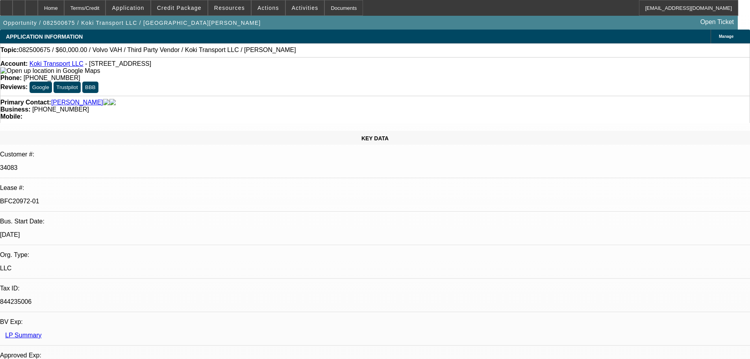
select select "4"
select select "0.15"
select select "2"
select select "0.1"
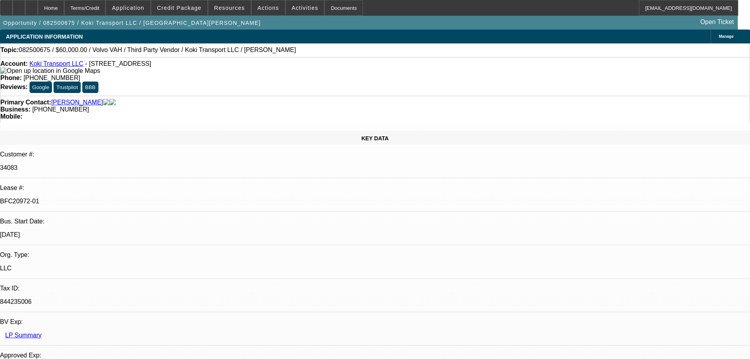
select select "4"
drag, startPoint x: 542, startPoint y: 46, endPoint x: 532, endPoint y: 49, distance: 10.6
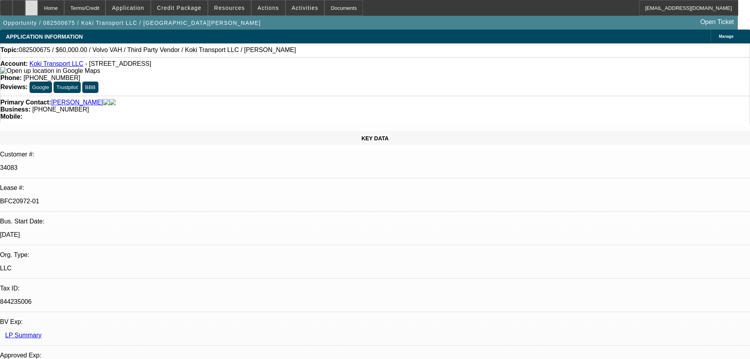
click at [38, 8] on div at bounding box center [31, 8] width 13 height 16
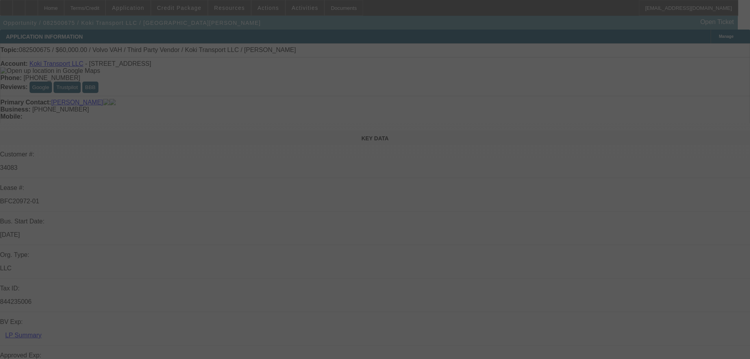
select select "0.2"
select select "2"
select select "0"
select select "6"
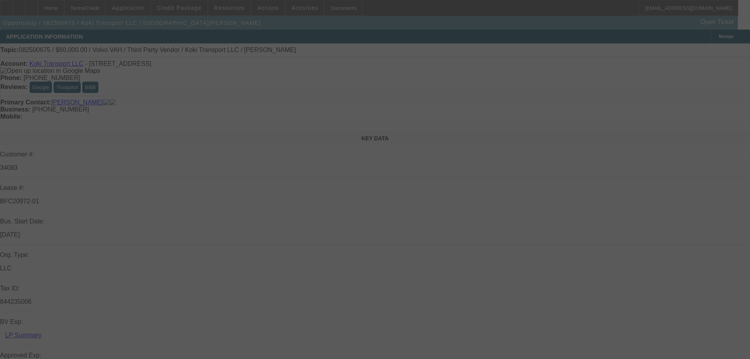
select select "0"
select select "2"
select select "0.1"
select select "4"
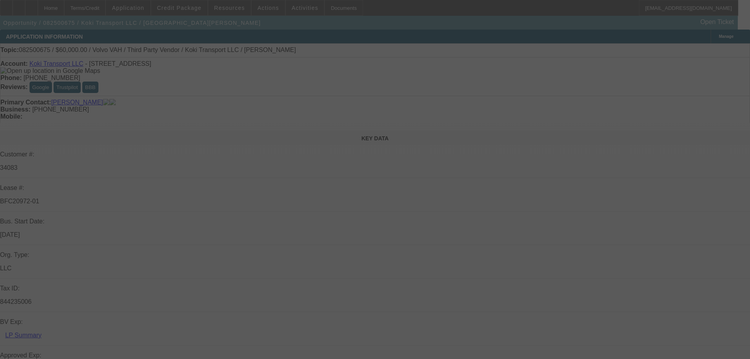
select select "0.2"
select select "2"
select select "0.1"
select select "4"
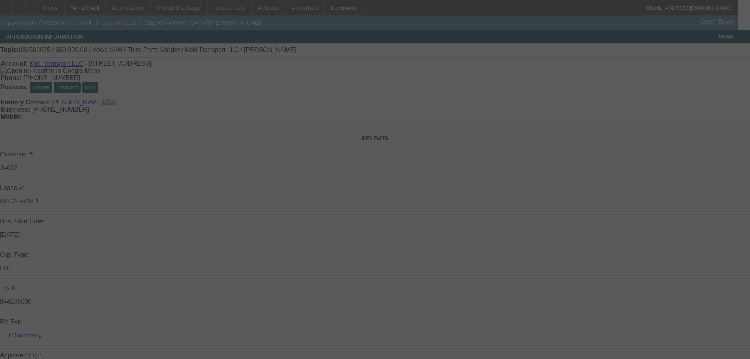
select select "0.15"
select select "2"
select select "0.1"
select select "4"
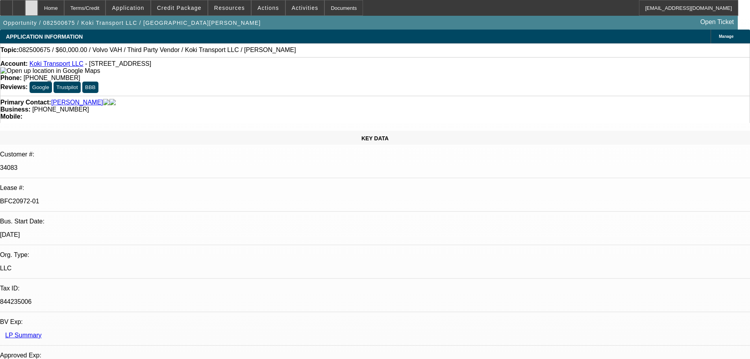
click at [38, 8] on div at bounding box center [31, 8] width 13 height 16
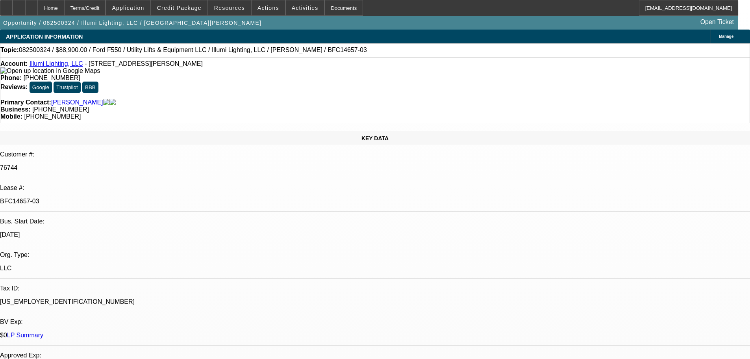
select select "0"
select select "3"
select select "0"
select select "6"
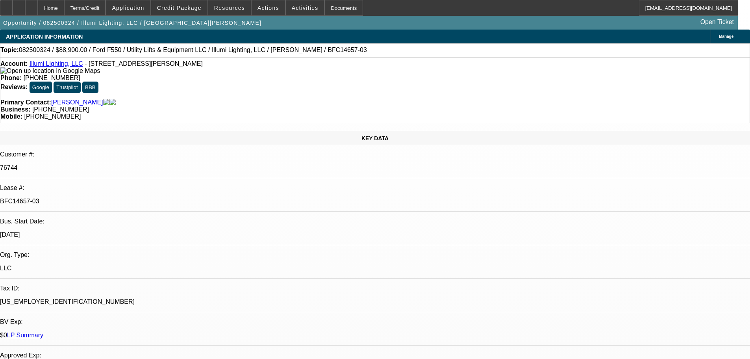
select select "0"
select select "3"
select select "0"
select select "6"
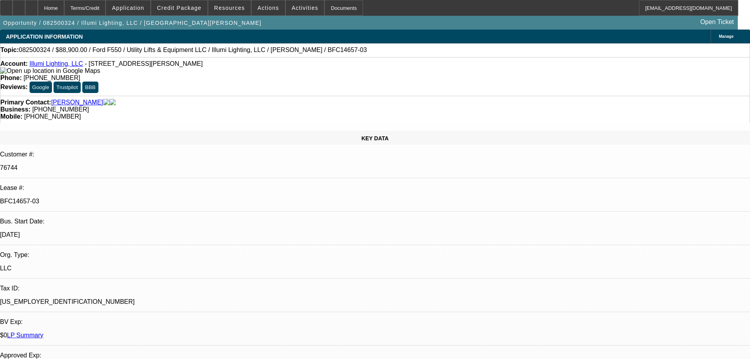
select select "0"
select select "3"
select select "0"
select select "6"
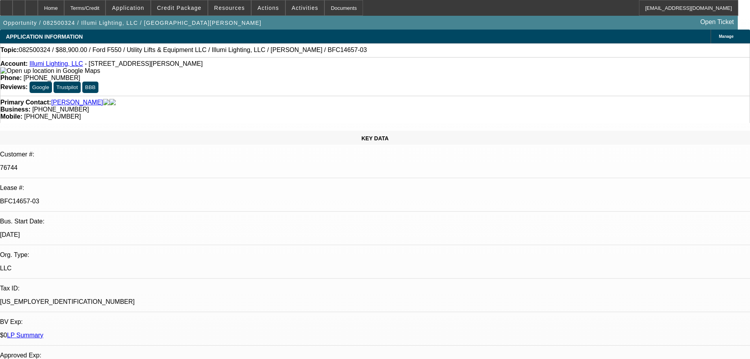
select select "0"
select select "3"
select select "0"
select select "6"
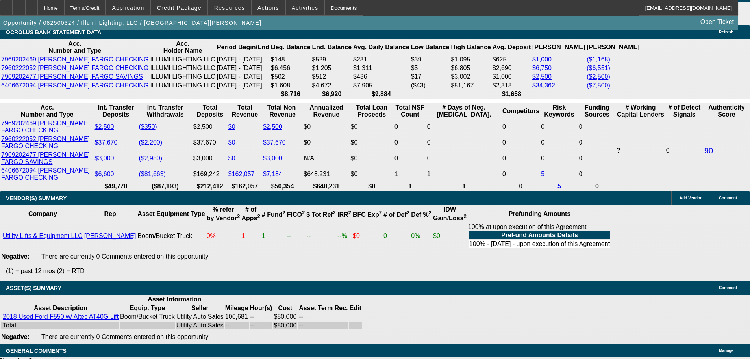
drag, startPoint x: 241, startPoint y: 168, endPoint x: 256, endPoint y: 283, distance: 115.3
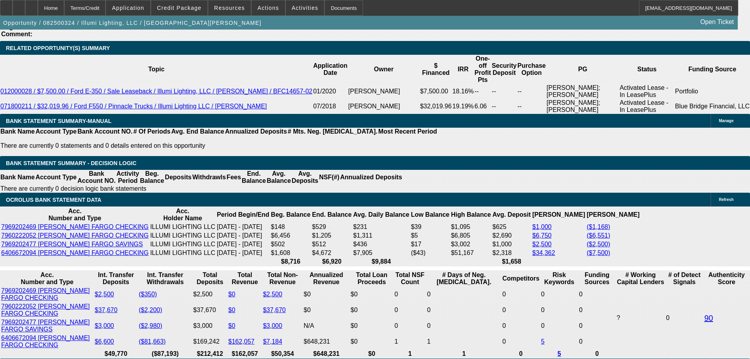
scroll to position [1342, 0]
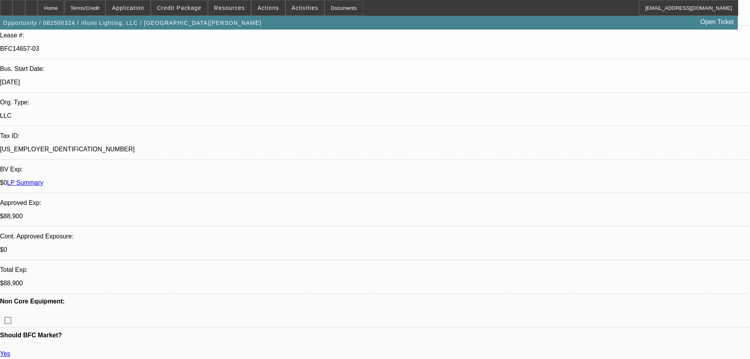
drag, startPoint x: 440, startPoint y: 59, endPoint x: 440, endPoint y: 55, distance: 4.3
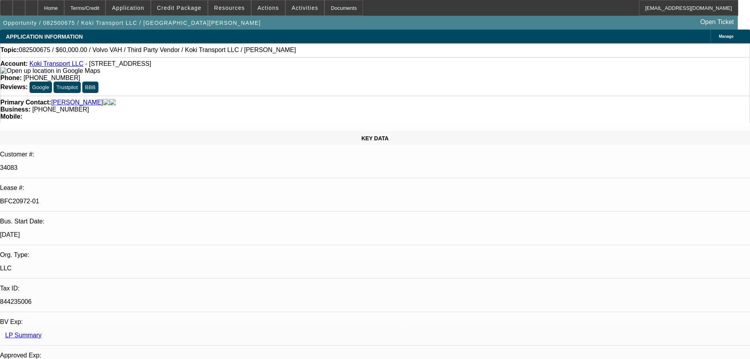
select select "0.2"
select select "2"
select select "0"
select select "6"
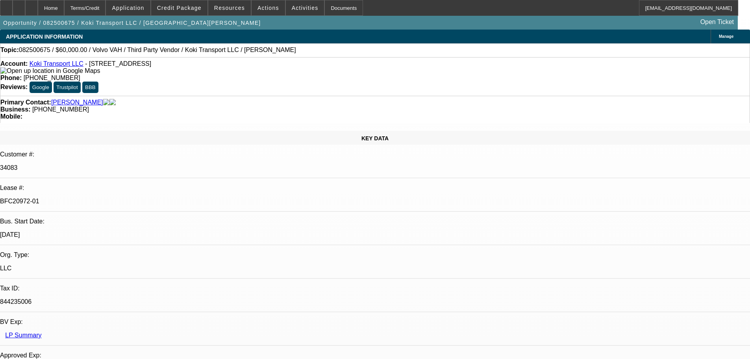
select select "0"
select select "2"
select select "0.1"
select select "4"
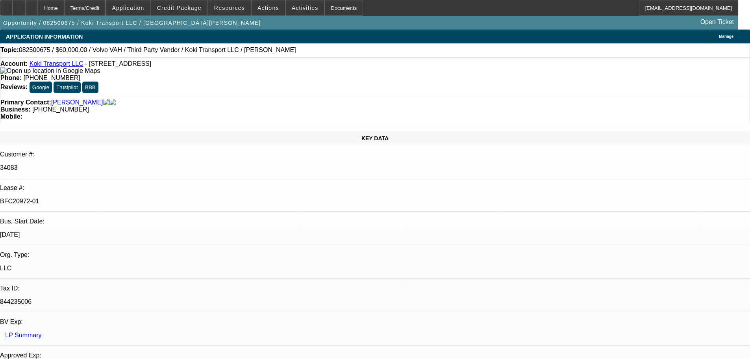
select select "0.2"
select select "2"
select select "0.1"
select select "4"
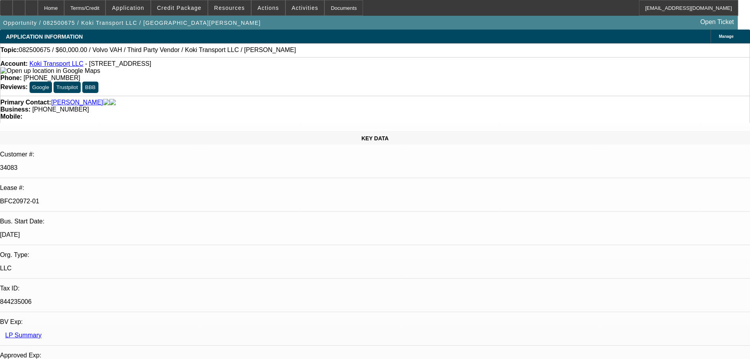
select select "0.15"
select select "2"
select select "0.1"
select select "4"
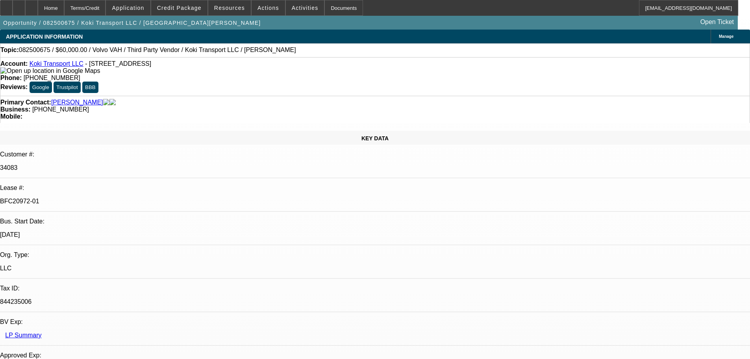
scroll to position [0, 0]
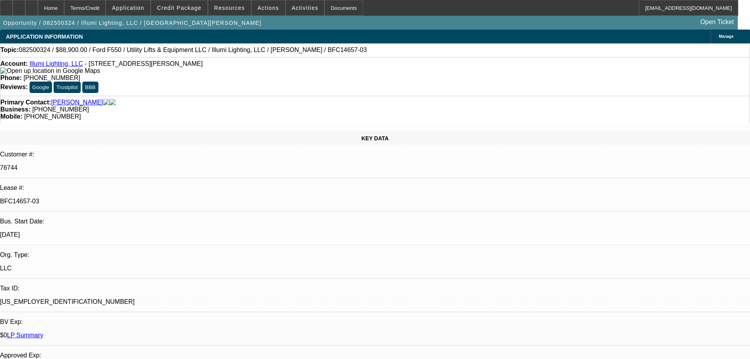
select select "0"
select select "3"
select select "0"
select select "6"
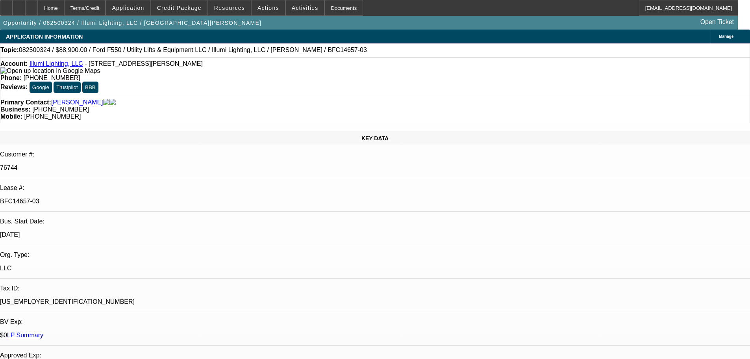
select select "0"
select select "3"
select select "0"
select select "6"
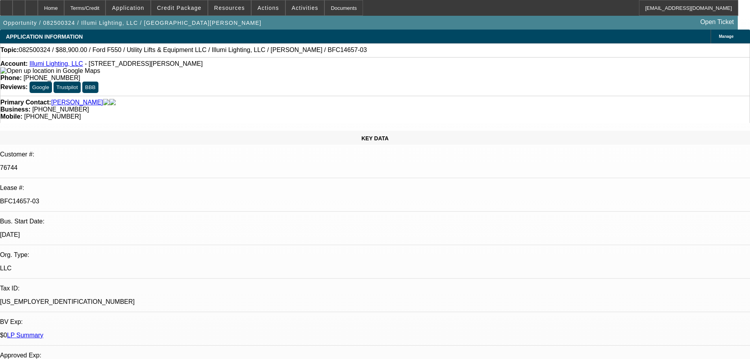
select select "0"
select select "3"
select select "0"
select select "6"
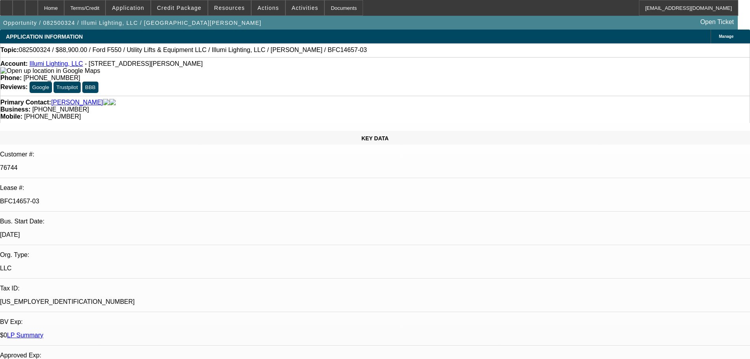
select select "0"
select select "3"
select select "0"
select select "6"
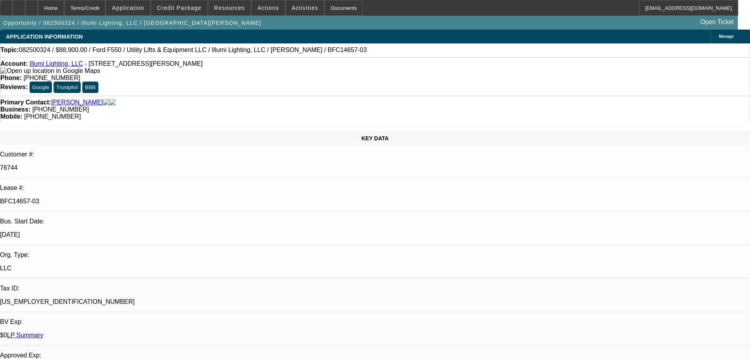
drag, startPoint x: 533, startPoint y: 178, endPoint x: 525, endPoint y: 178, distance: 8.3
drag, startPoint x: 616, startPoint y: 96, endPoint x: 612, endPoint y: 71, distance: 25.6
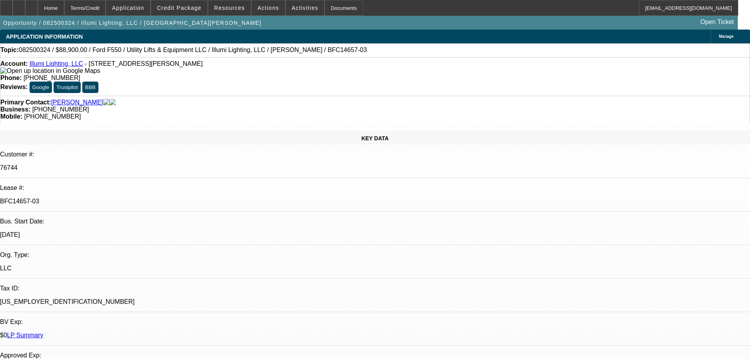
drag, startPoint x: 580, startPoint y: 70, endPoint x: 551, endPoint y: 61, distance: 30.3
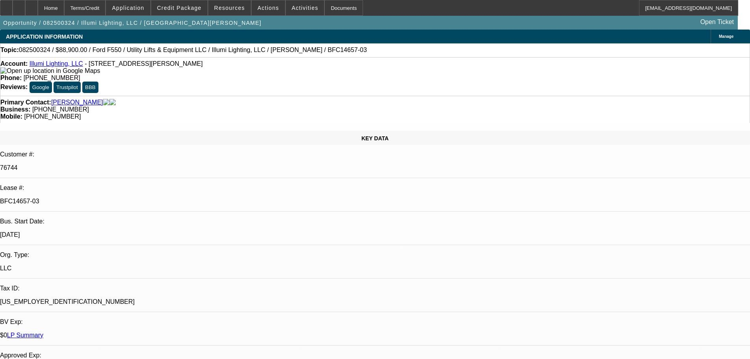
click at [57, 65] on link "Illumi Lighting, LLC" at bounding box center [57, 63] width 54 height 7
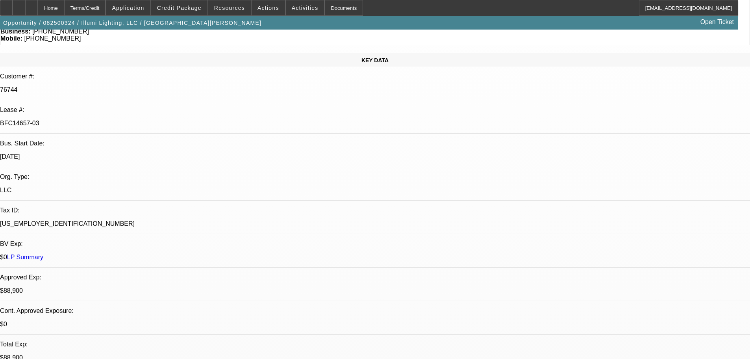
scroll to position [79, 0]
